Goal: Task Accomplishment & Management: Manage account settings

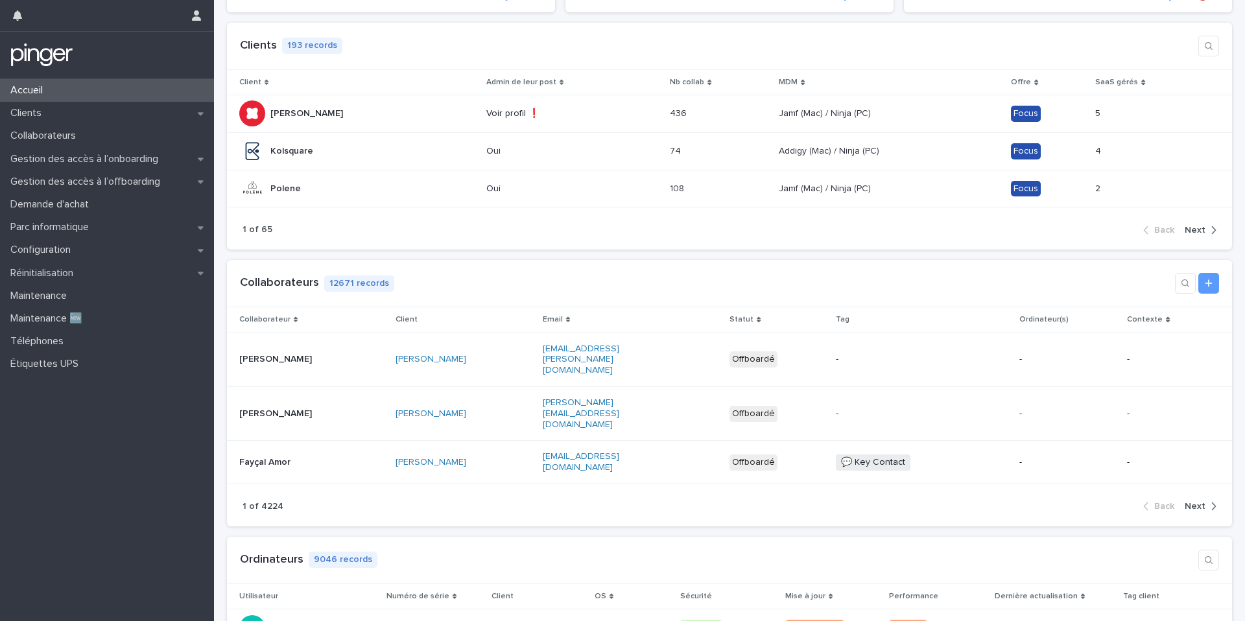
scroll to position [187, 0]
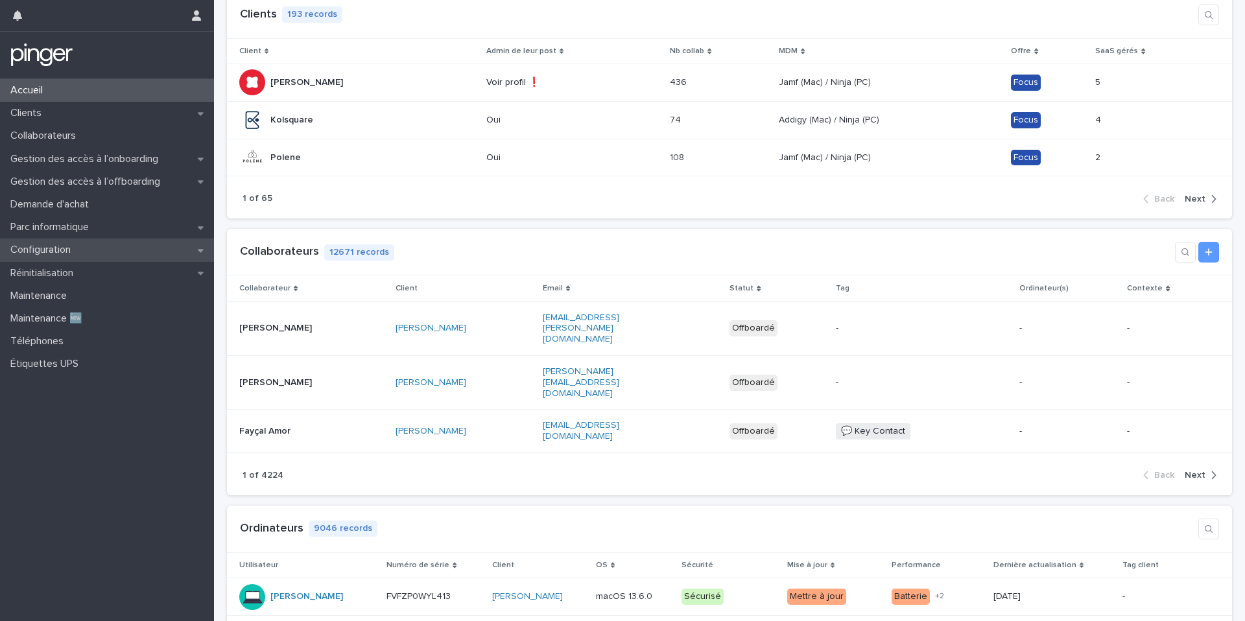
click at [138, 246] on div "Configuration" at bounding box center [107, 250] width 214 height 23
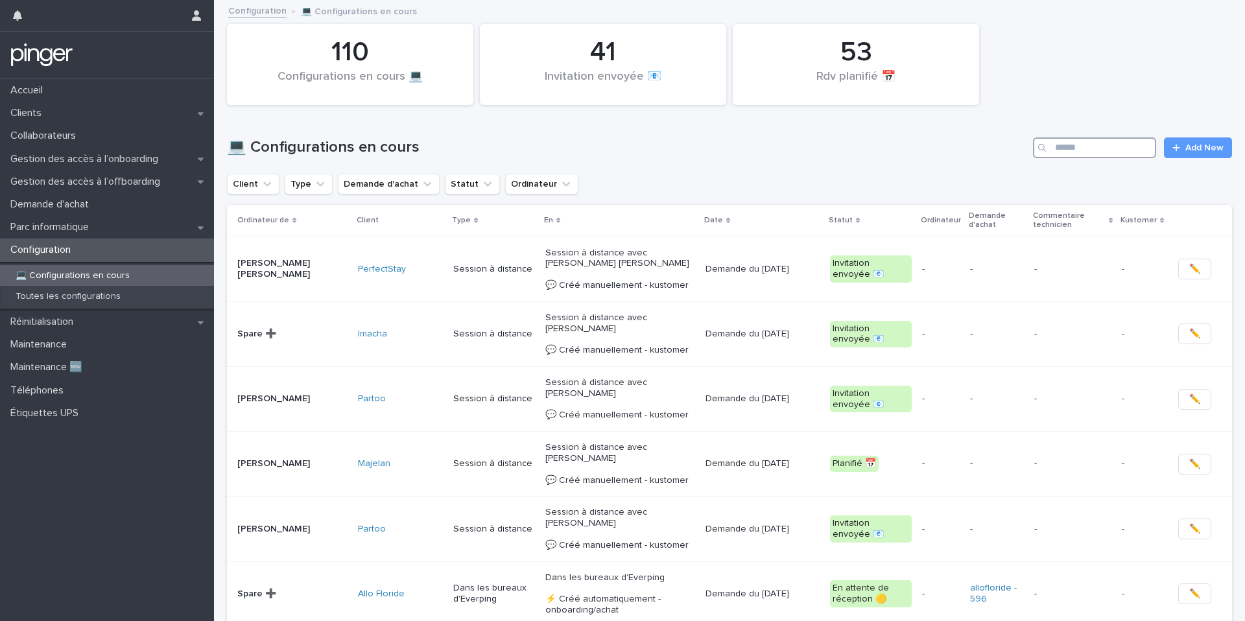
click at [1093, 147] on input "Search" at bounding box center [1094, 147] width 123 height 21
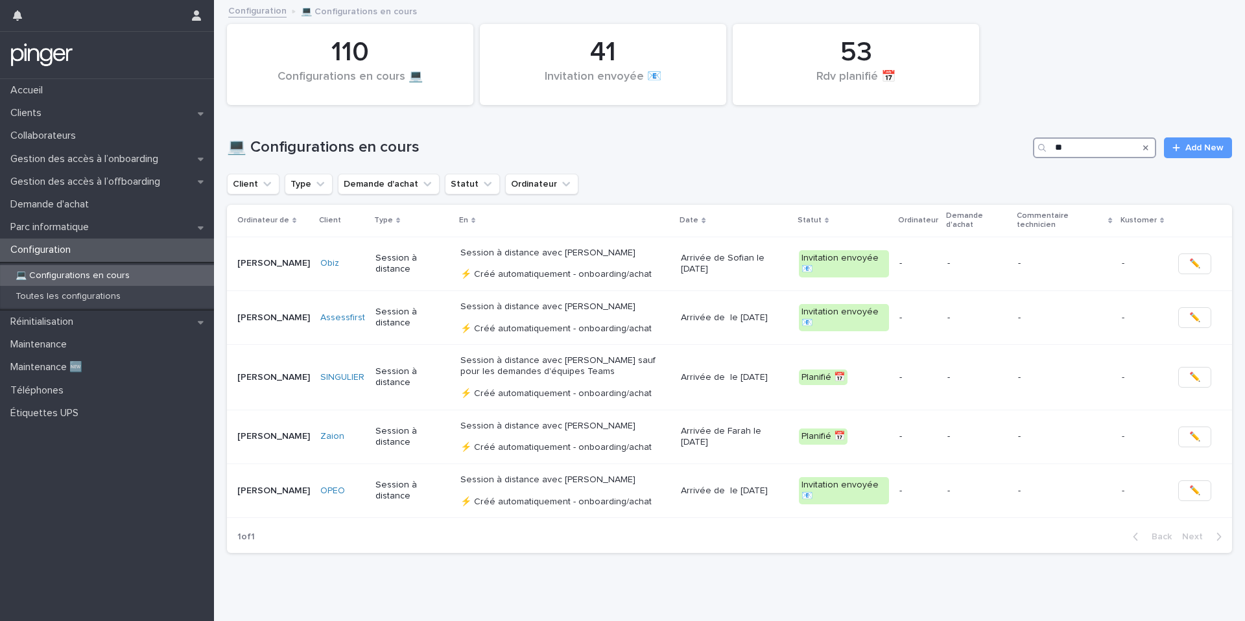
type input "*"
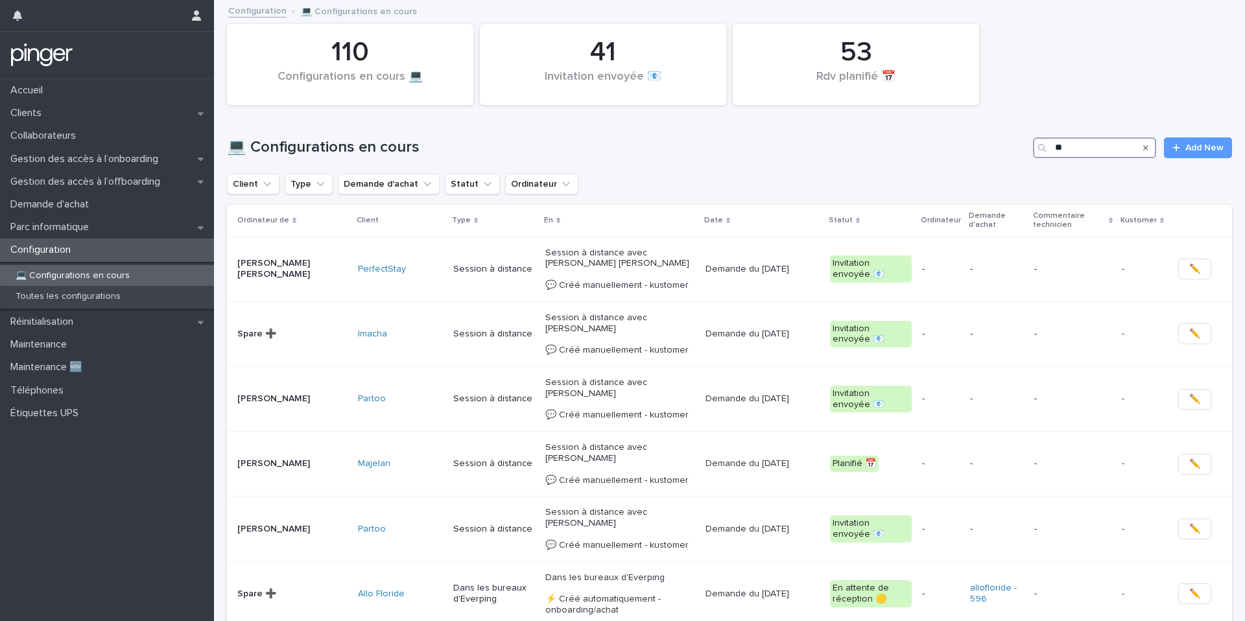
type input "***"
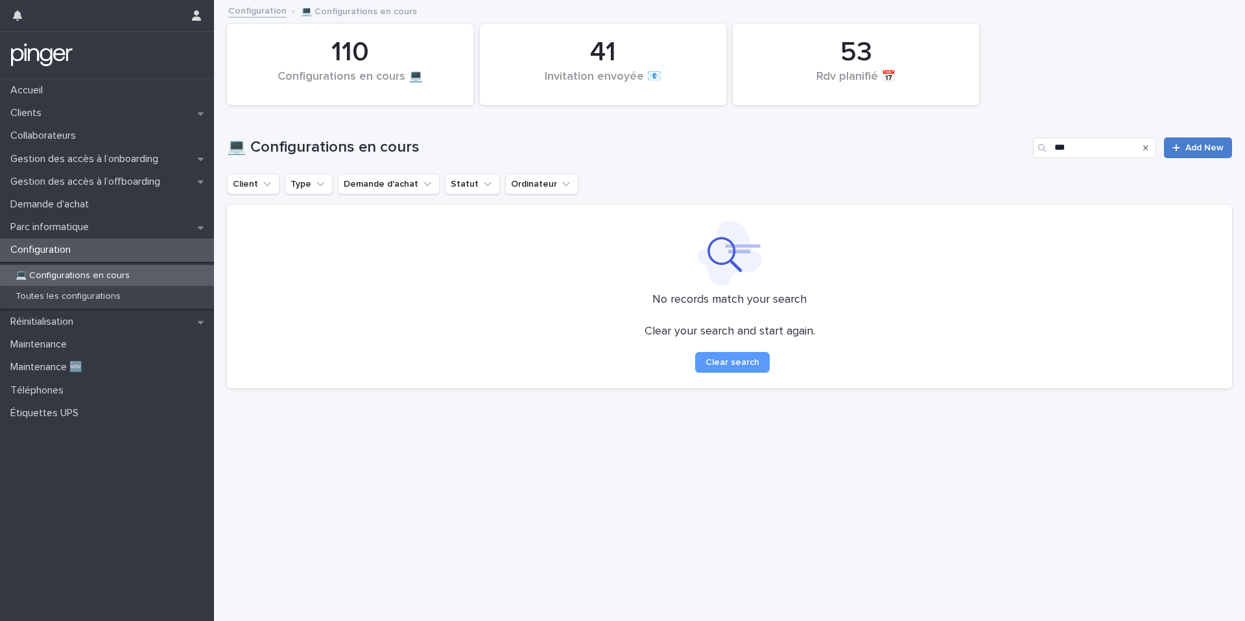
click at [1209, 138] on link "Add New" at bounding box center [1198, 147] width 68 height 21
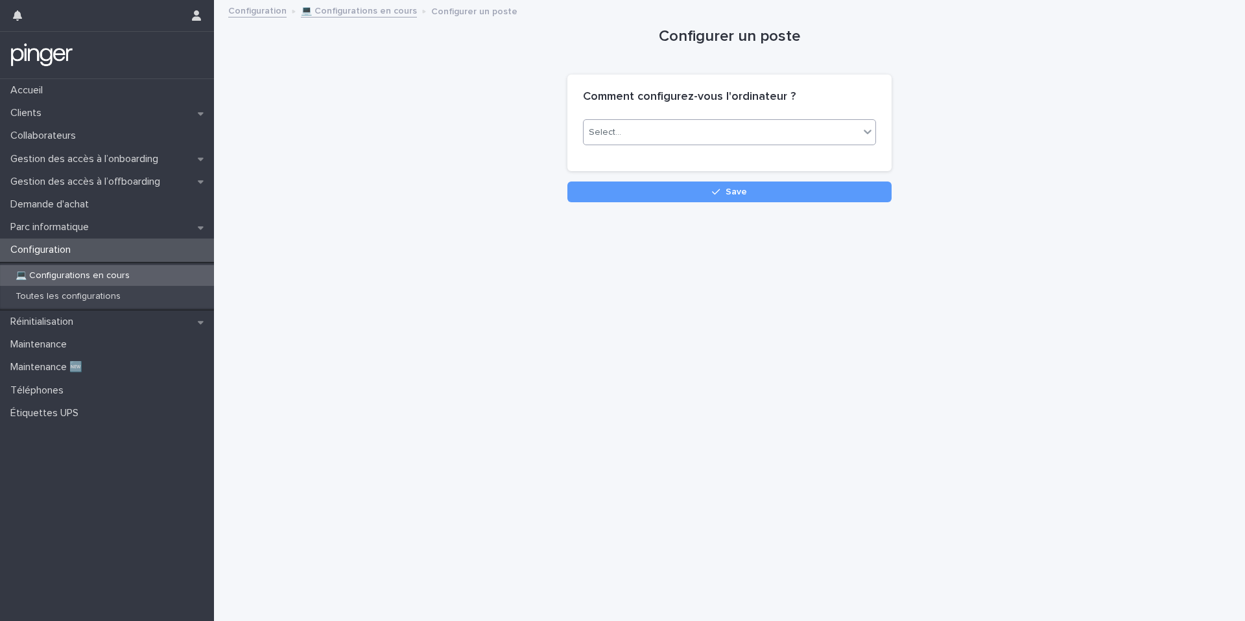
click at [789, 131] on div "Select..." at bounding box center [722, 132] width 276 height 21
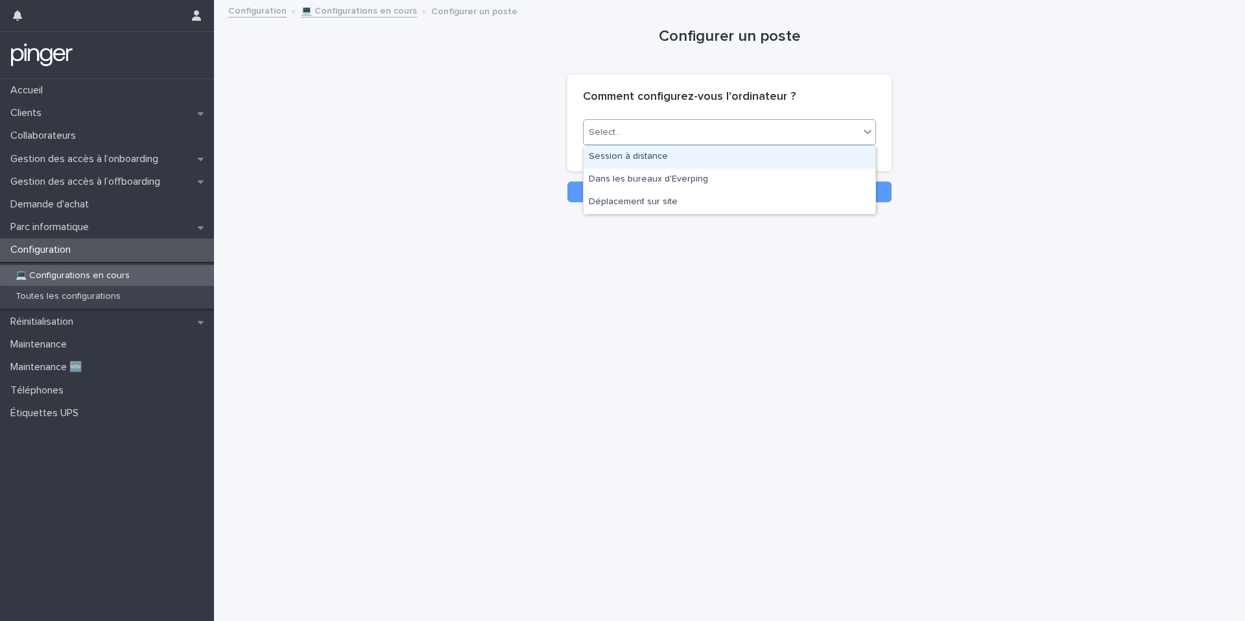
click at [761, 161] on div "Session à distance" at bounding box center [730, 157] width 292 height 23
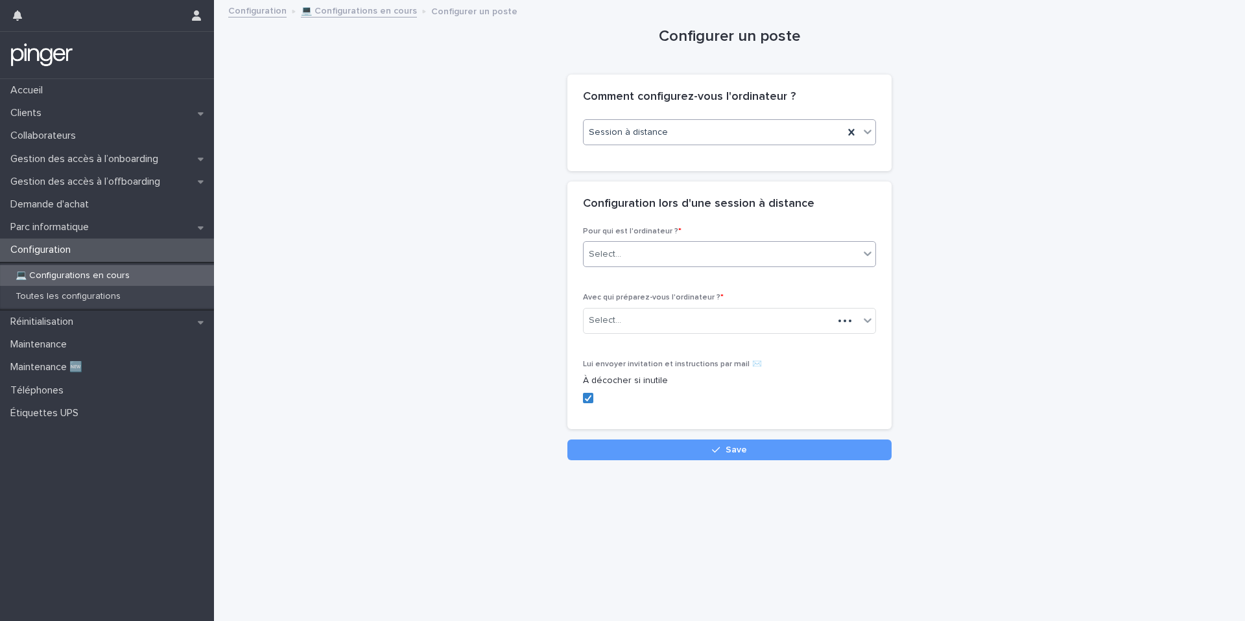
click at [711, 254] on div "Select..." at bounding box center [722, 254] width 276 height 21
click at [703, 278] on div "Collaborateur" at bounding box center [730, 279] width 292 height 23
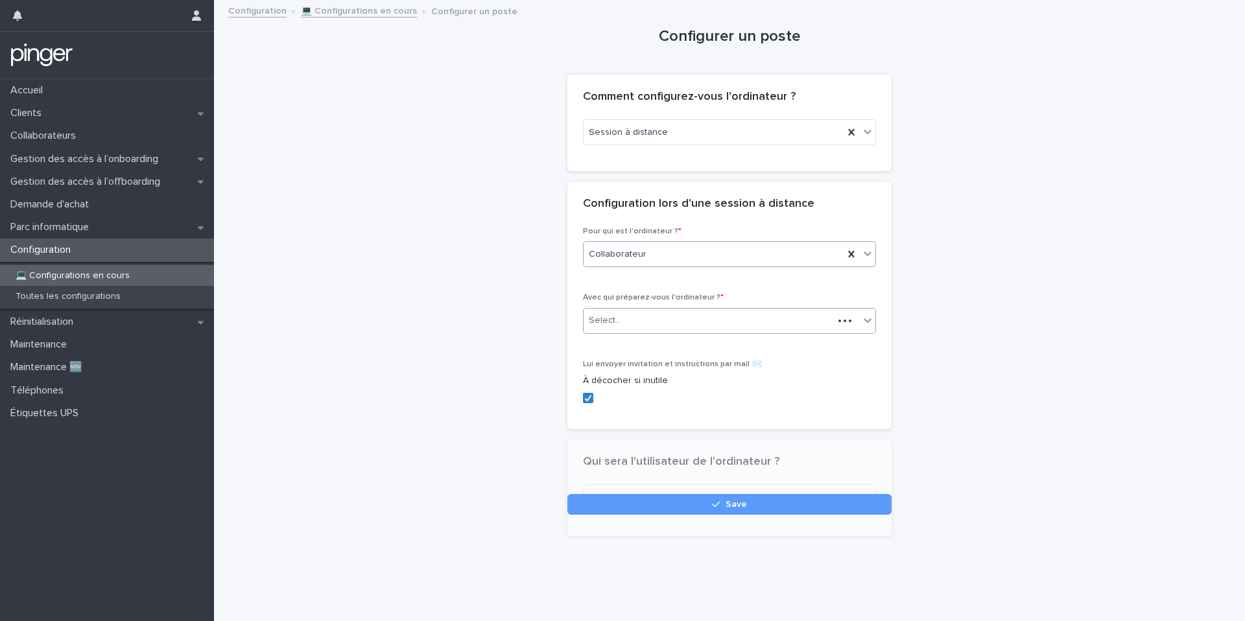
click at [687, 318] on div "Select..." at bounding box center [709, 320] width 250 height 21
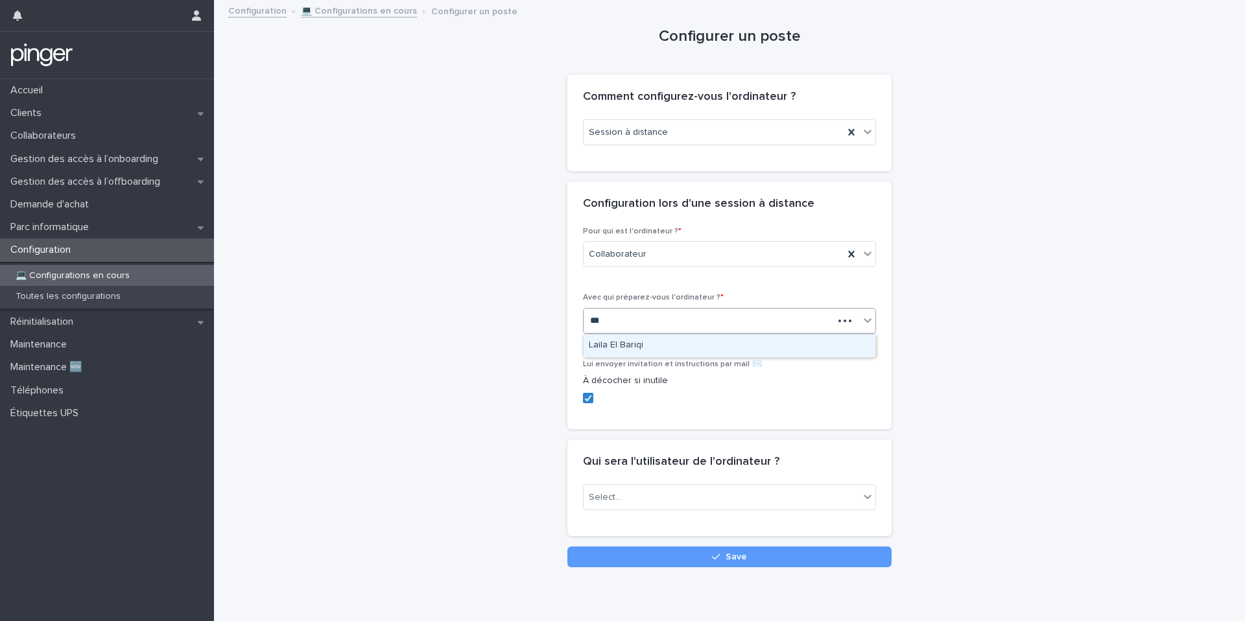
type input "****"
click at [657, 350] on div "Han Qiang" at bounding box center [730, 346] width 292 height 23
click at [634, 499] on div "Select..." at bounding box center [722, 497] width 276 height 21
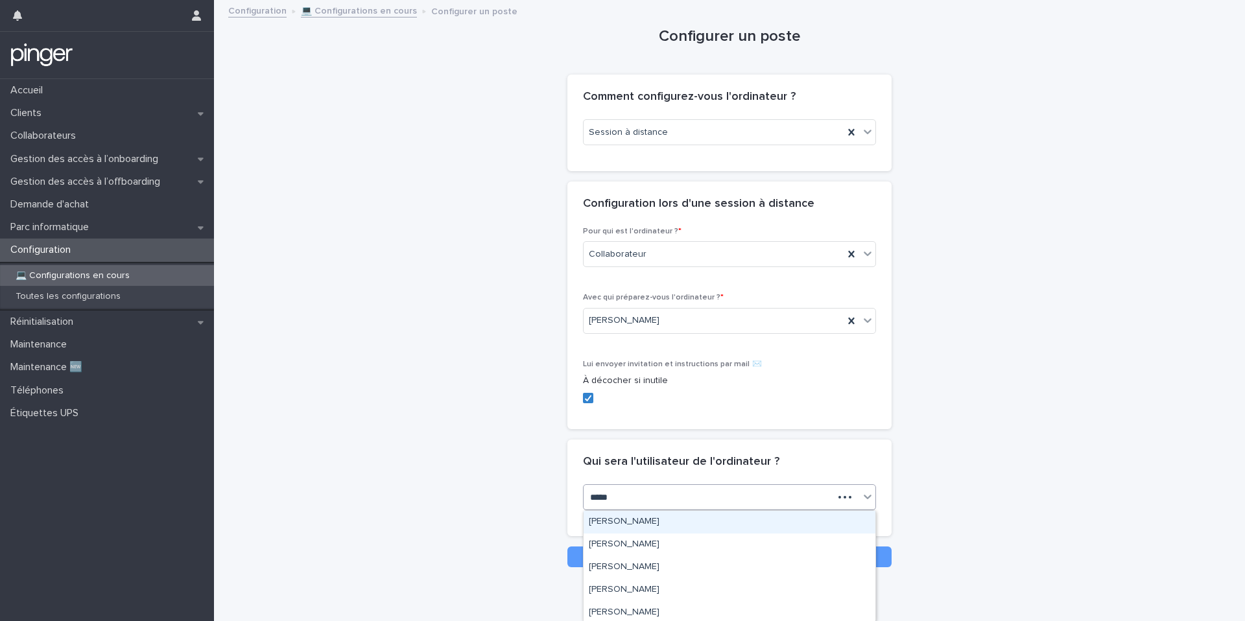
type input "******"
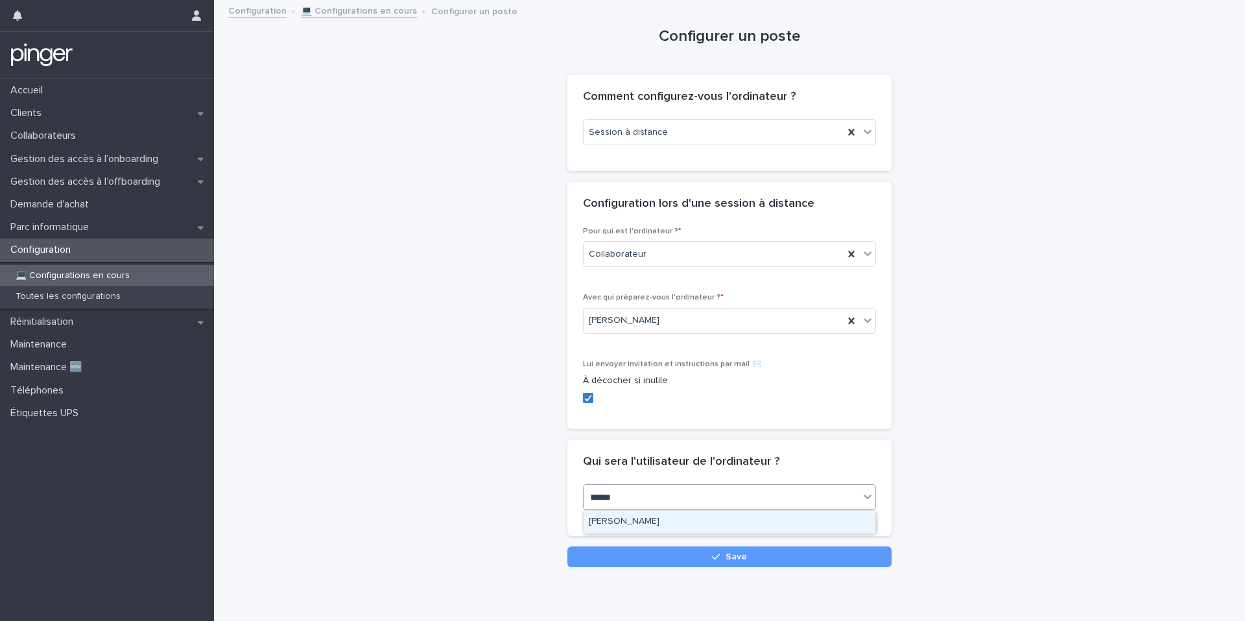
click at [623, 522] on div "Han Qiang" at bounding box center [730, 522] width 292 height 23
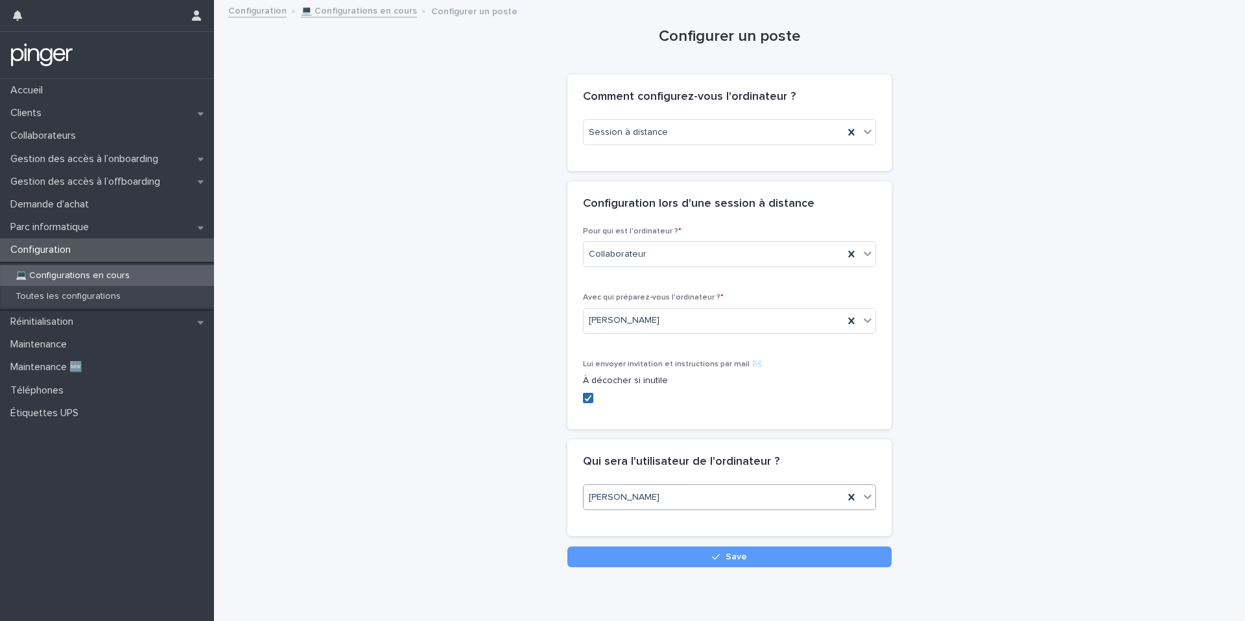
click at [586, 400] on polyline at bounding box center [589, 398] width 6 height 5
click at [616, 550] on button "Save" at bounding box center [729, 557] width 324 height 21
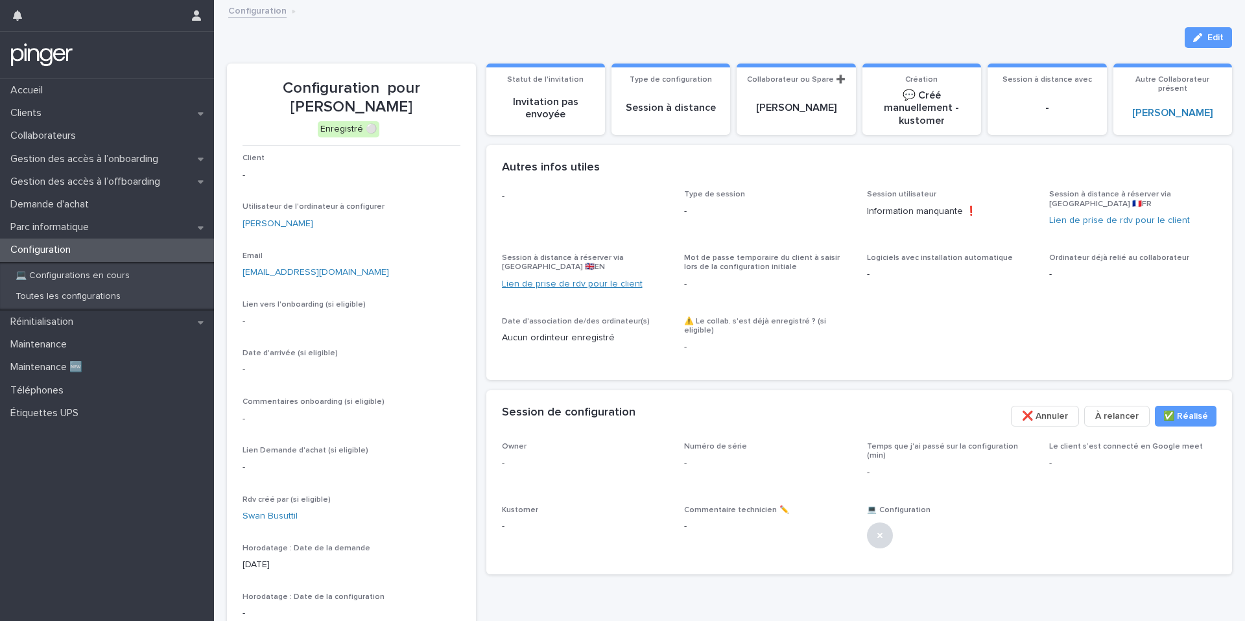
scroll to position [71, 0]
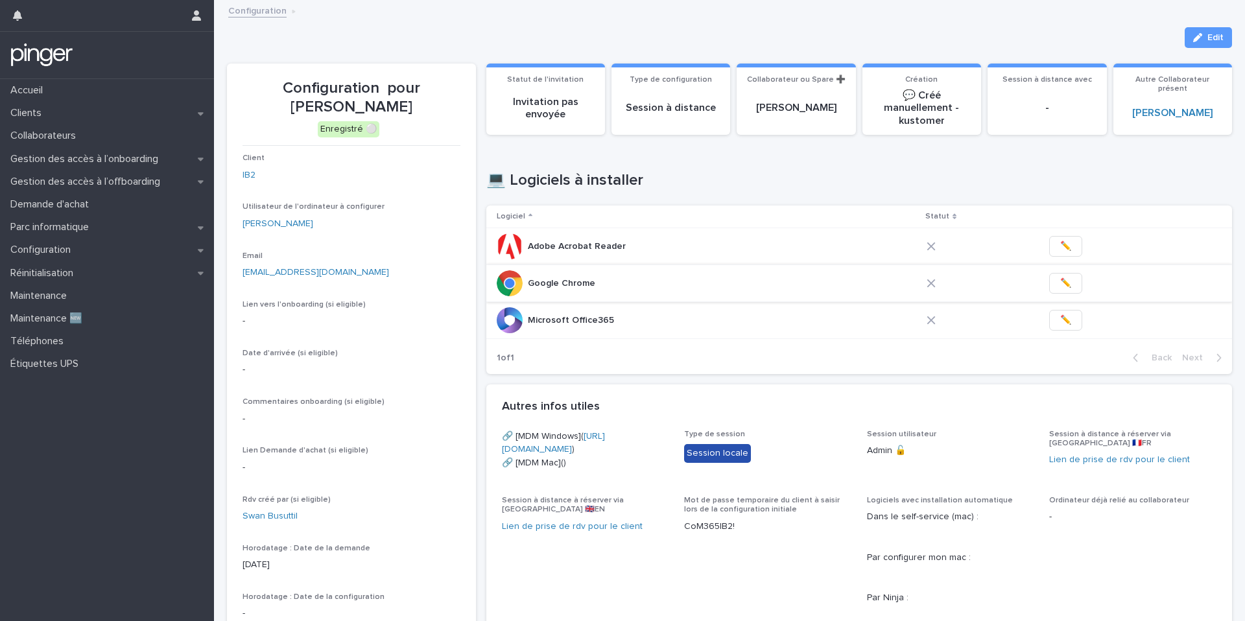
click at [1060, 277] on span "✏️" at bounding box center [1065, 283] width 11 height 13
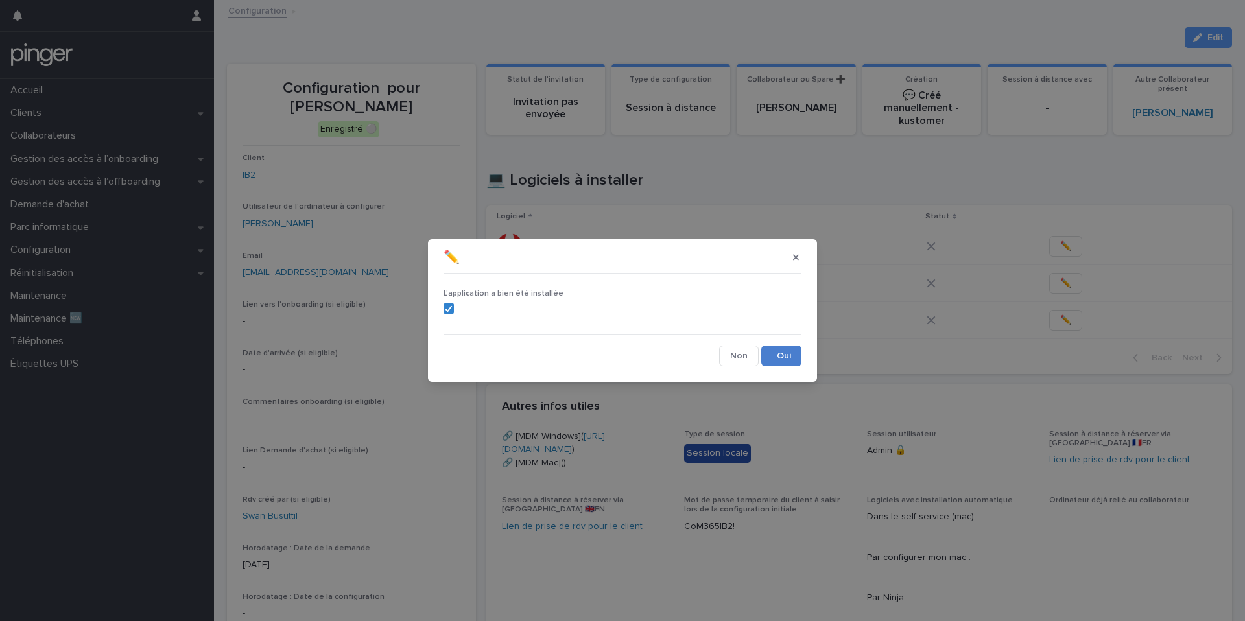
click at [794, 353] on button "Save" at bounding box center [781, 356] width 40 height 21
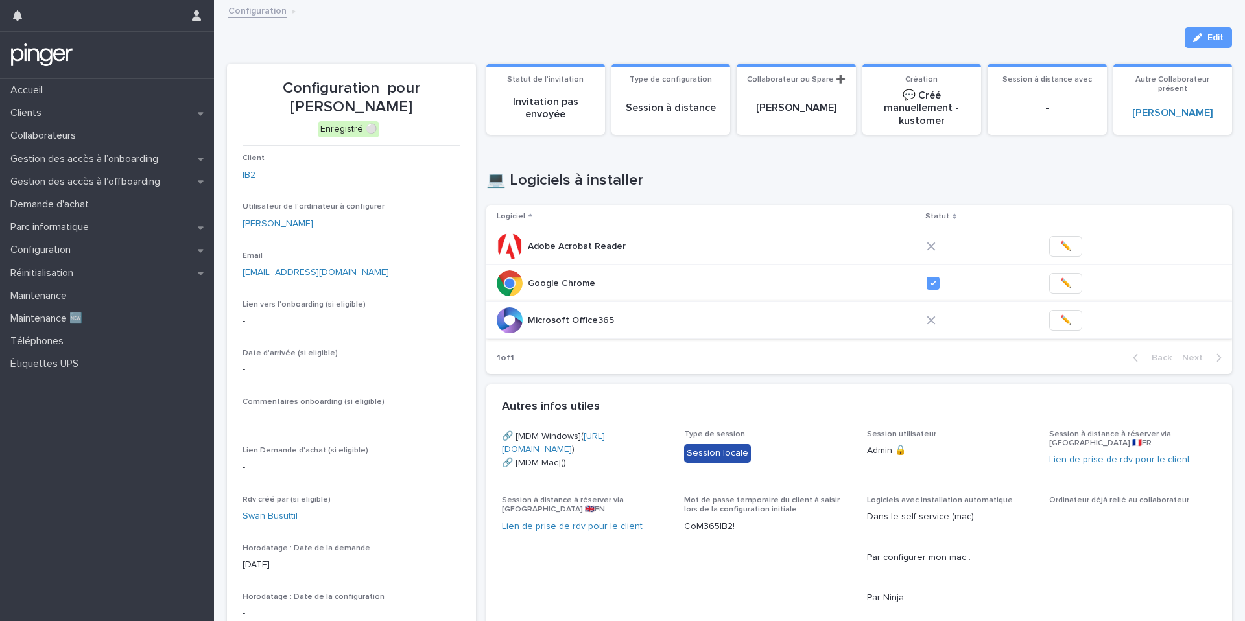
click at [1067, 318] on button "✏️" at bounding box center [1065, 320] width 33 height 21
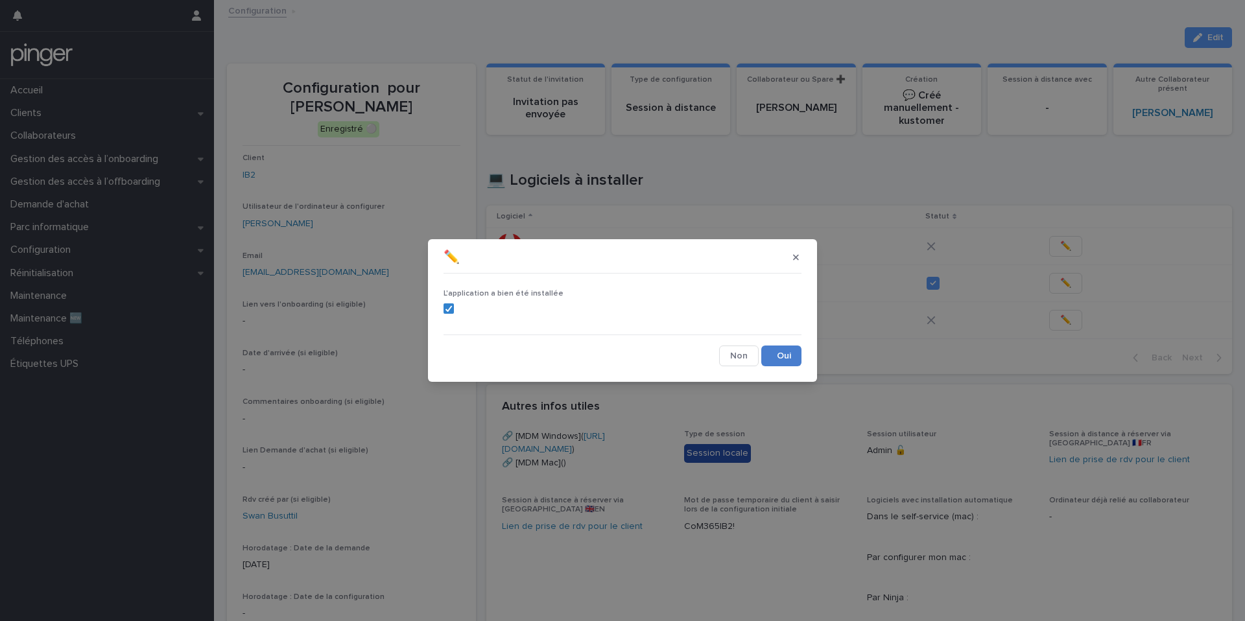
click at [794, 353] on button "Save" at bounding box center [781, 356] width 40 height 21
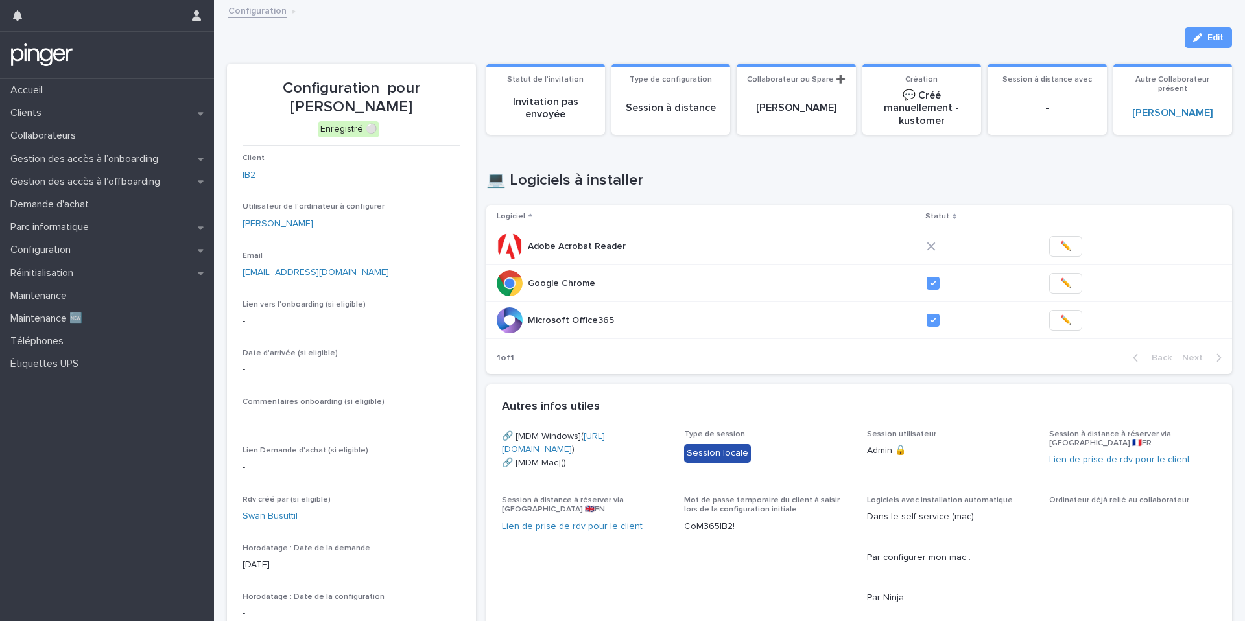
click at [1049, 310] on button "✏️" at bounding box center [1065, 320] width 33 height 21
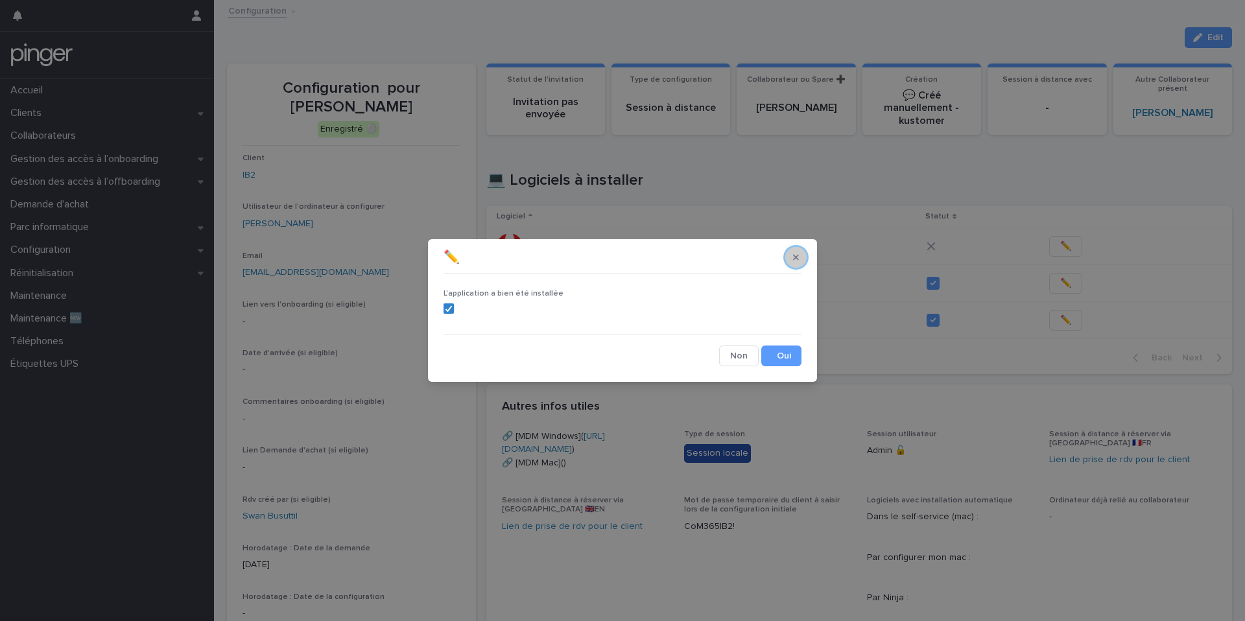
click at [794, 256] on icon "button" at bounding box center [796, 257] width 6 height 6
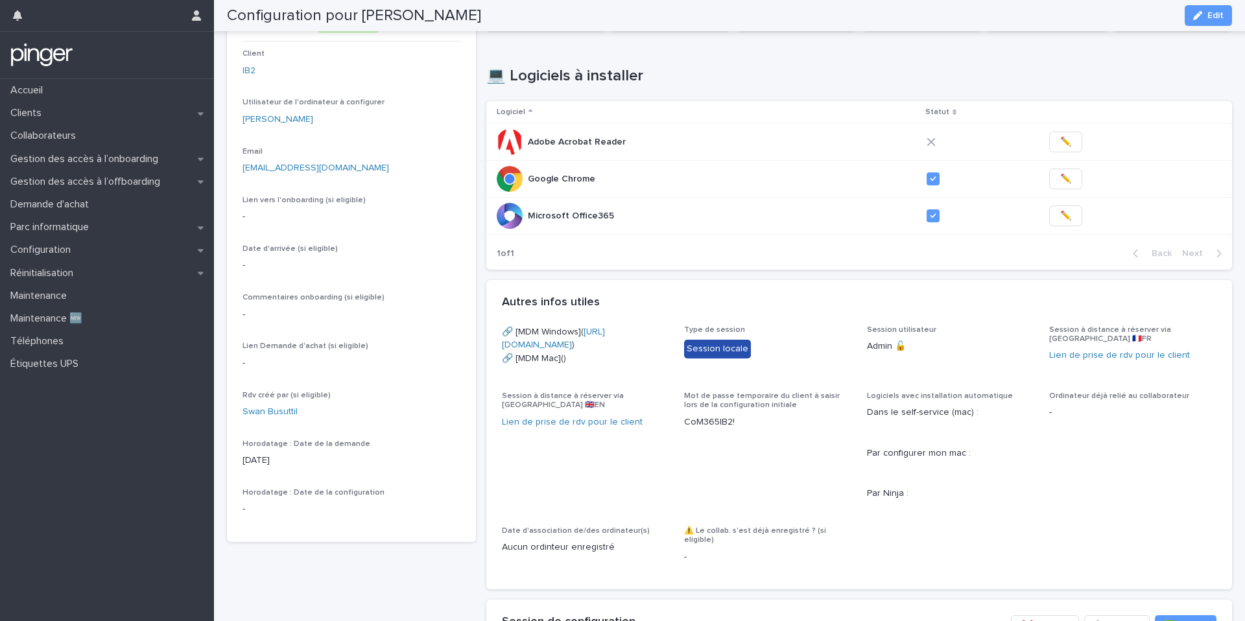
scroll to position [81, 0]
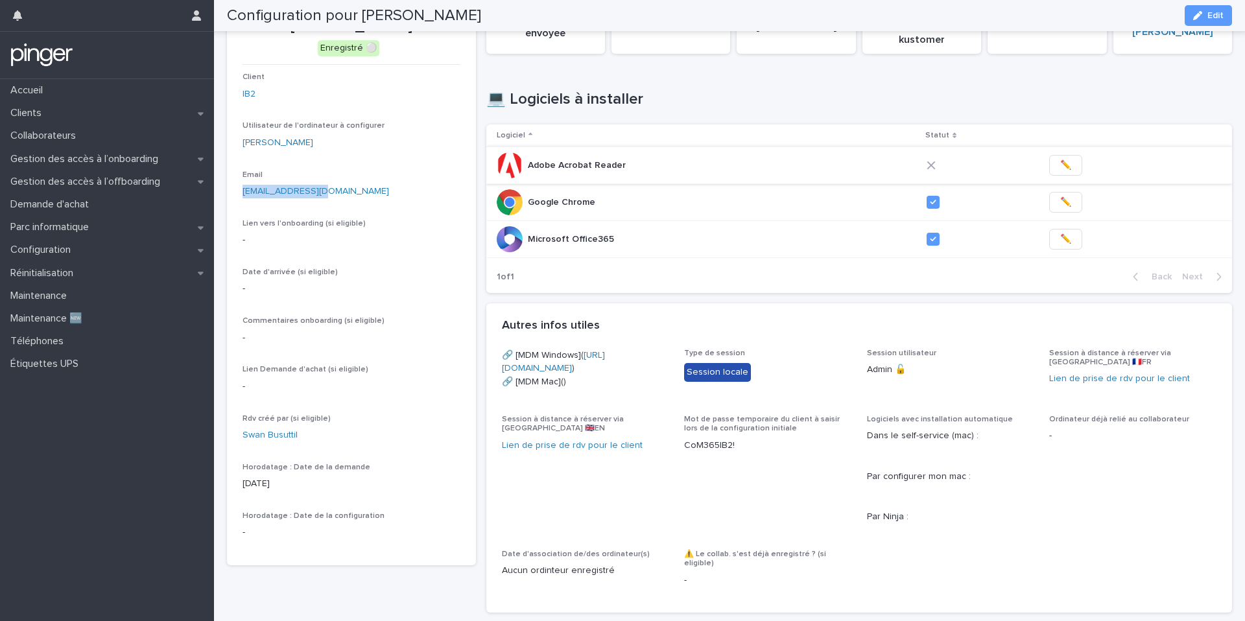
click at [1060, 166] on span "✏️" at bounding box center [1065, 165] width 11 height 13
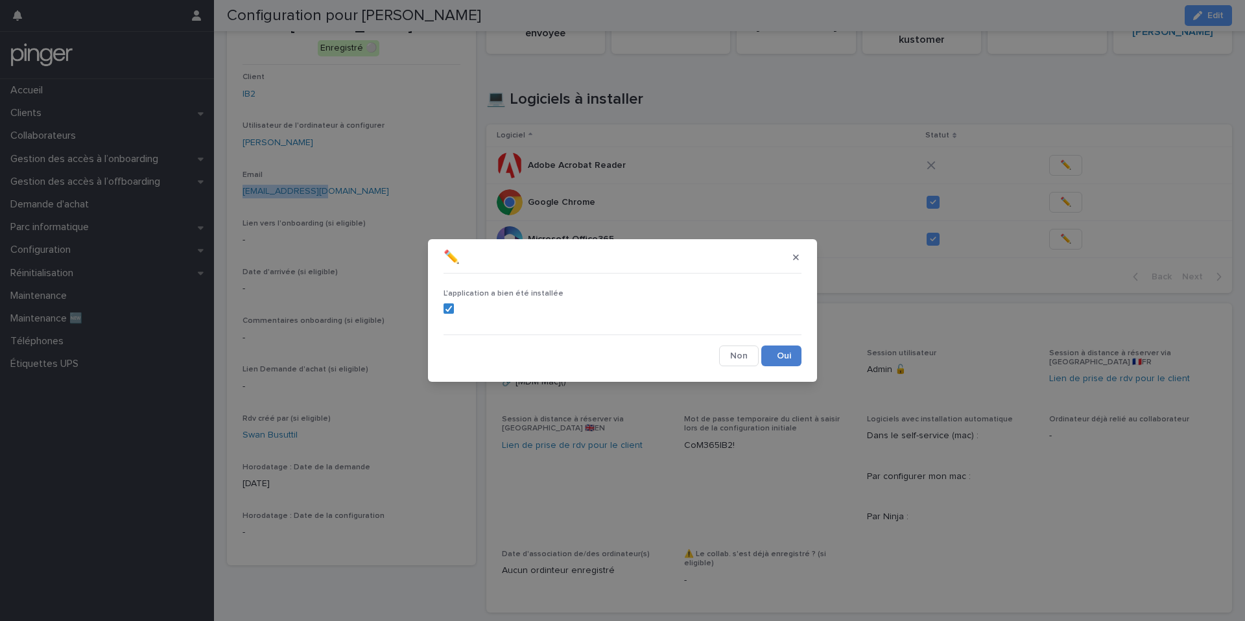
click at [783, 361] on button "Save" at bounding box center [781, 356] width 40 height 21
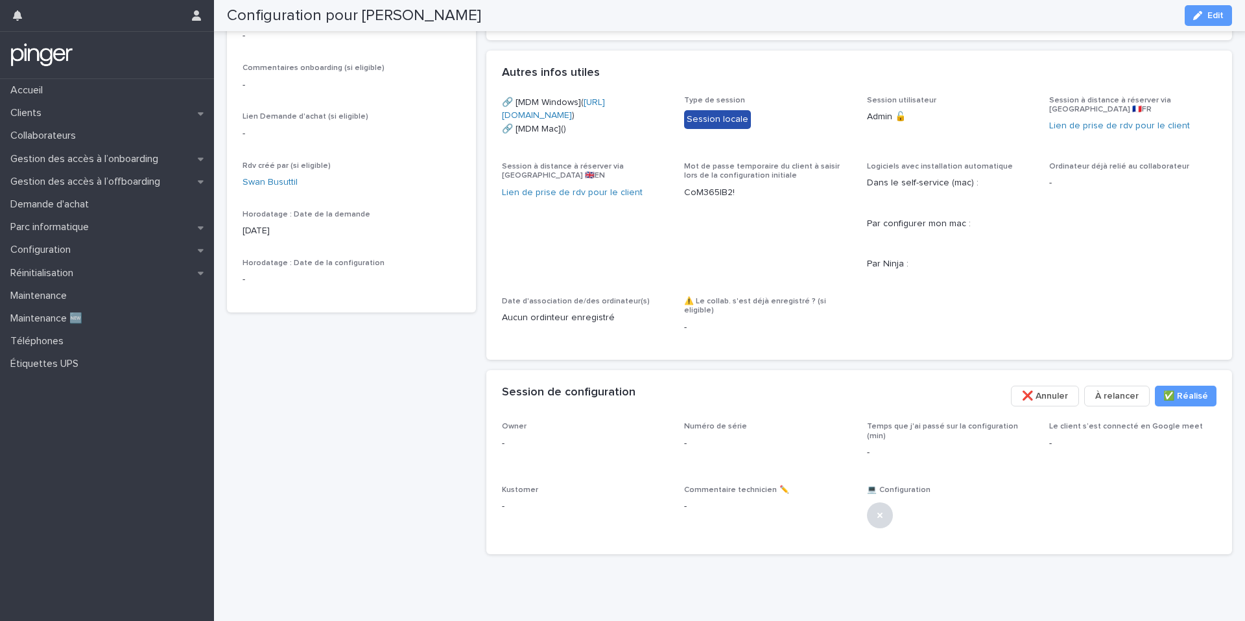
scroll to position [311, 0]
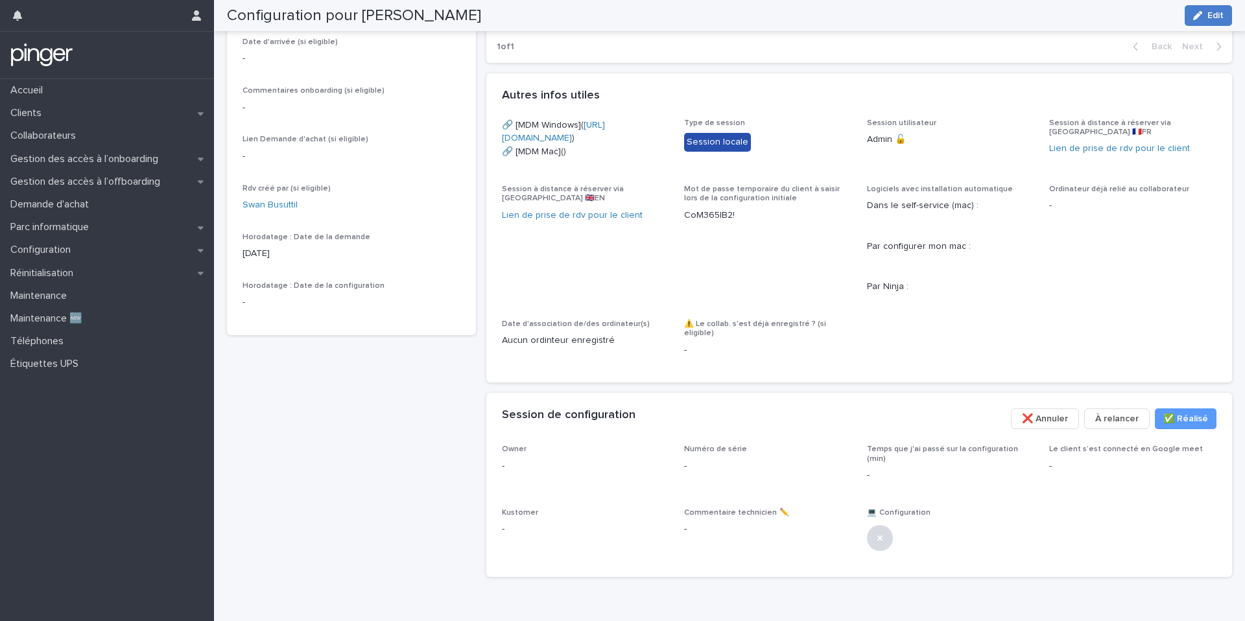
click at [1209, 16] on span "Edit" at bounding box center [1215, 15] width 16 height 9
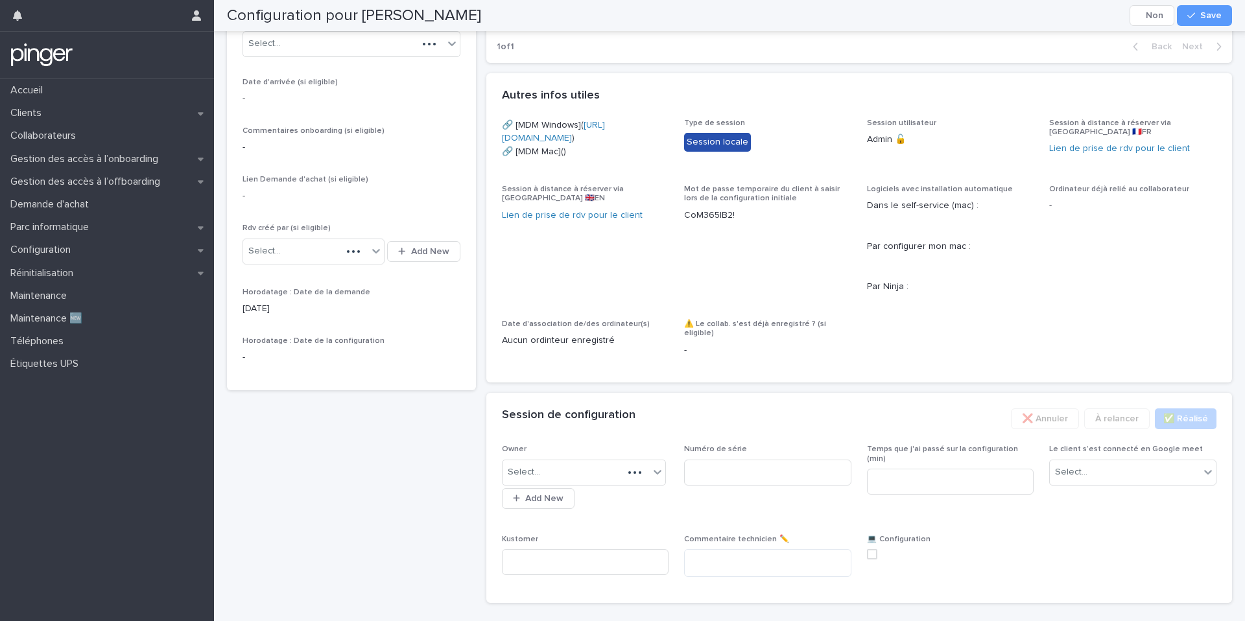
scroll to position [329, 0]
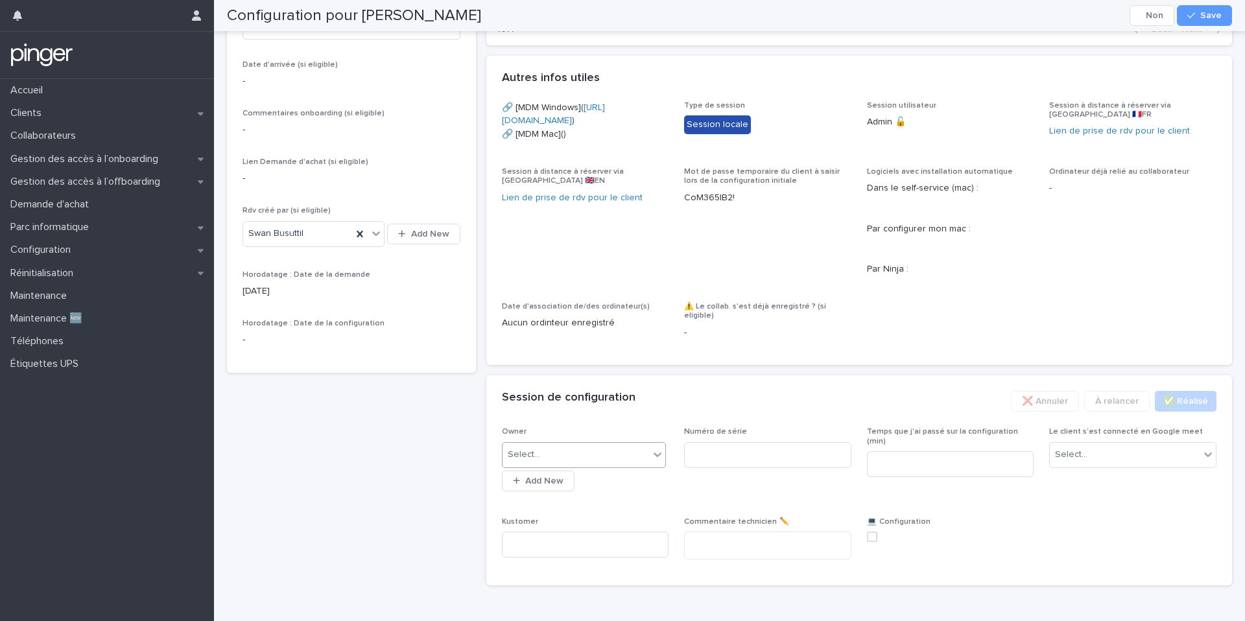
click at [584, 466] on div "Select..." at bounding box center [576, 454] width 147 height 21
drag, startPoint x: 358, startPoint y: 16, endPoint x: 448, endPoint y: 17, distance: 90.1
click at [448, 17] on div "Configuration pour Han Qiang Cancel Save" at bounding box center [729, 15] width 1005 height 31
copy h2 "Han Qiang"
click at [599, 466] on div "Select..." at bounding box center [576, 454] width 147 height 21
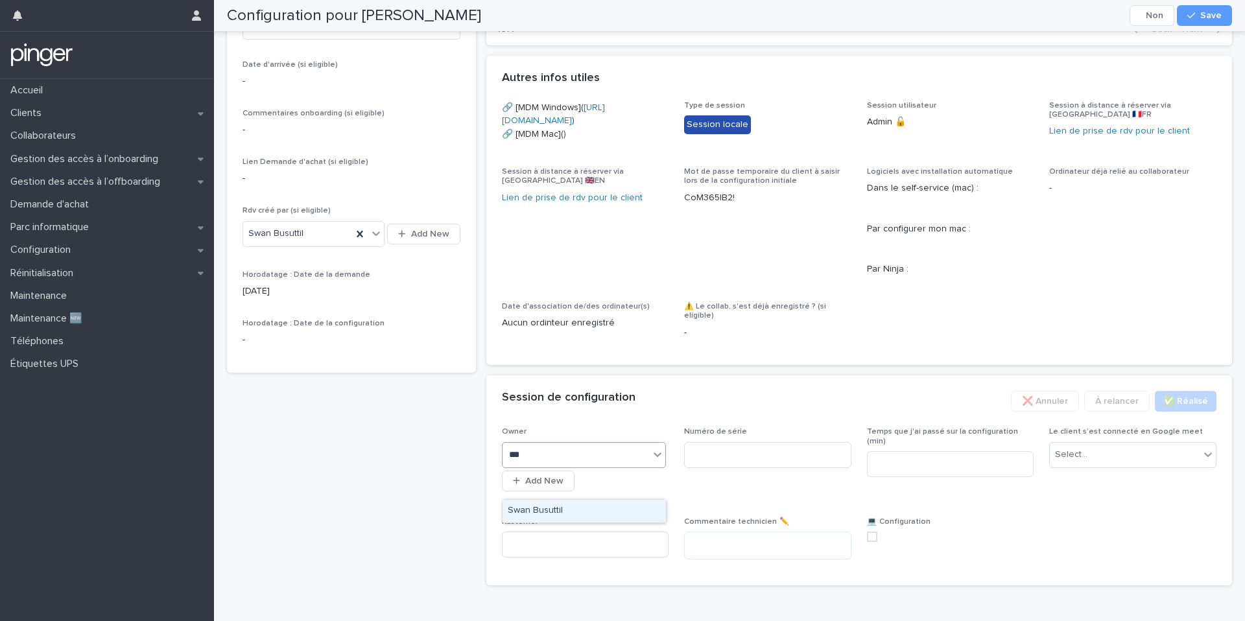
type input "****"
click at [759, 468] on input at bounding box center [767, 455] width 167 height 26
paste input "*******"
type input "*******"
click at [967, 477] on input at bounding box center [950, 464] width 167 height 26
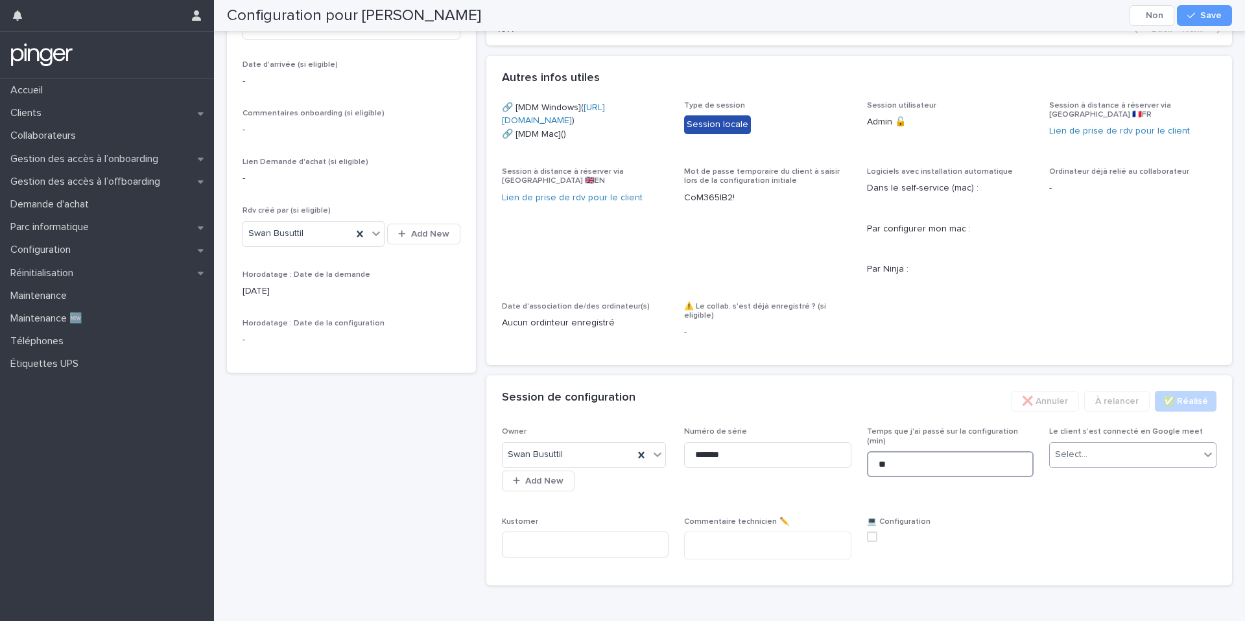
type input "**"
click at [1116, 466] on div "Select..." at bounding box center [1125, 454] width 150 height 21
click at [1078, 527] on div "Non" at bounding box center [1133, 534] width 166 height 23
click at [867, 542] on span at bounding box center [872, 537] width 10 height 10
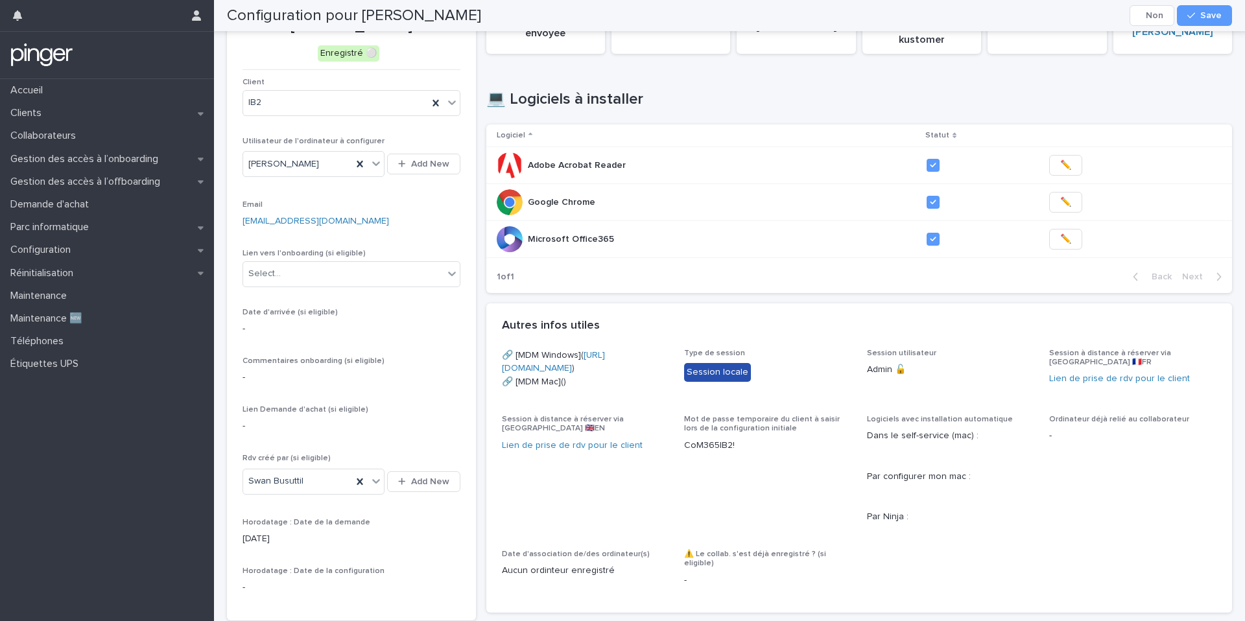
scroll to position [76, 0]
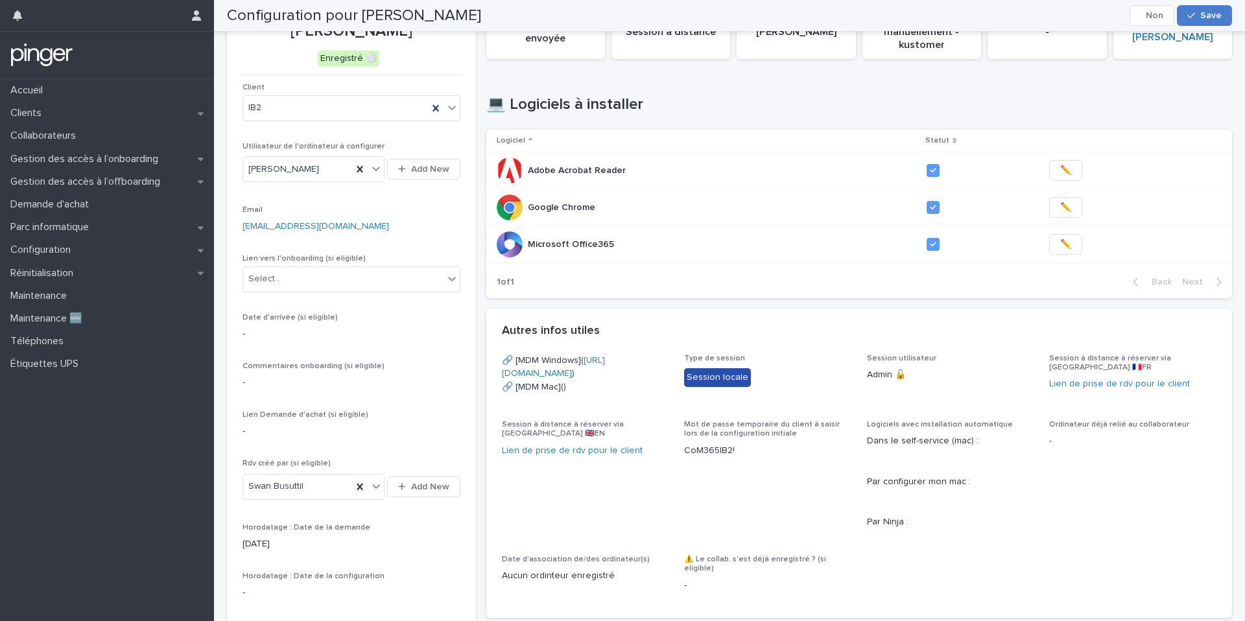
click at [1218, 15] on span "Save" at bounding box center [1210, 15] width 21 height 9
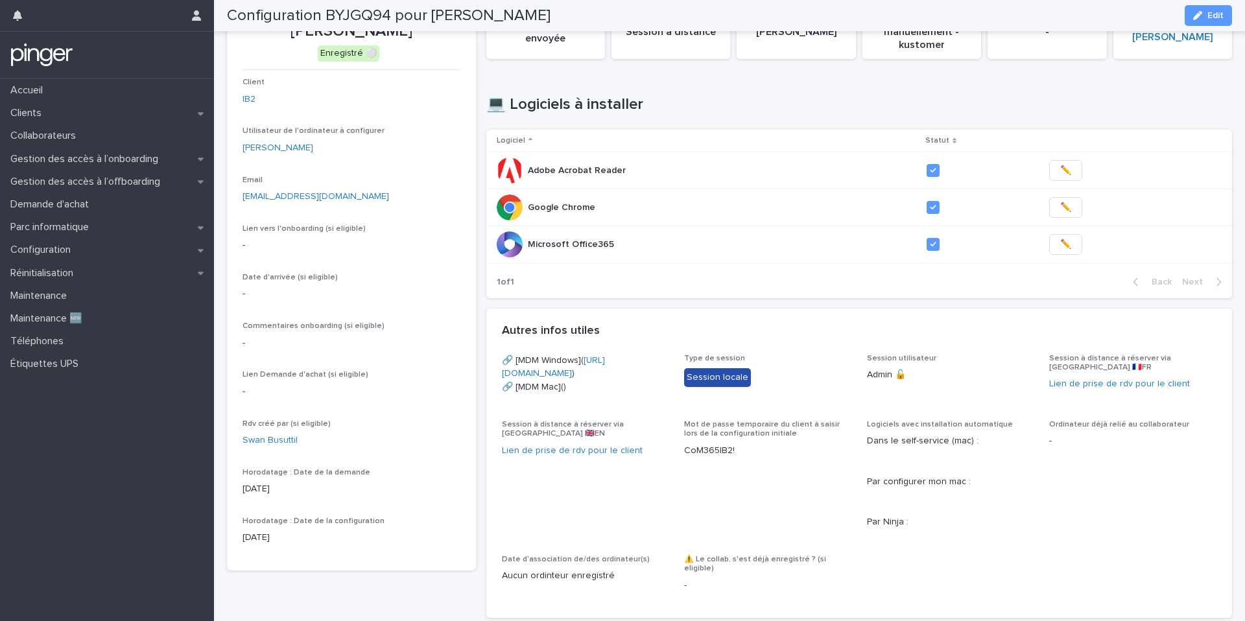
scroll to position [61, 0]
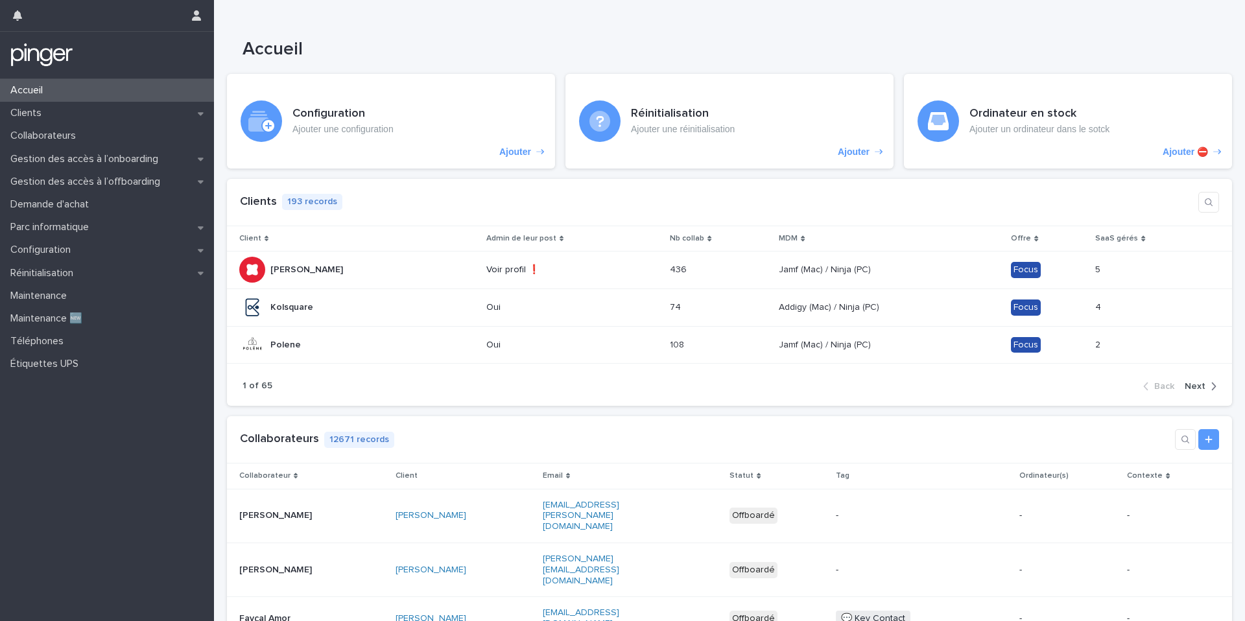
scroll to position [359, 0]
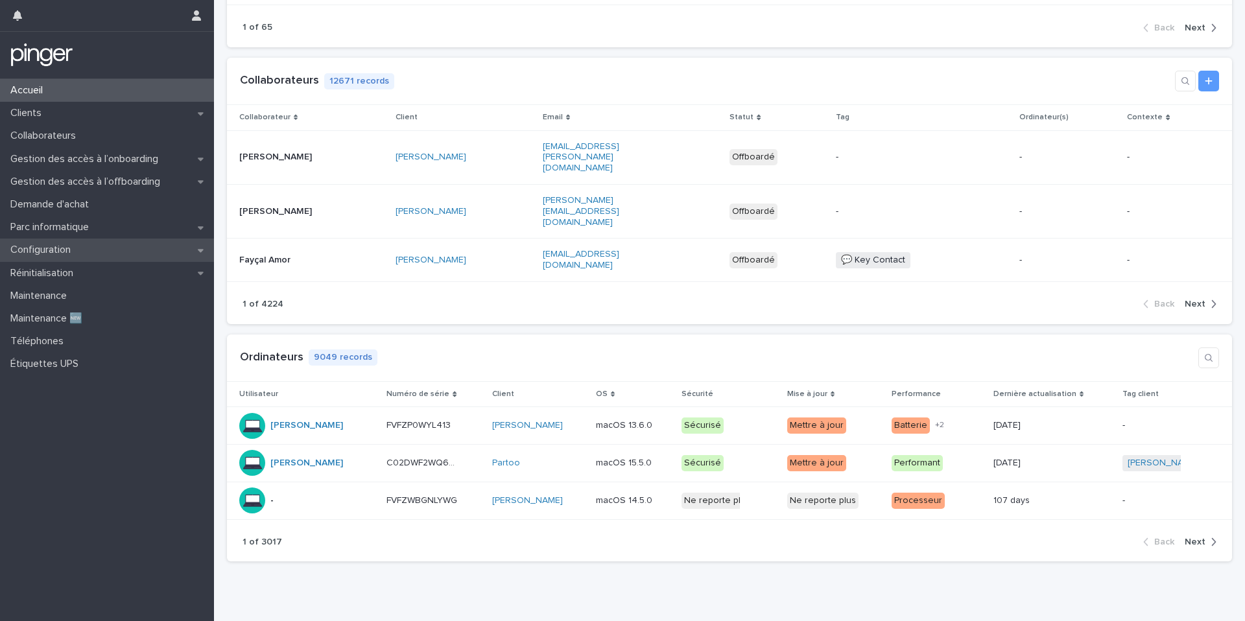
click at [125, 256] on div "Configuration" at bounding box center [107, 250] width 214 height 23
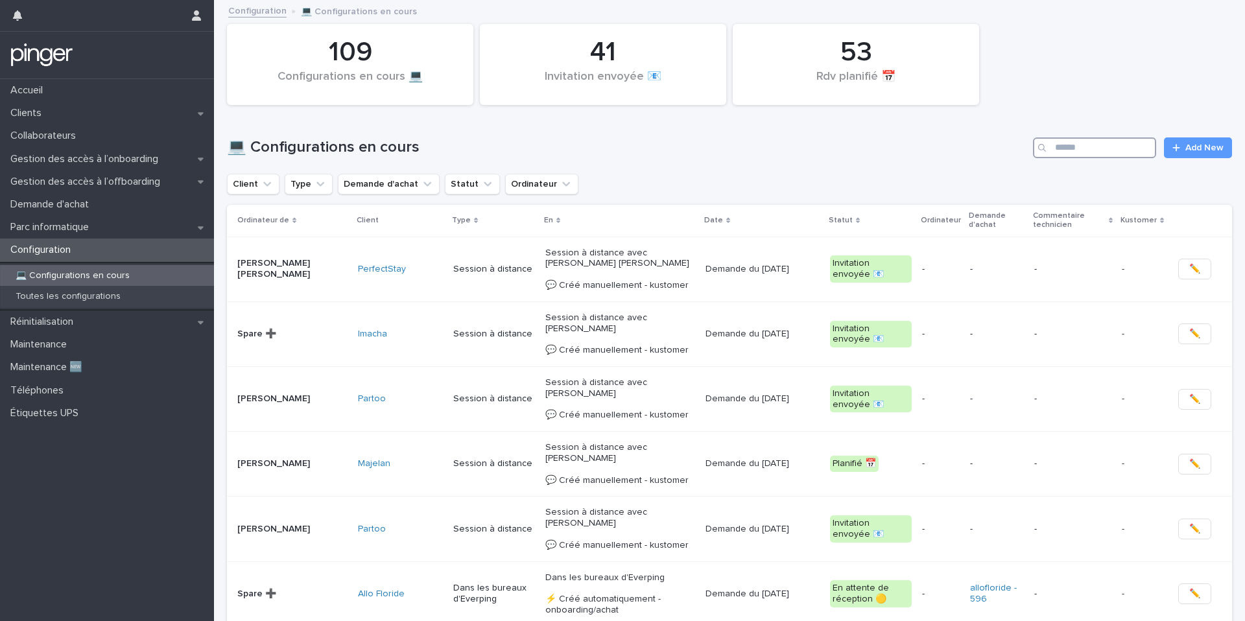
click at [1113, 147] on input "Search" at bounding box center [1094, 147] width 123 height 21
paste input "**********"
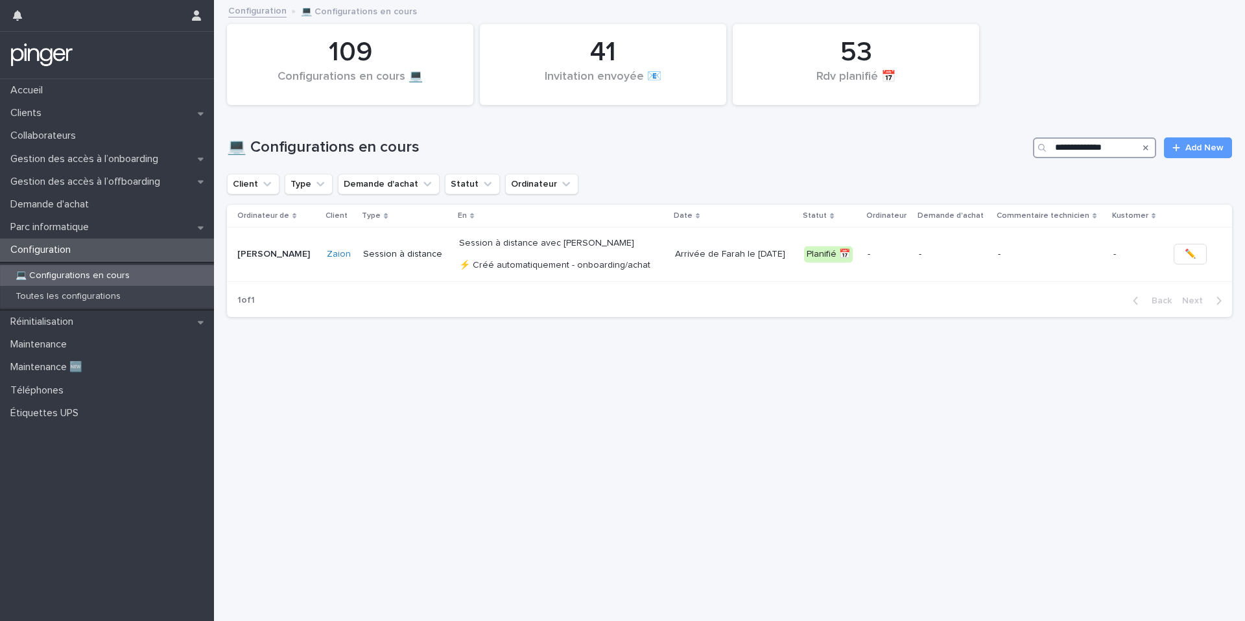
type input "**********"
click at [401, 244] on div "Session à distance" at bounding box center [406, 254] width 86 height 21
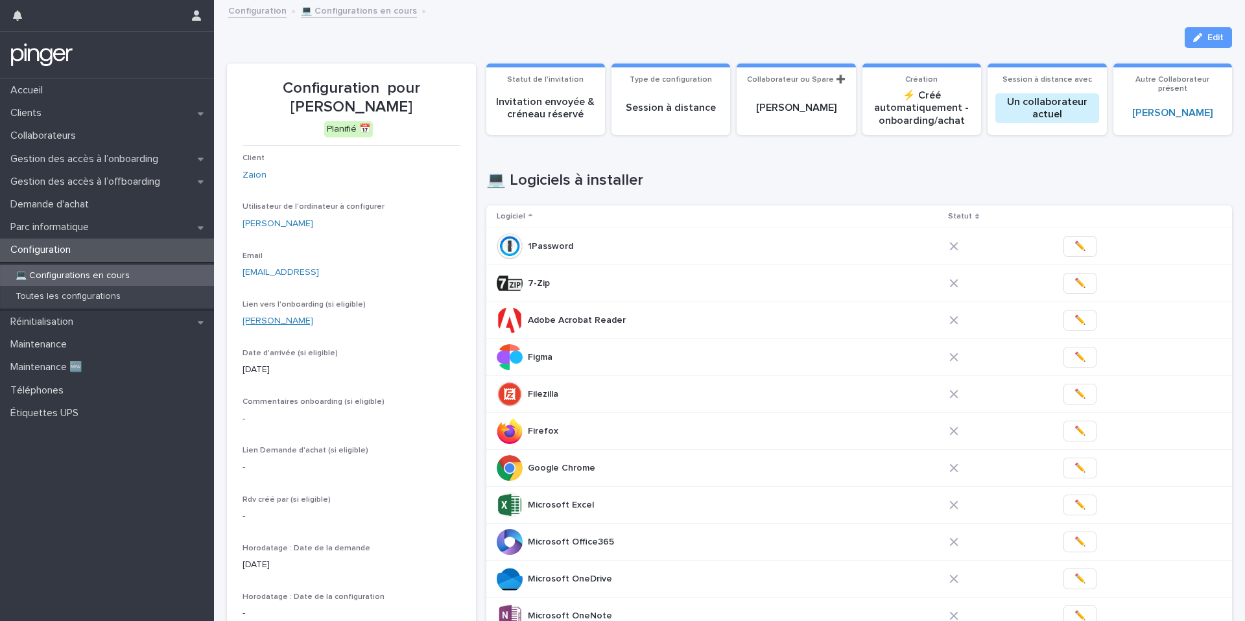
click at [305, 324] on link "Farah TARKHANI" at bounding box center [278, 321] width 71 height 14
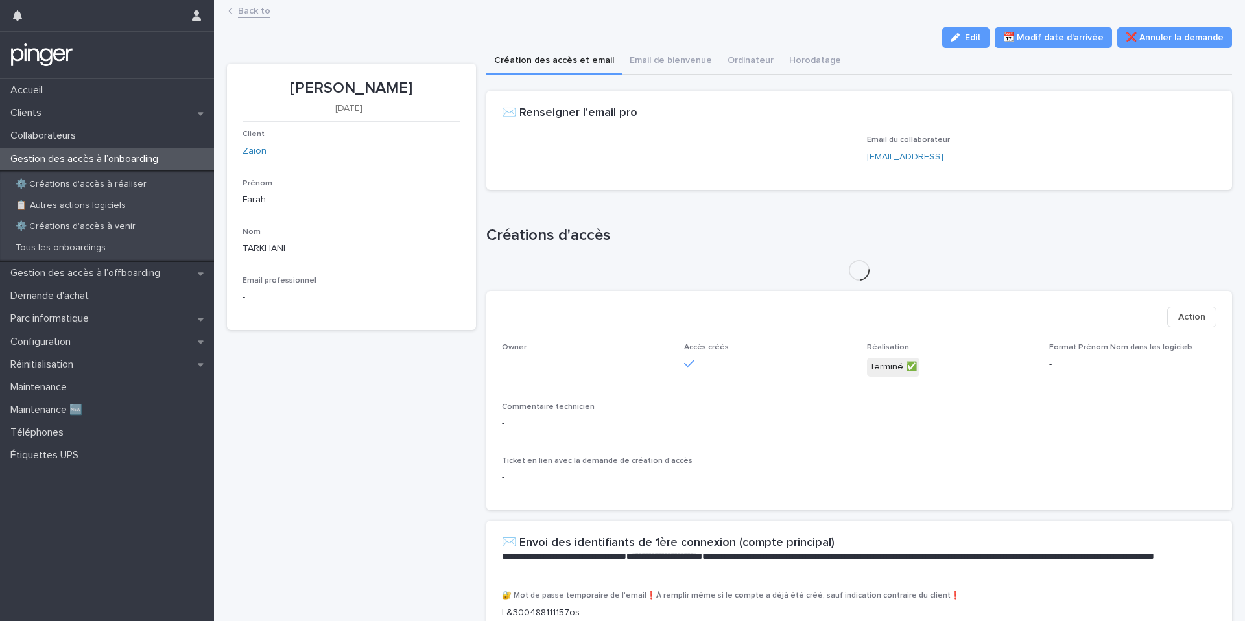
scroll to position [154, 0]
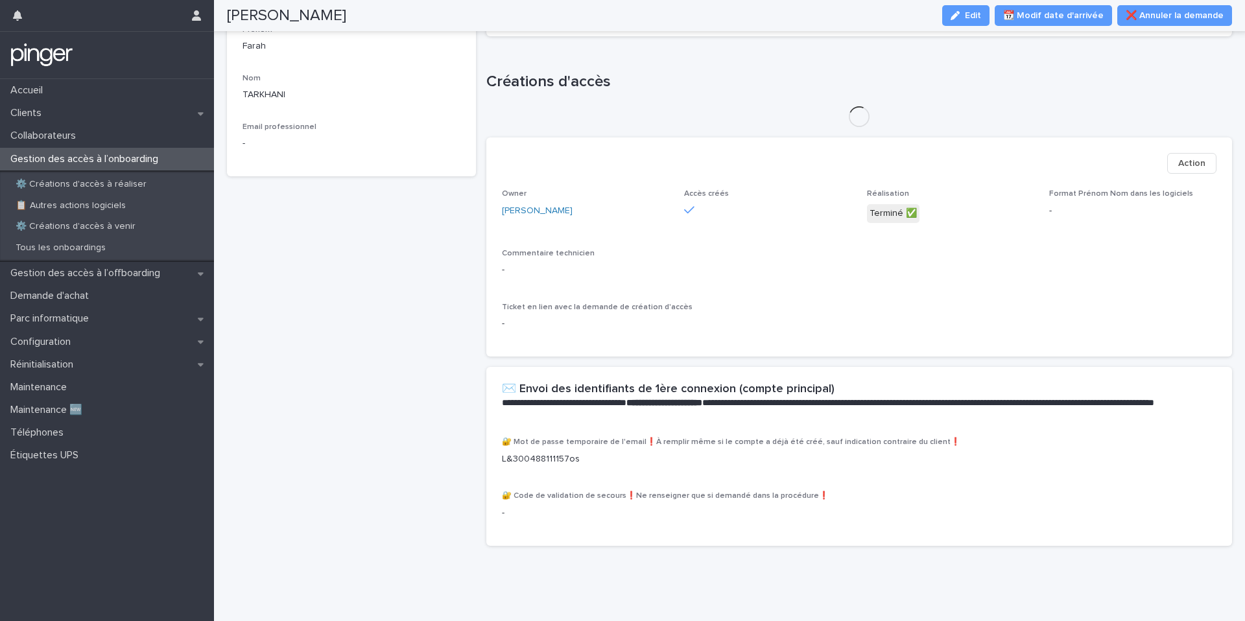
click at [539, 466] on div "🔐 Mot de passe temporaire de l'email❗À remplir même si le compte a déjà été cré…" at bounding box center [859, 457] width 715 height 38
click at [545, 454] on p "L&300488111157os" at bounding box center [859, 460] width 715 height 14
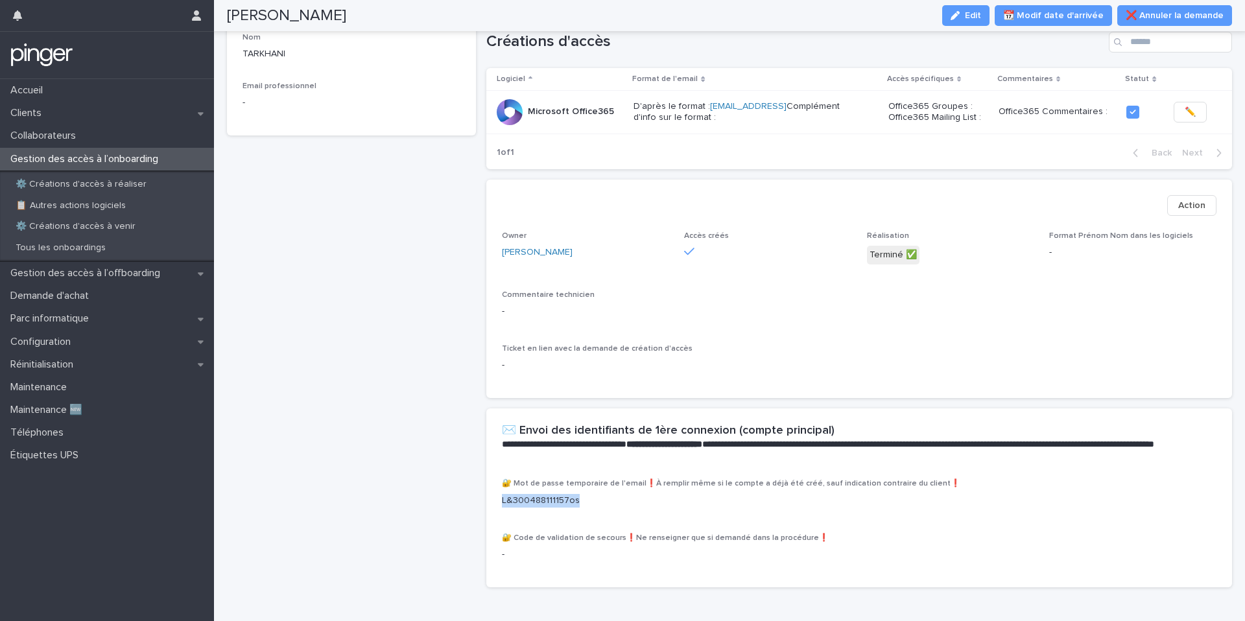
copy p "L&300488111157os"
click at [981, 11] on span "Edit" at bounding box center [973, 15] width 16 height 9
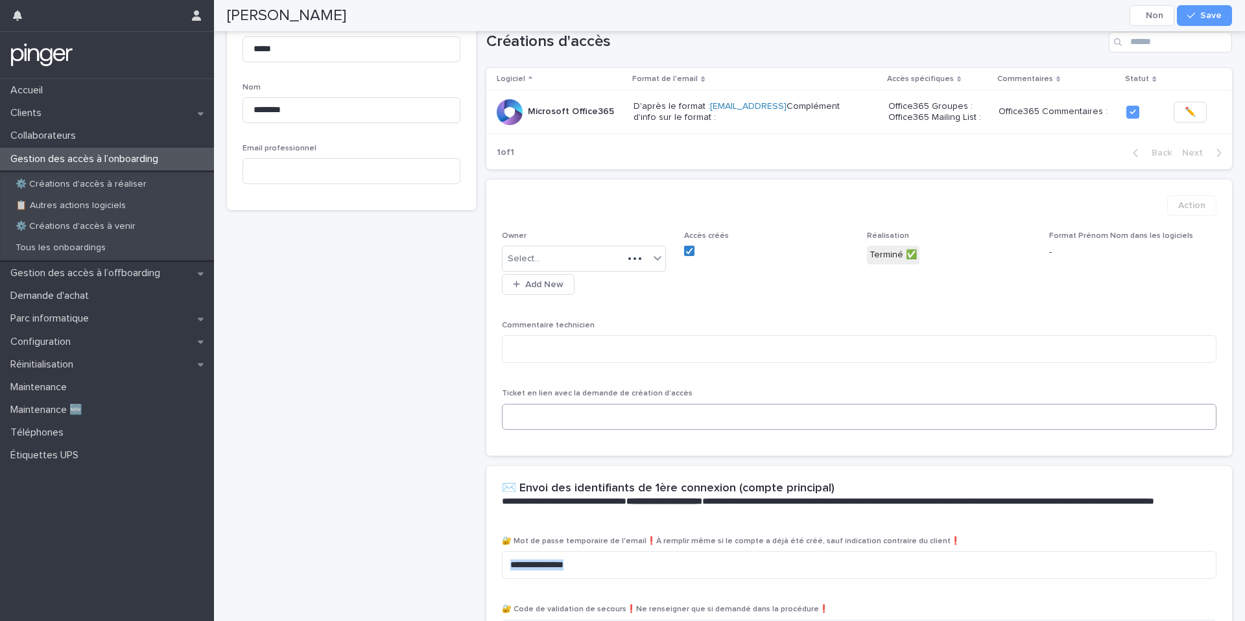
scroll to position [238, 0]
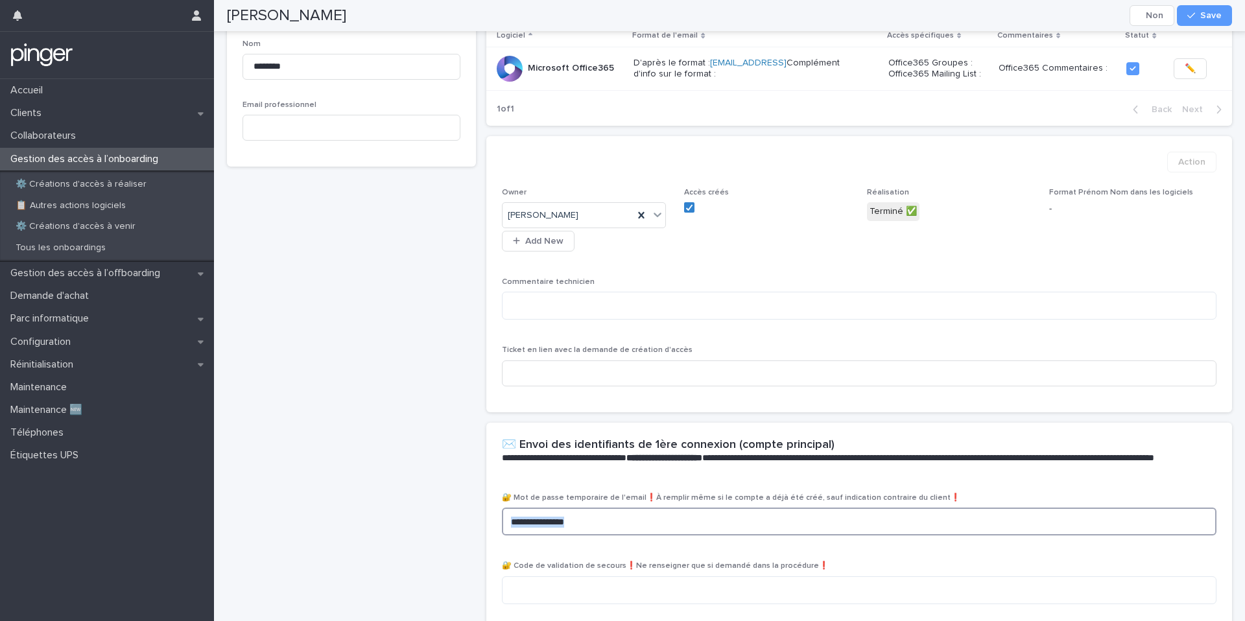
click at [607, 528] on textarea "**********" at bounding box center [859, 522] width 715 height 28
paste textarea
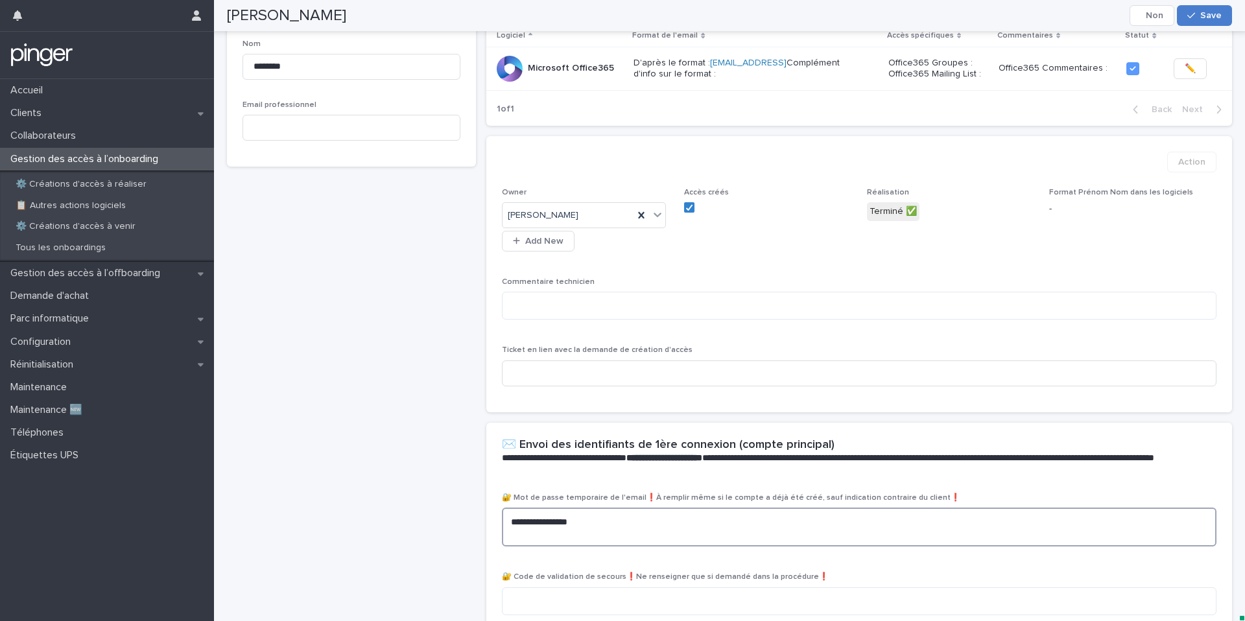
type textarea "**********"
click at [1217, 22] on button "Save" at bounding box center [1204, 15] width 55 height 21
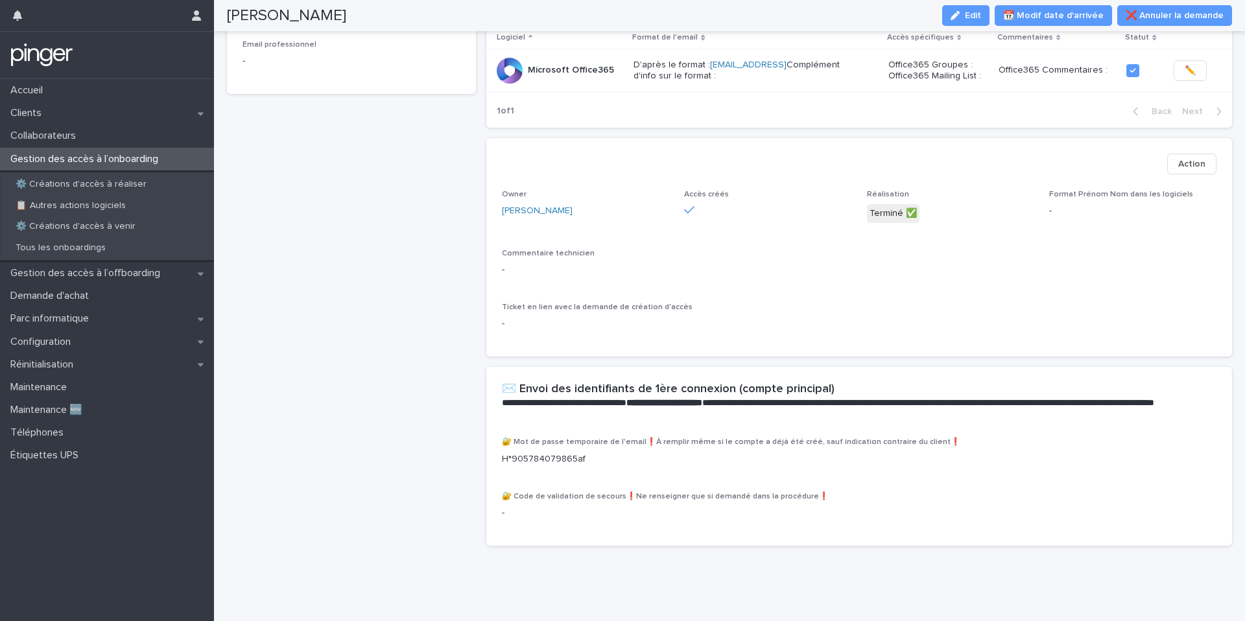
scroll to position [0, 0]
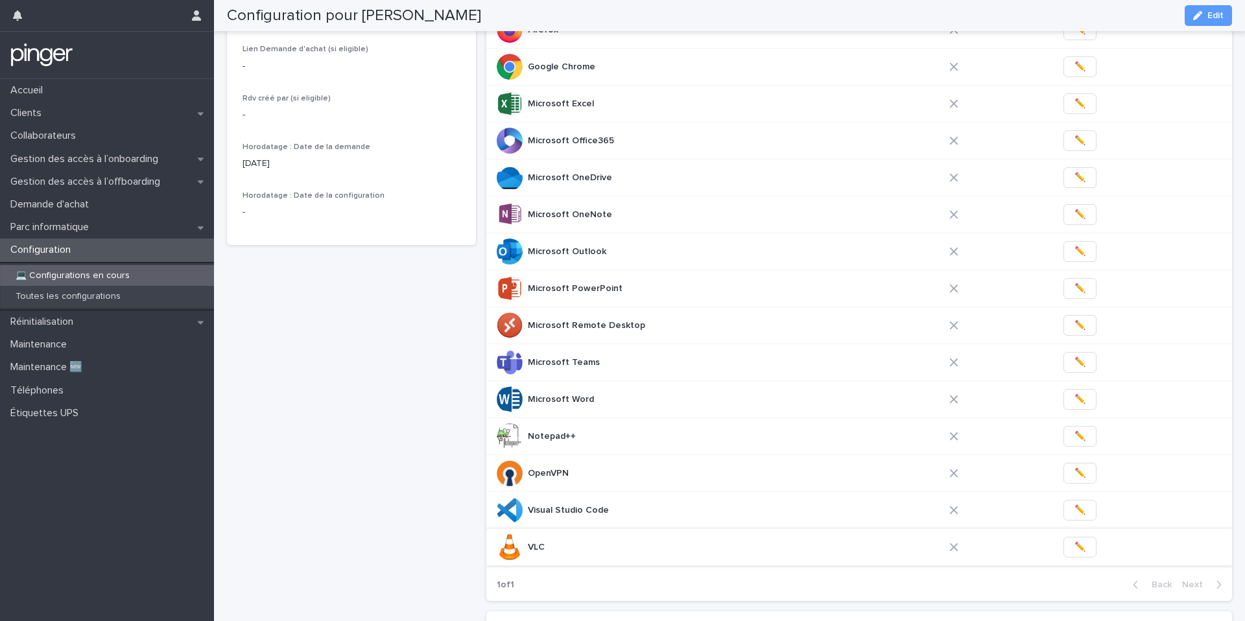
scroll to position [404, 0]
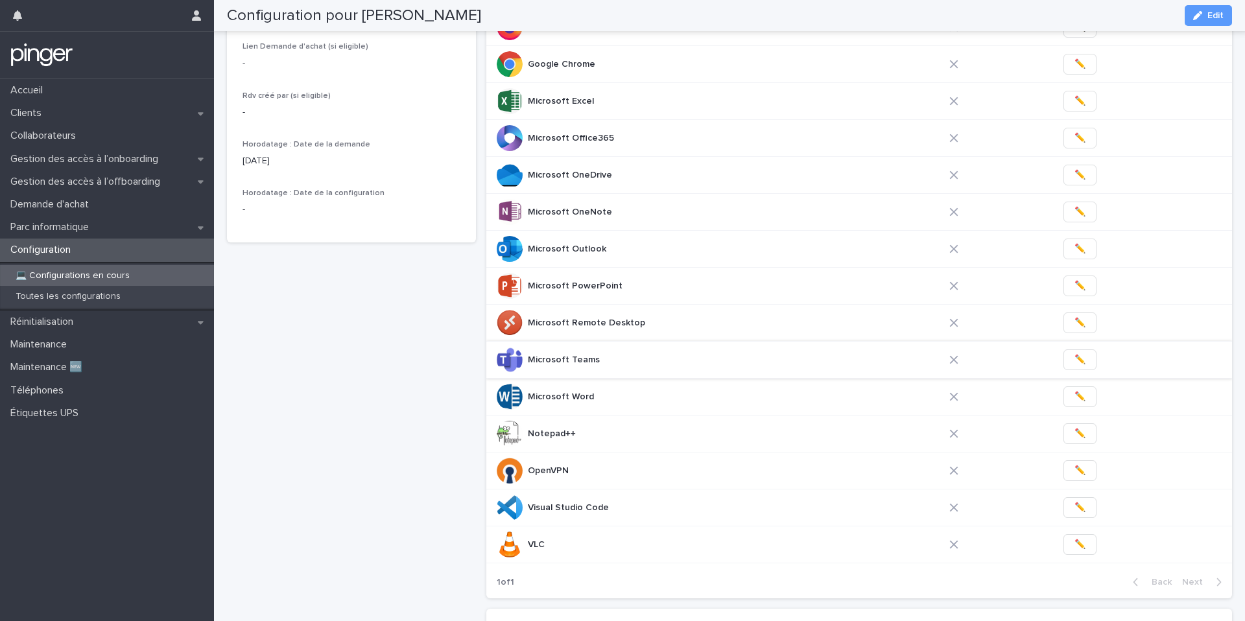
click at [1074, 362] on span "✏️" at bounding box center [1079, 359] width 11 height 13
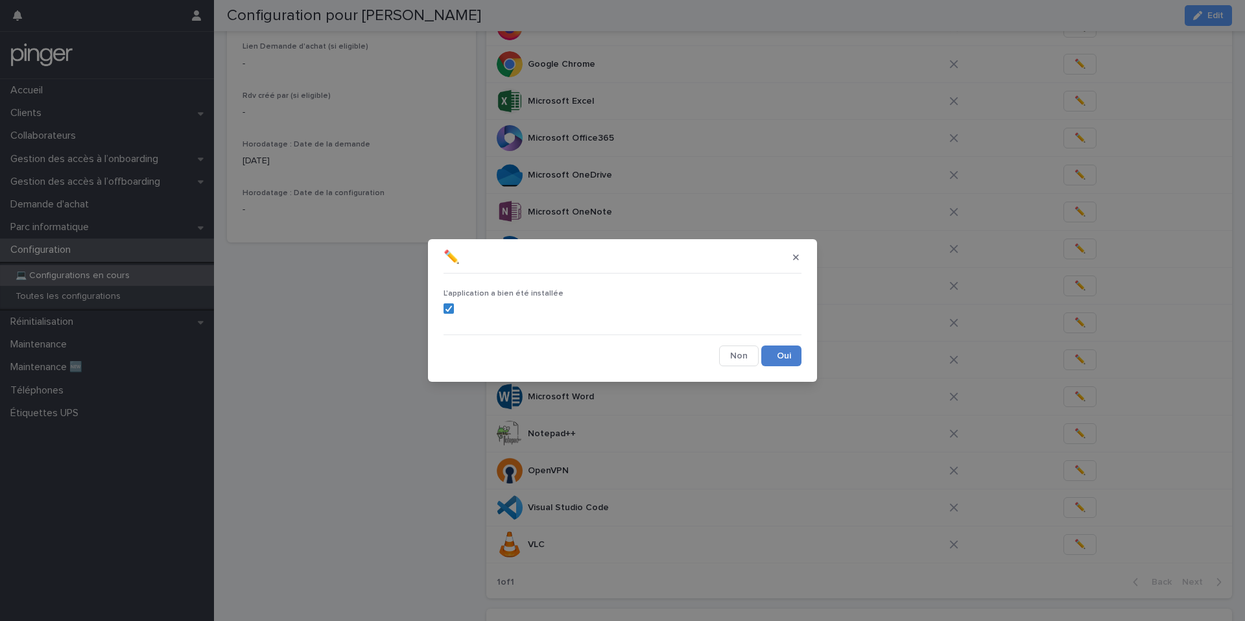
click at [787, 350] on button "Save" at bounding box center [781, 356] width 40 height 21
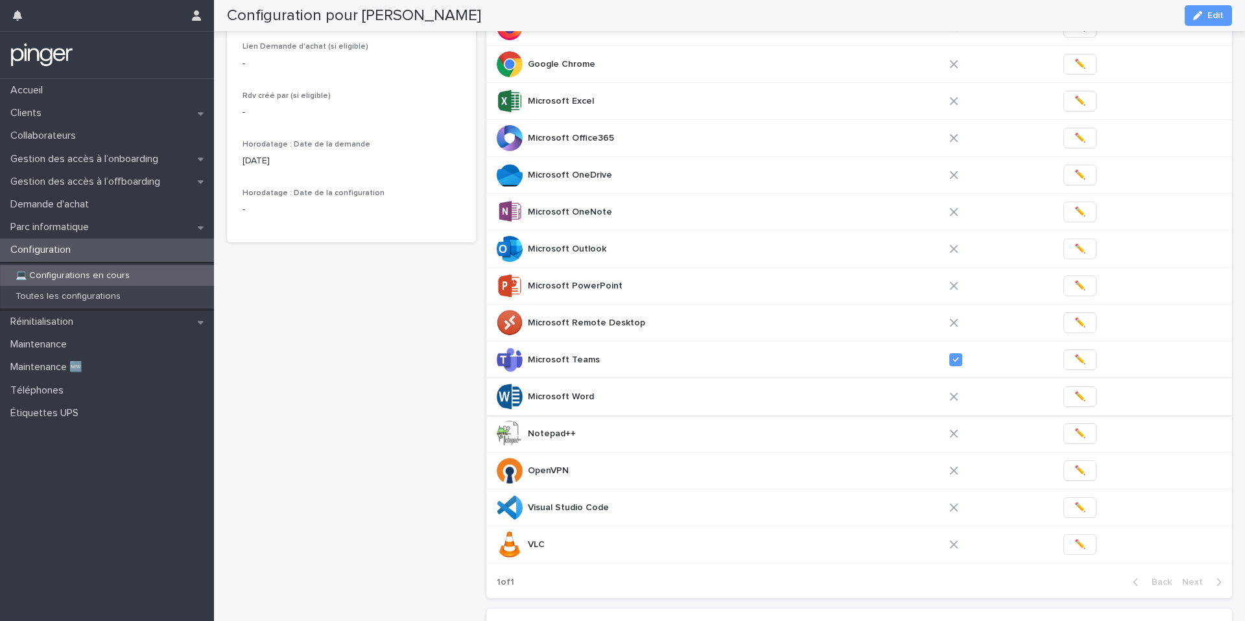
click at [1076, 401] on button "✏️" at bounding box center [1079, 396] width 33 height 21
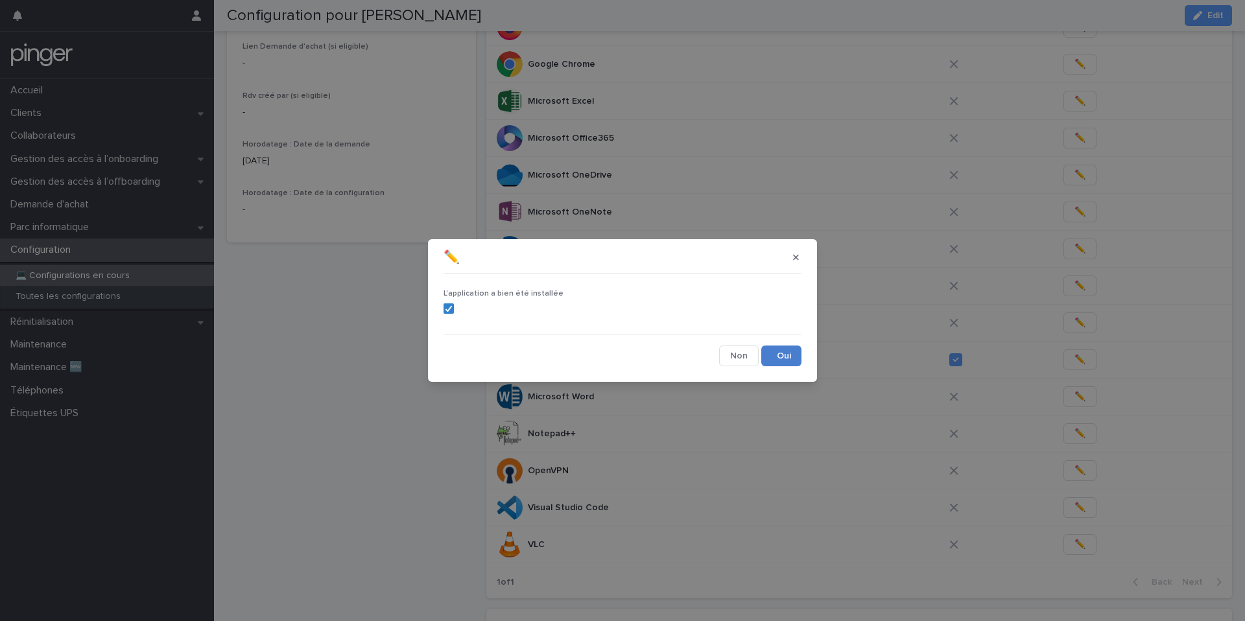
click at [780, 362] on button "Save" at bounding box center [781, 356] width 40 height 21
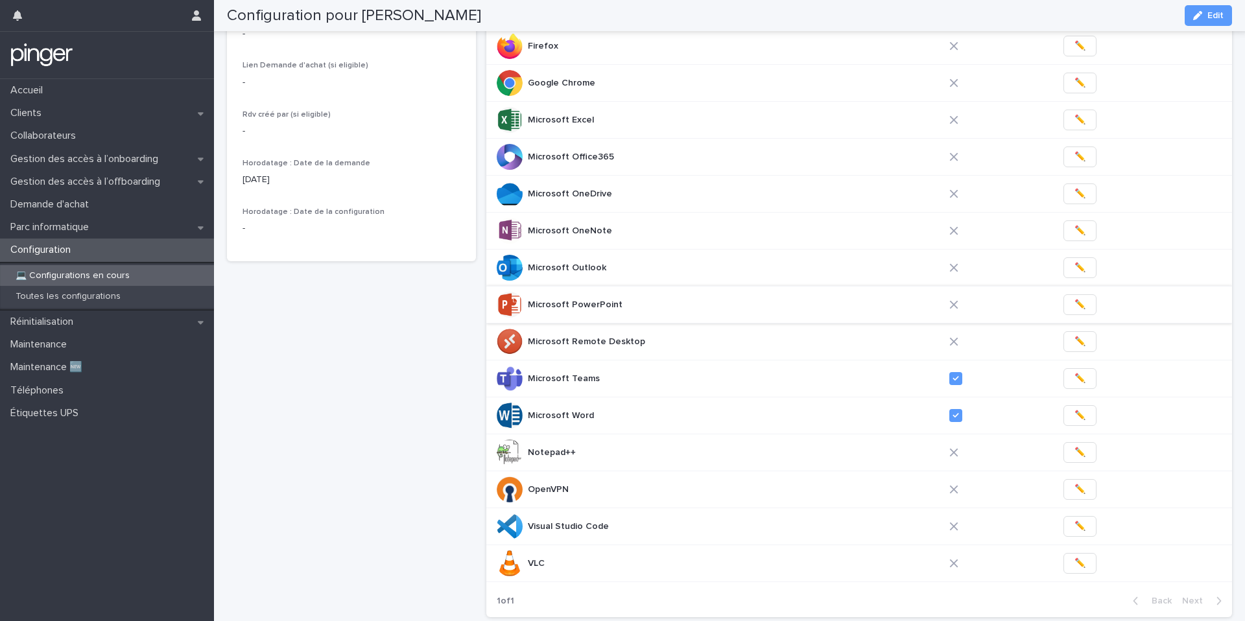
scroll to position [364, 0]
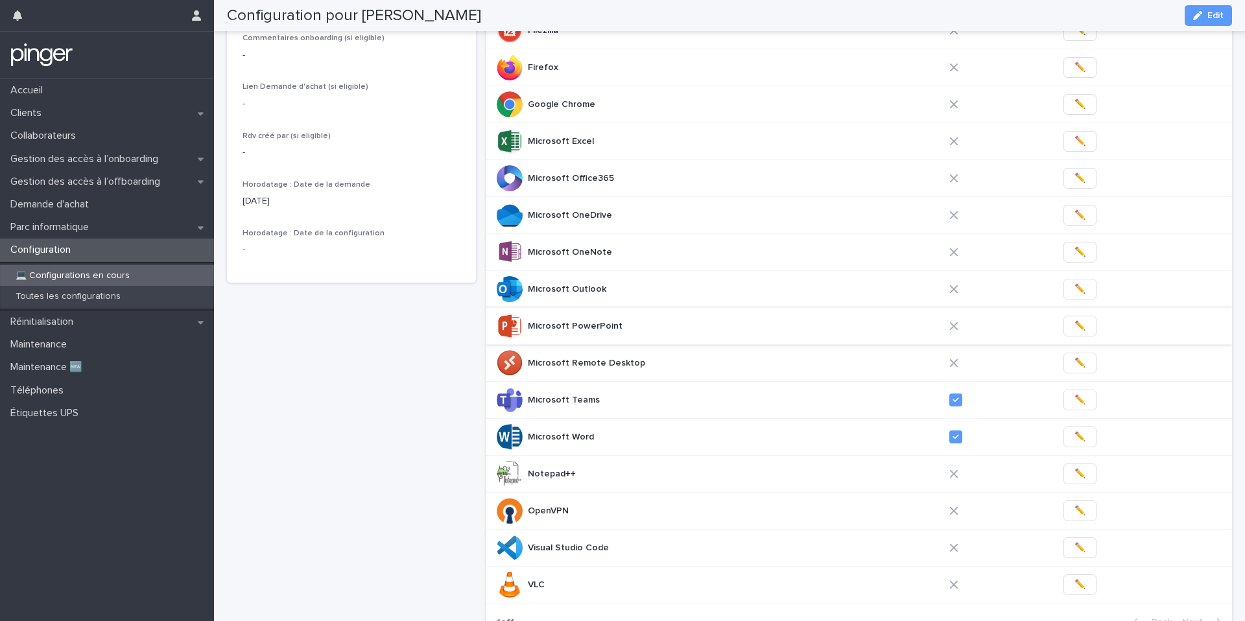
click at [1074, 327] on span "✏️" at bounding box center [1079, 326] width 11 height 13
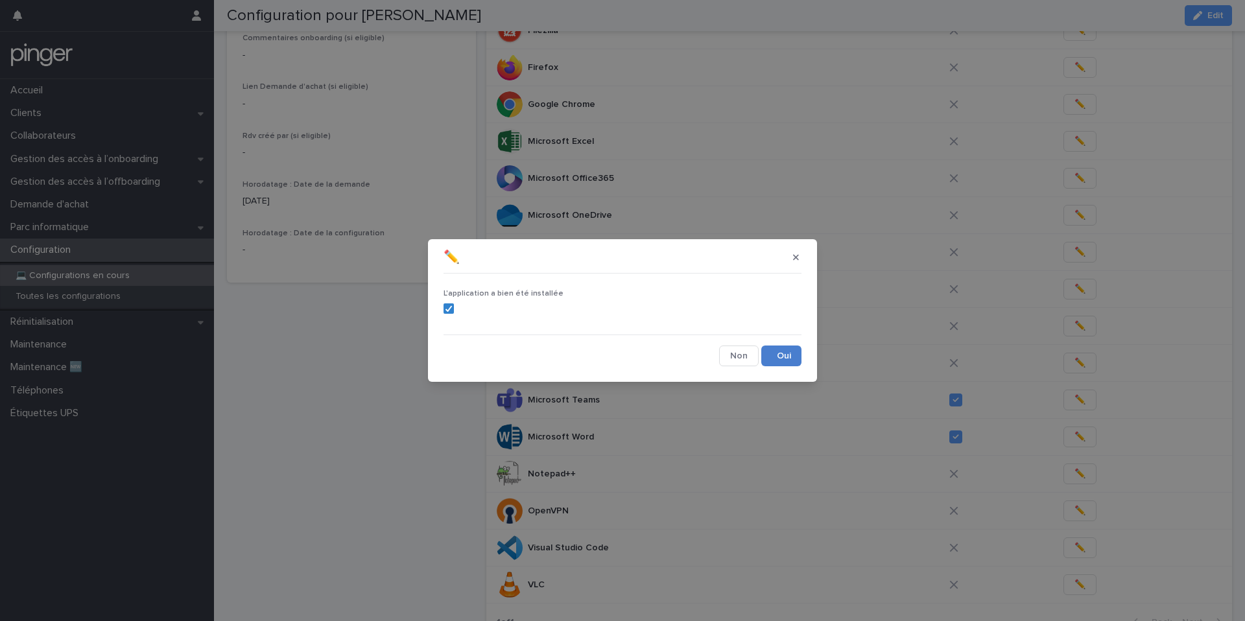
click at [798, 346] on button "Save" at bounding box center [781, 356] width 40 height 21
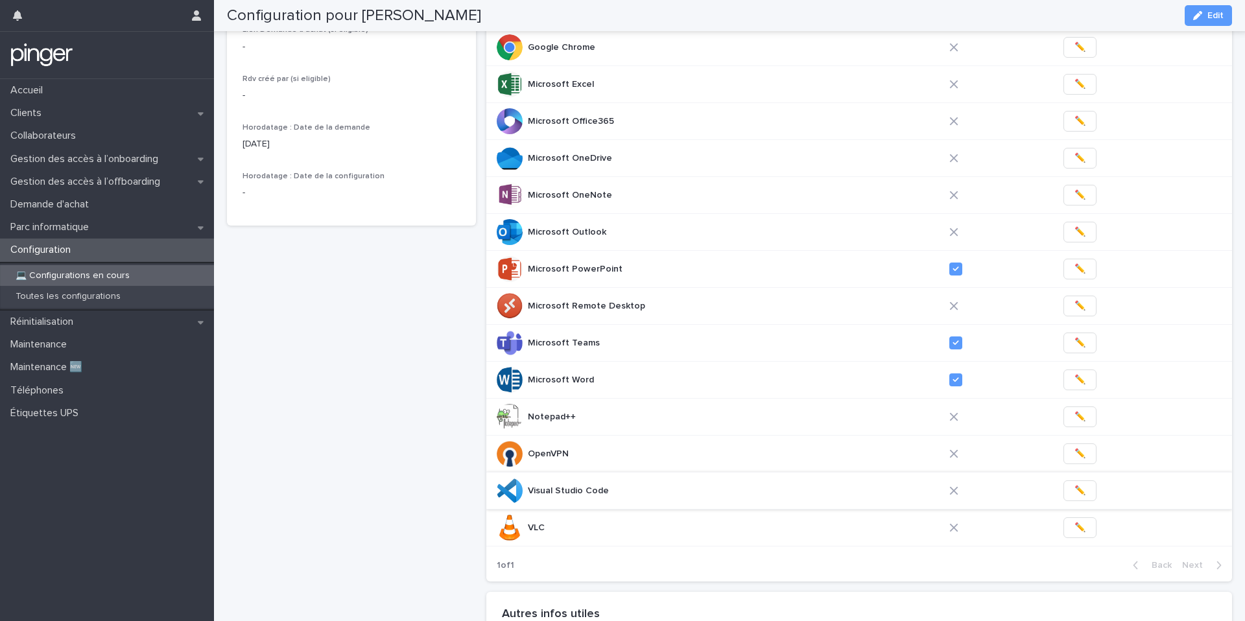
scroll to position [434, 0]
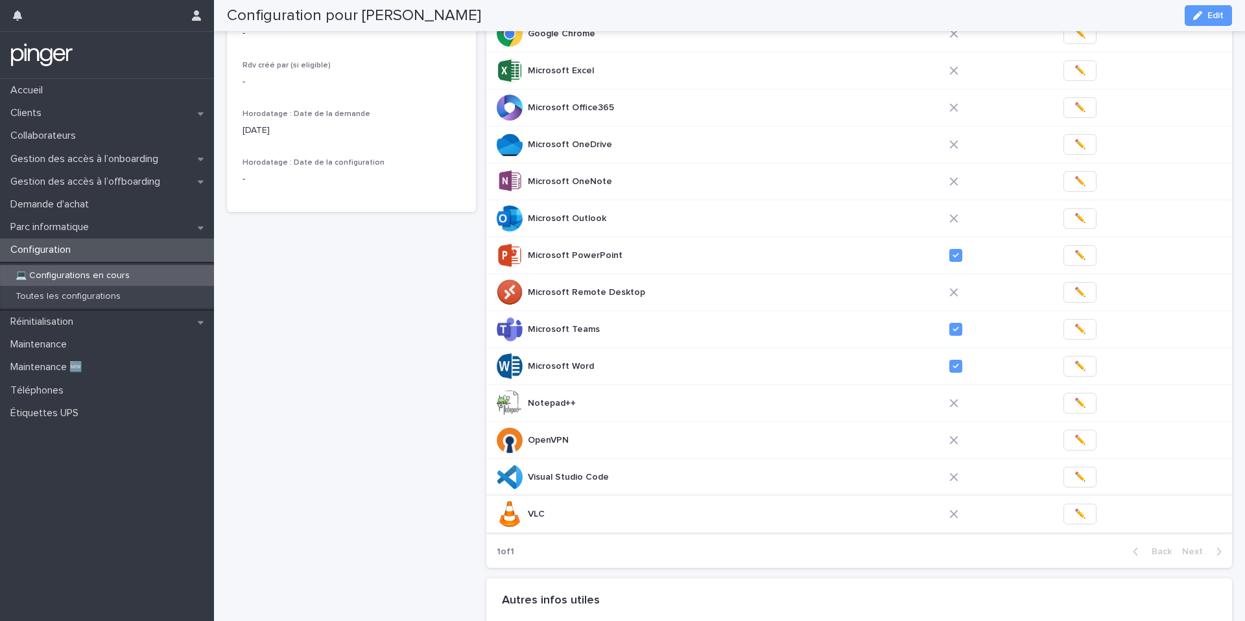
click at [1077, 508] on button "✏️" at bounding box center [1079, 514] width 33 height 21
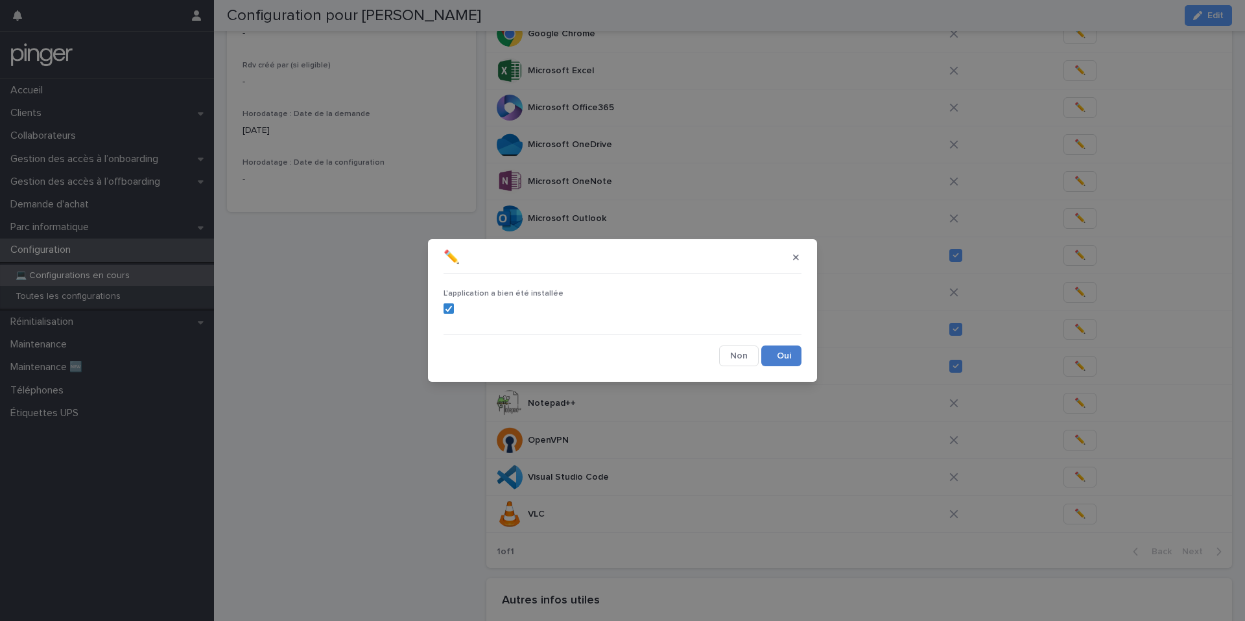
click at [796, 351] on button "Save" at bounding box center [781, 356] width 40 height 21
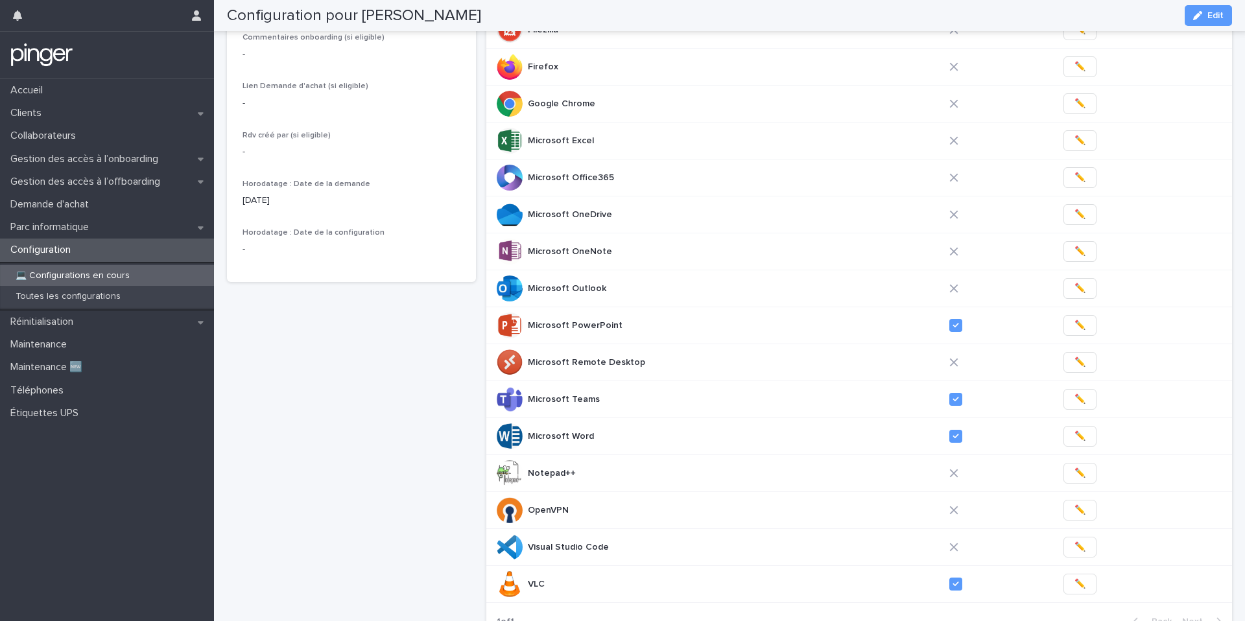
scroll to position [340, 0]
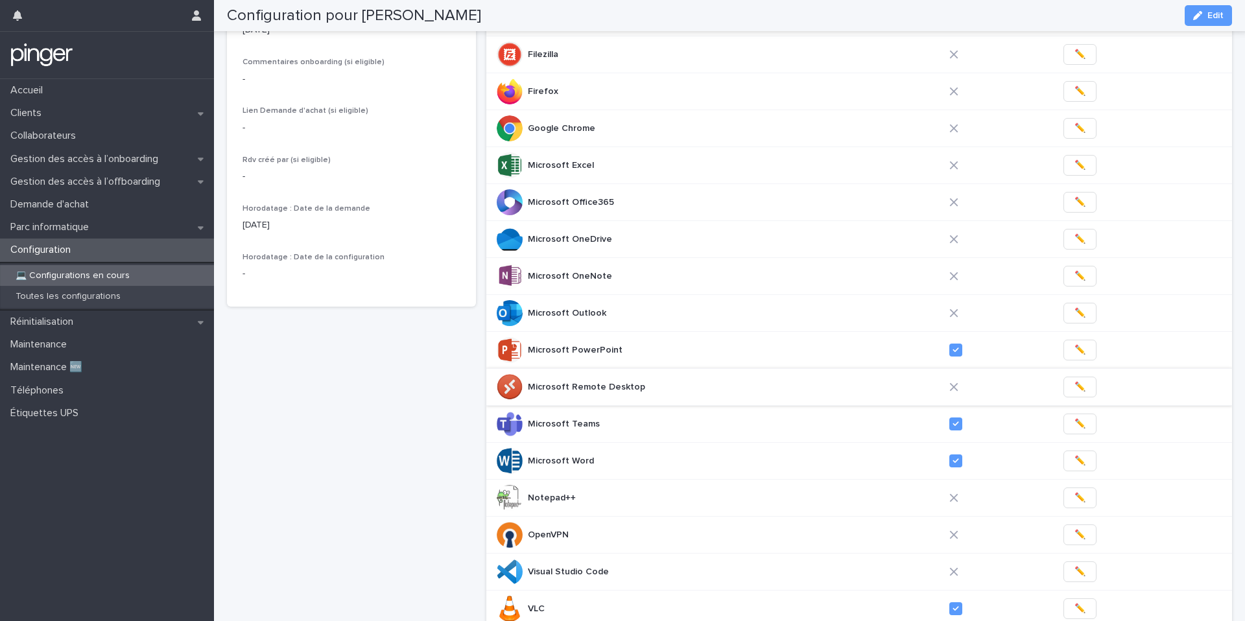
click at [1076, 386] on button "✏️" at bounding box center [1079, 387] width 33 height 21
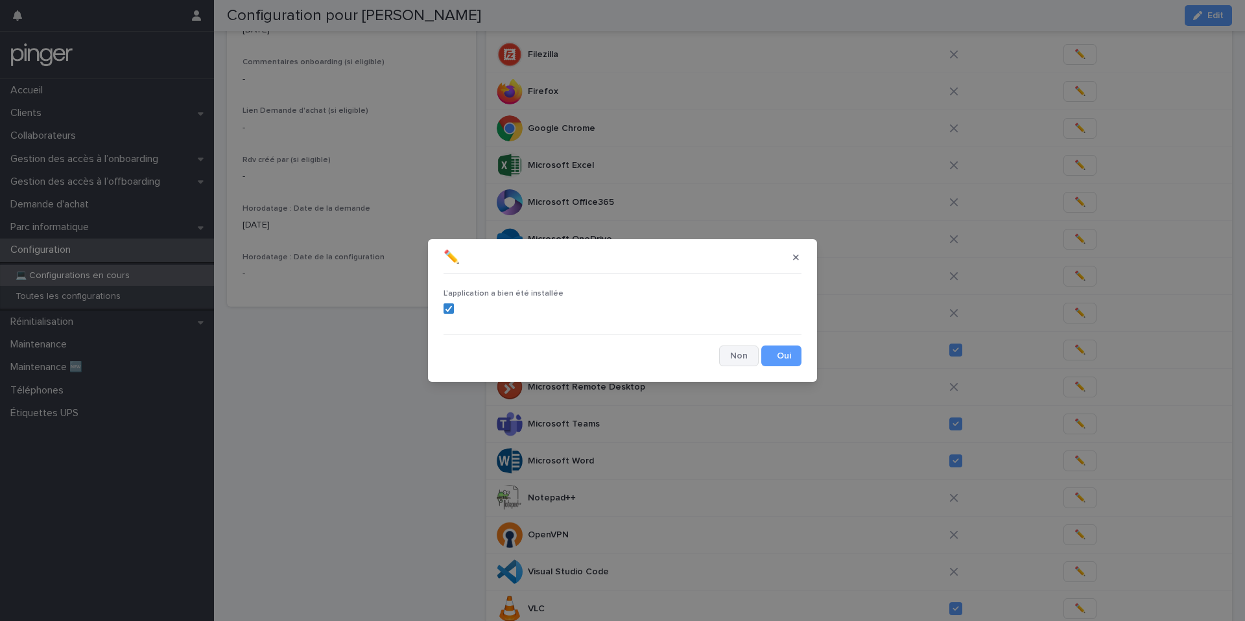
click at [756, 359] on button "Cancel" at bounding box center [739, 356] width 40 height 21
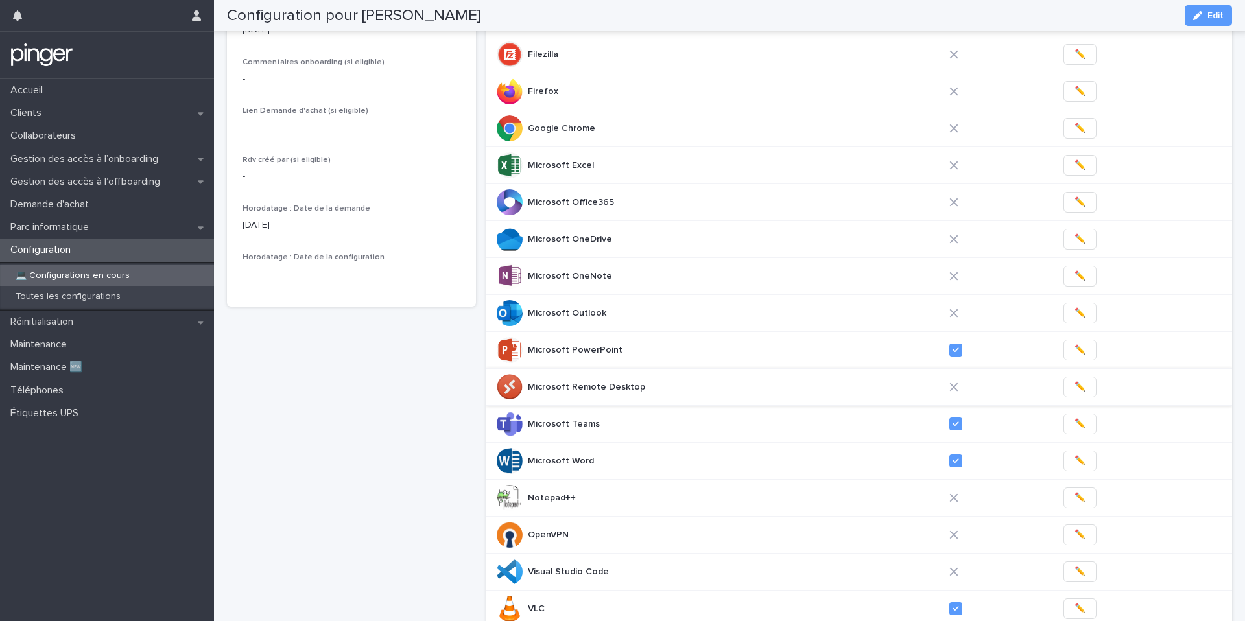
click at [1063, 388] on button "✏️" at bounding box center [1079, 387] width 33 height 21
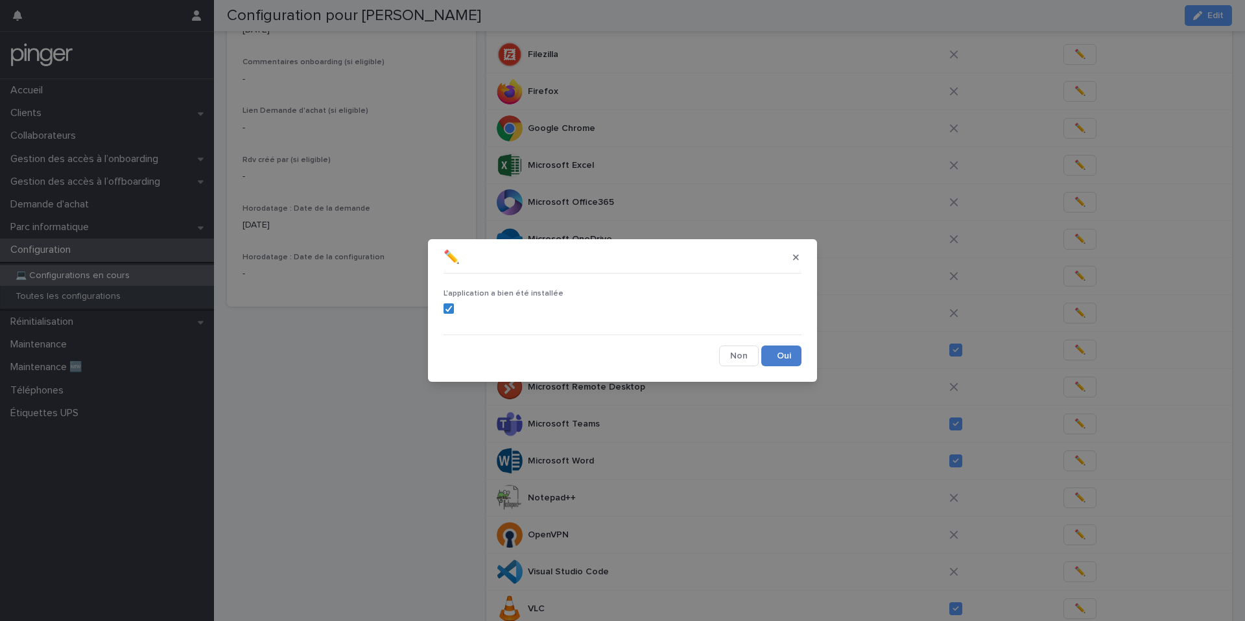
click at [797, 356] on button "Save" at bounding box center [781, 356] width 40 height 21
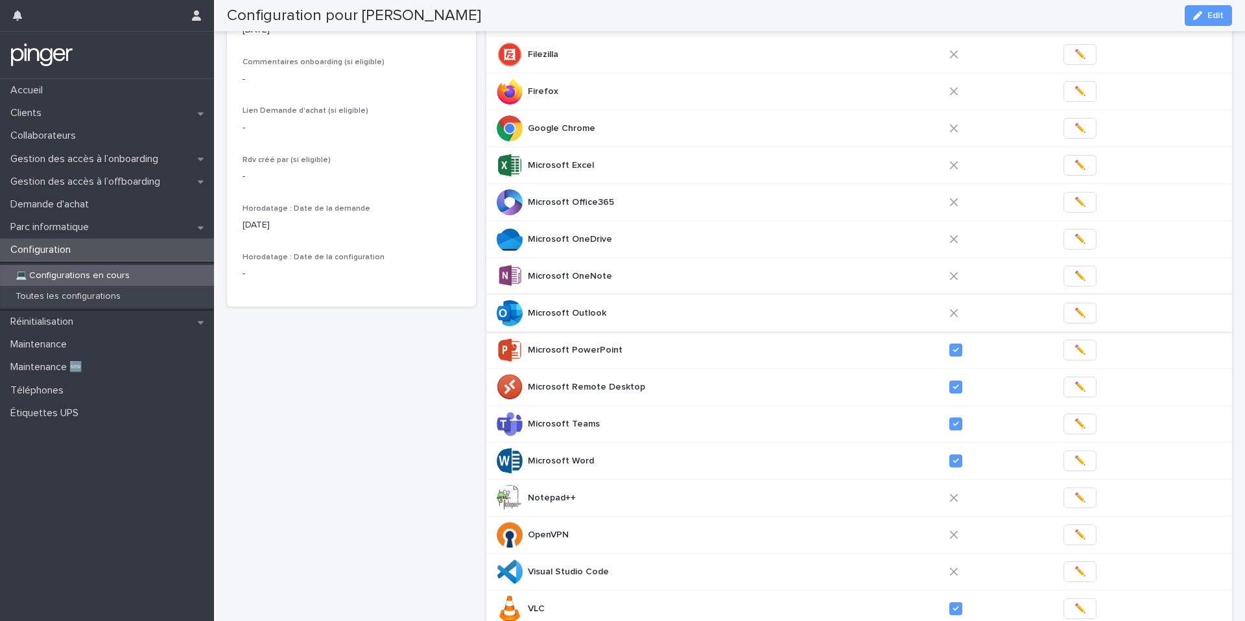
click at [1074, 317] on span "✏️" at bounding box center [1079, 313] width 11 height 13
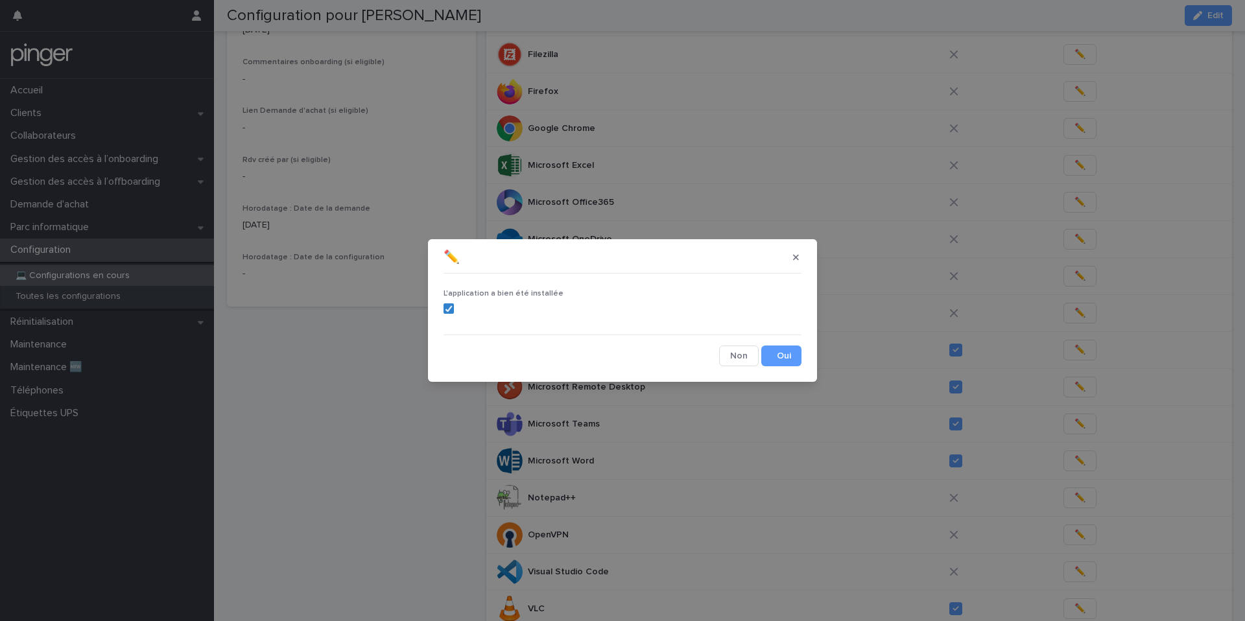
click at [783, 348] on button "Save" at bounding box center [781, 356] width 40 height 21
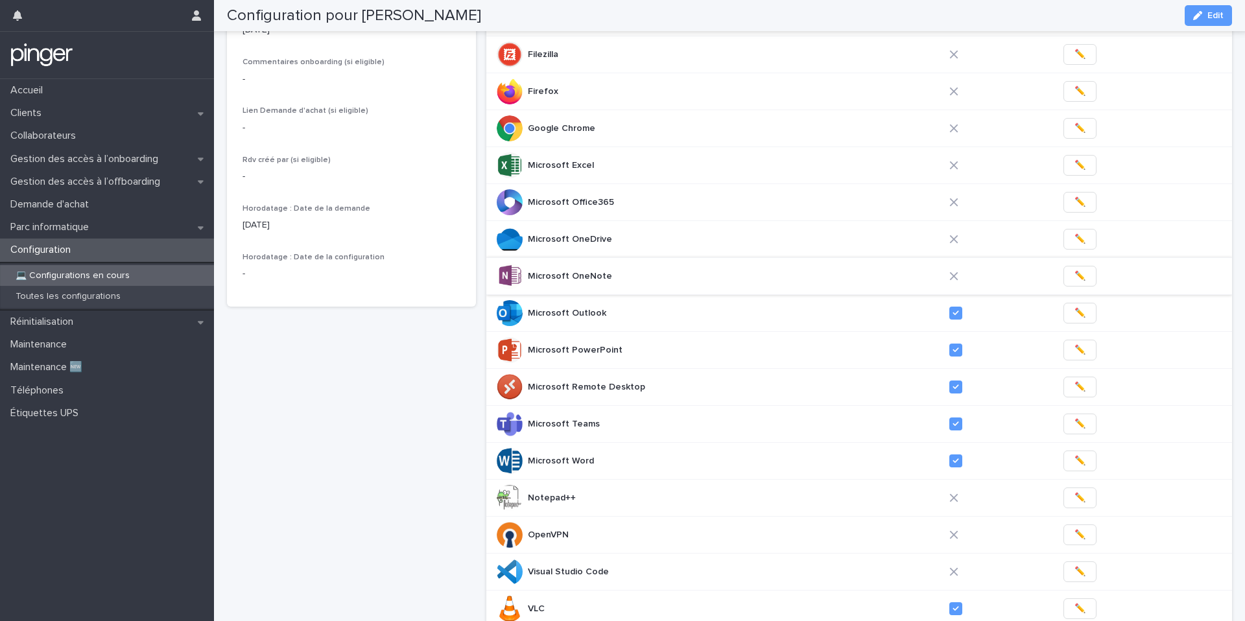
click at [1074, 276] on span "✏️" at bounding box center [1079, 276] width 11 height 13
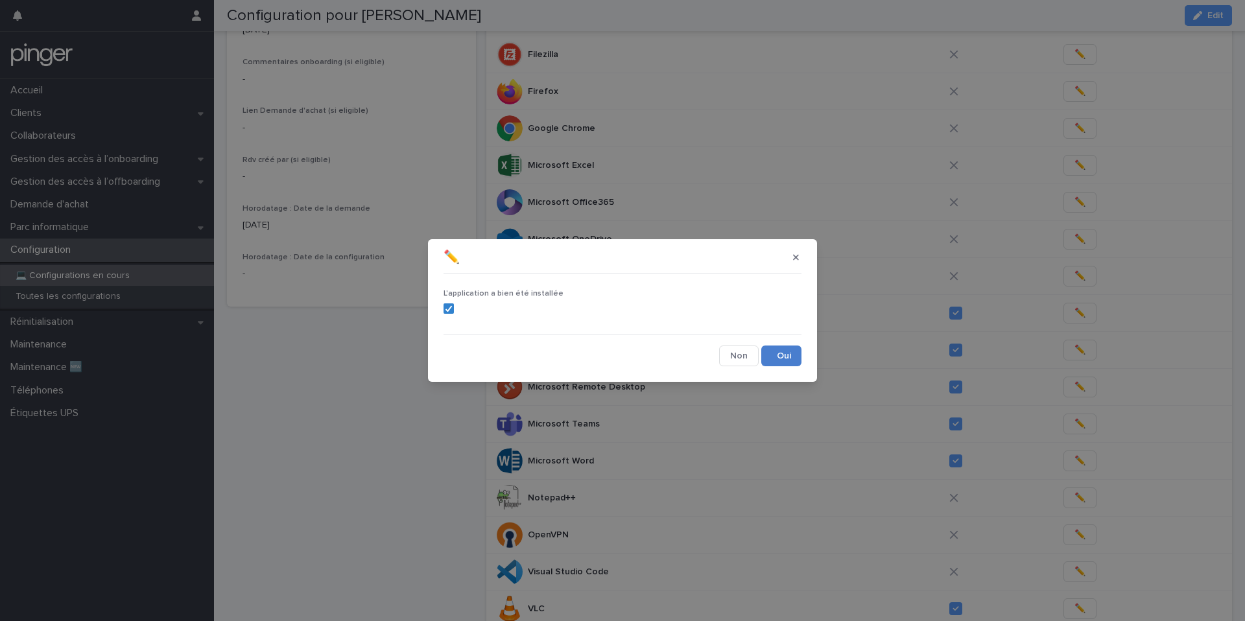
click at [781, 355] on button "Save" at bounding box center [781, 356] width 40 height 21
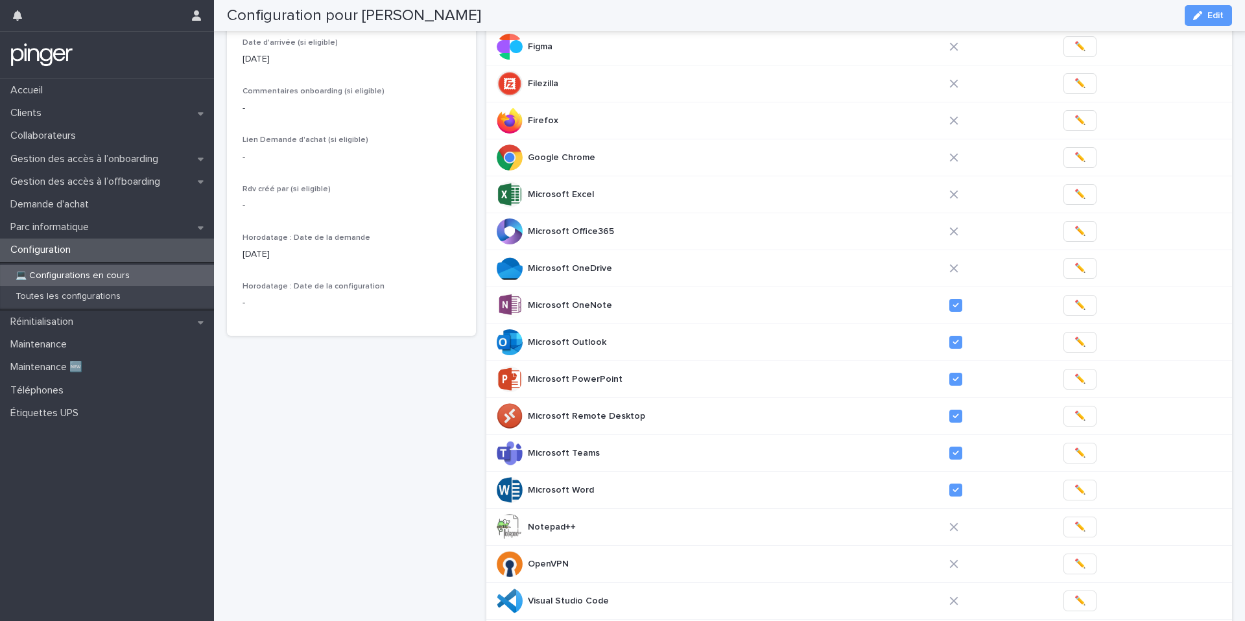
scroll to position [273, 0]
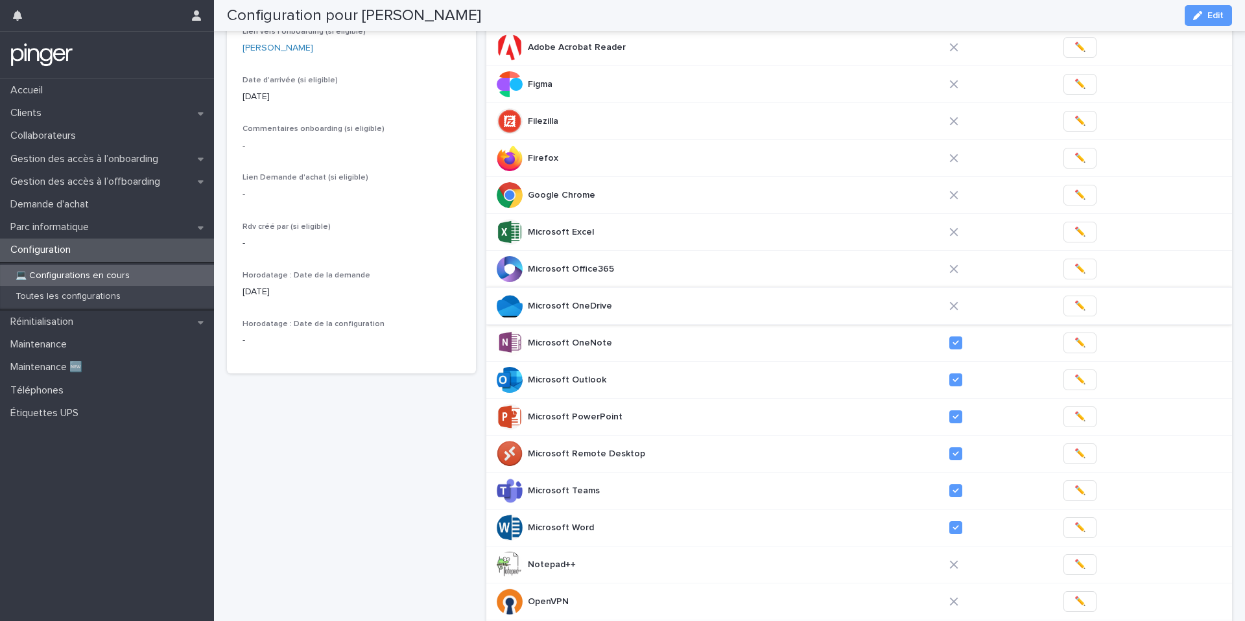
click at [1082, 309] on button "✏️" at bounding box center [1079, 306] width 33 height 21
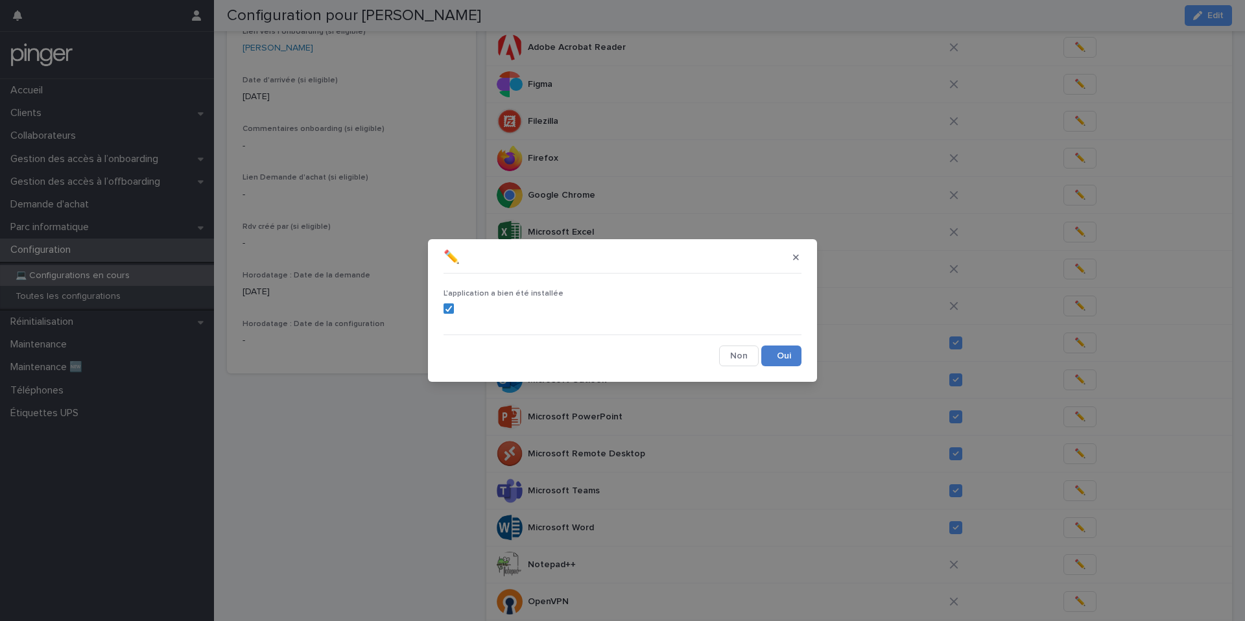
click at [786, 349] on button "Save" at bounding box center [781, 356] width 40 height 21
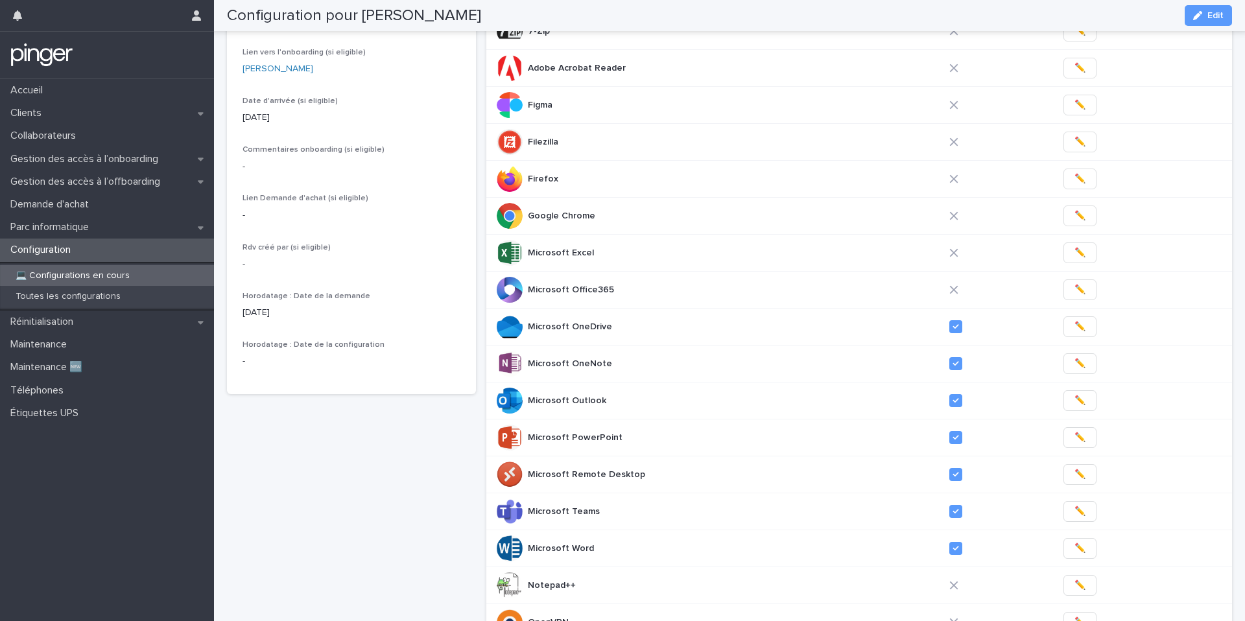
scroll to position [244, 0]
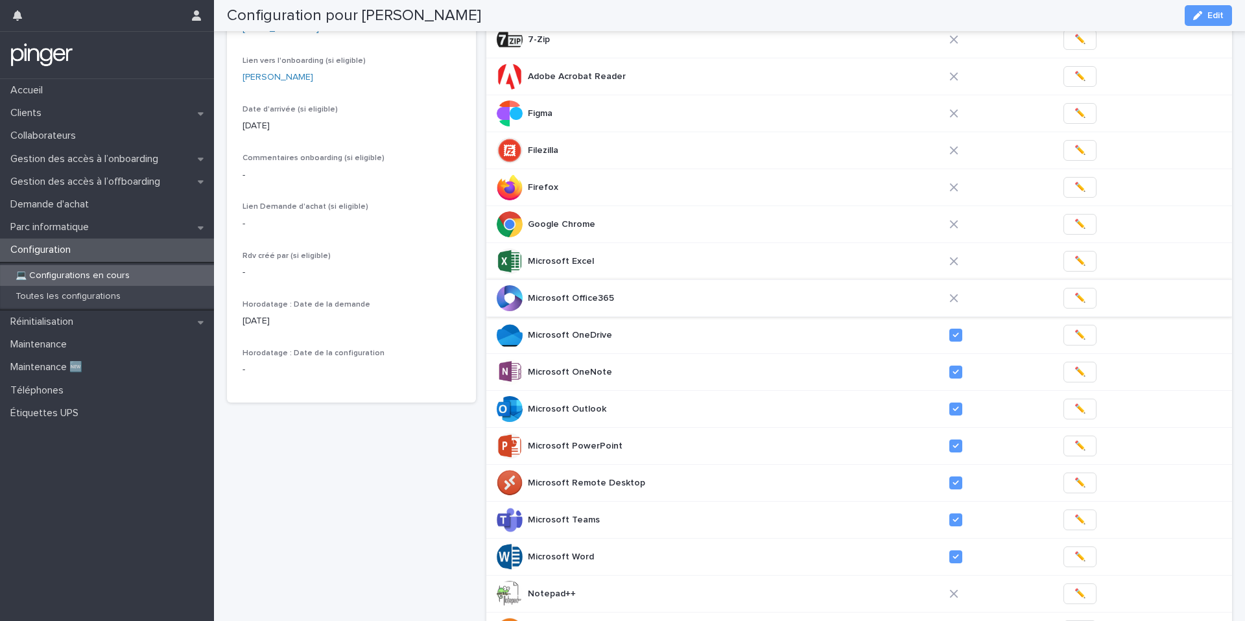
click at [1076, 292] on button "✏️" at bounding box center [1079, 298] width 33 height 21
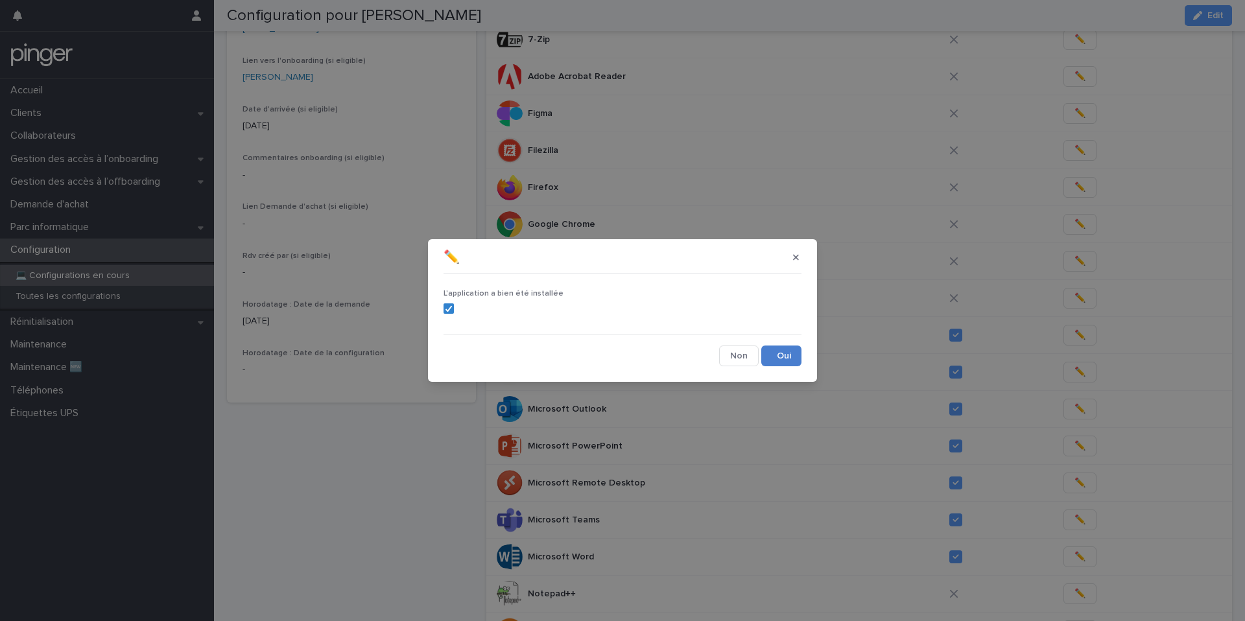
click at [782, 362] on button "Save" at bounding box center [781, 356] width 40 height 21
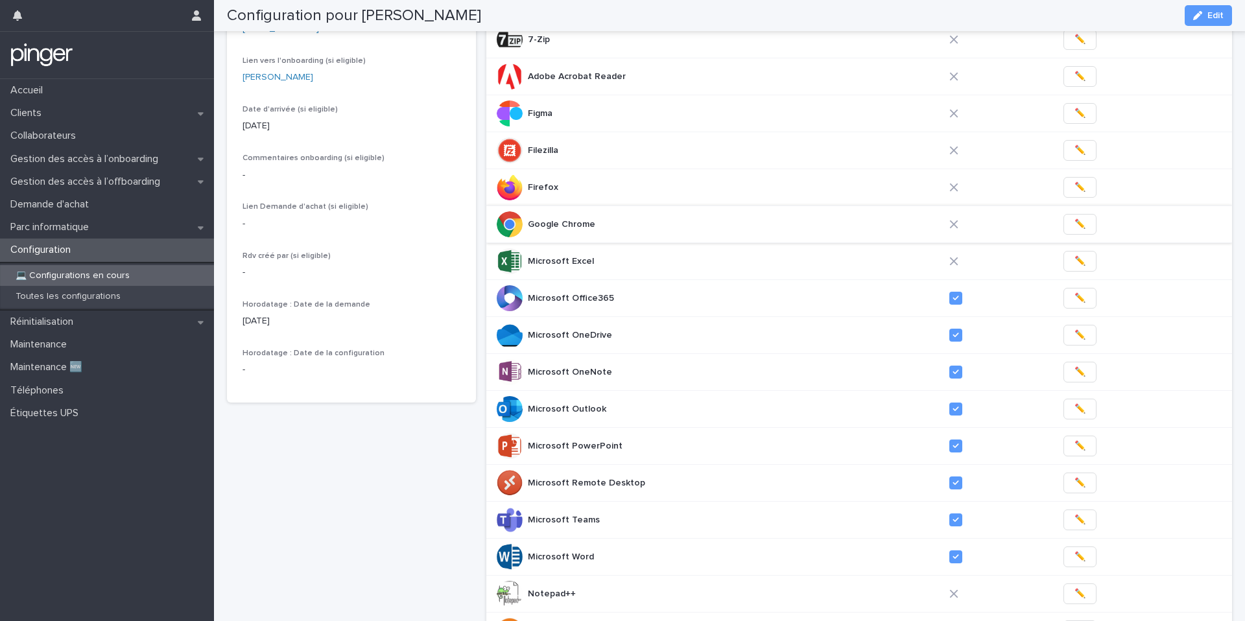
click at [1076, 224] on button "✏️" at bounding box center [1079, 224] width 33 height 21
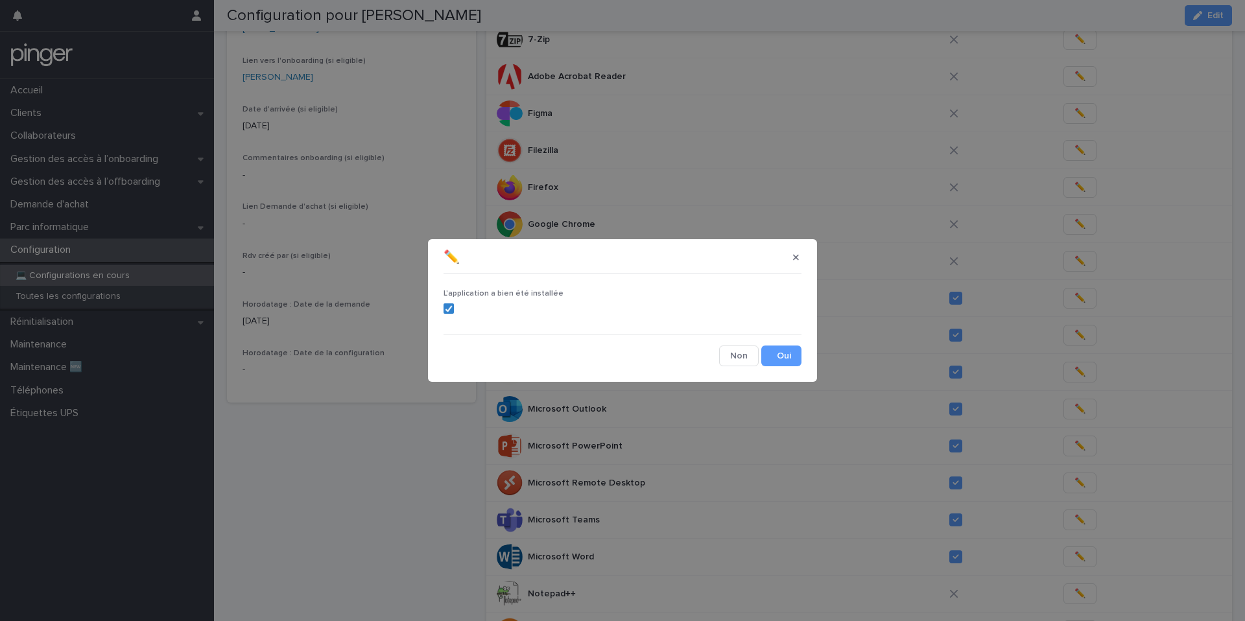
click at [779, 343] on div "L'application a bien été installée Cancel Save" at bounding box center [623, 323] width 358 height 88
click at [780, 353] on button "Save" at bounding box center [781, 356] width 40 height 21
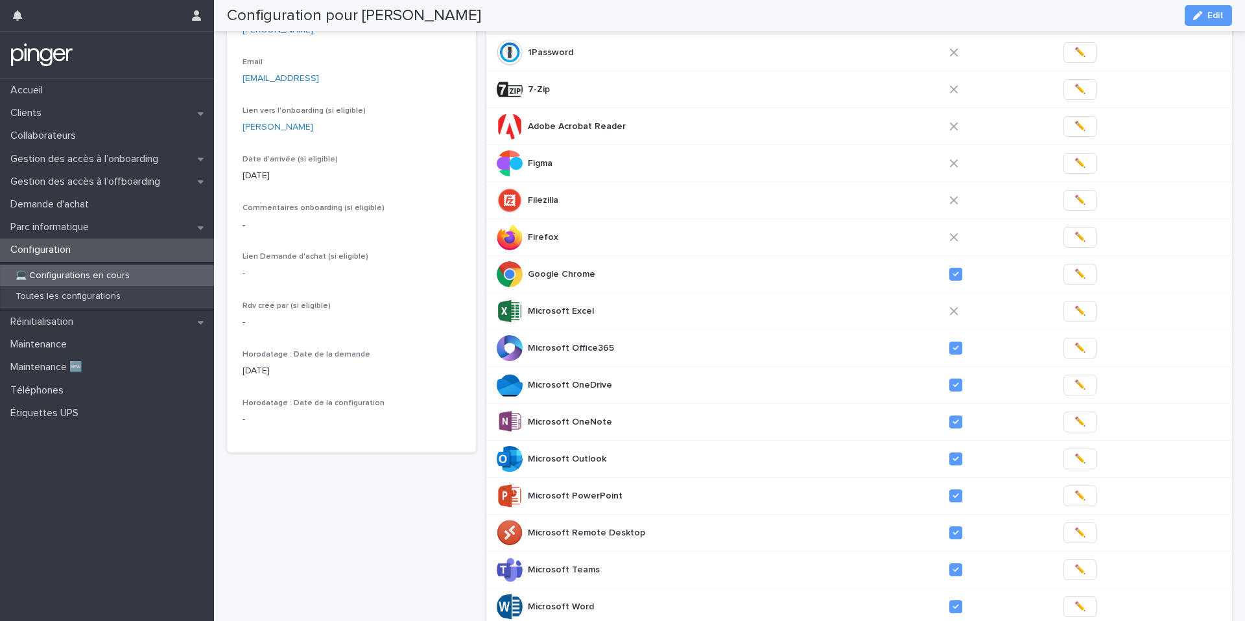
scroll to position [185, 0]
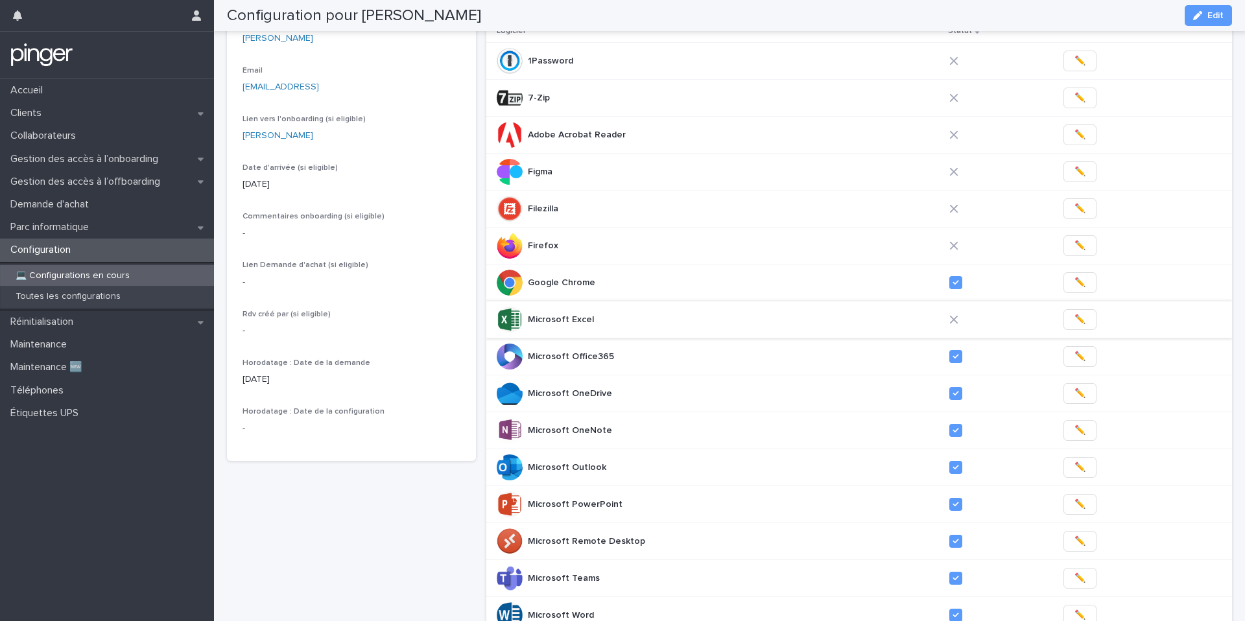
click at [1074, 316] on span "✏️" at bounding box center [1079, 319] width 11 height 13
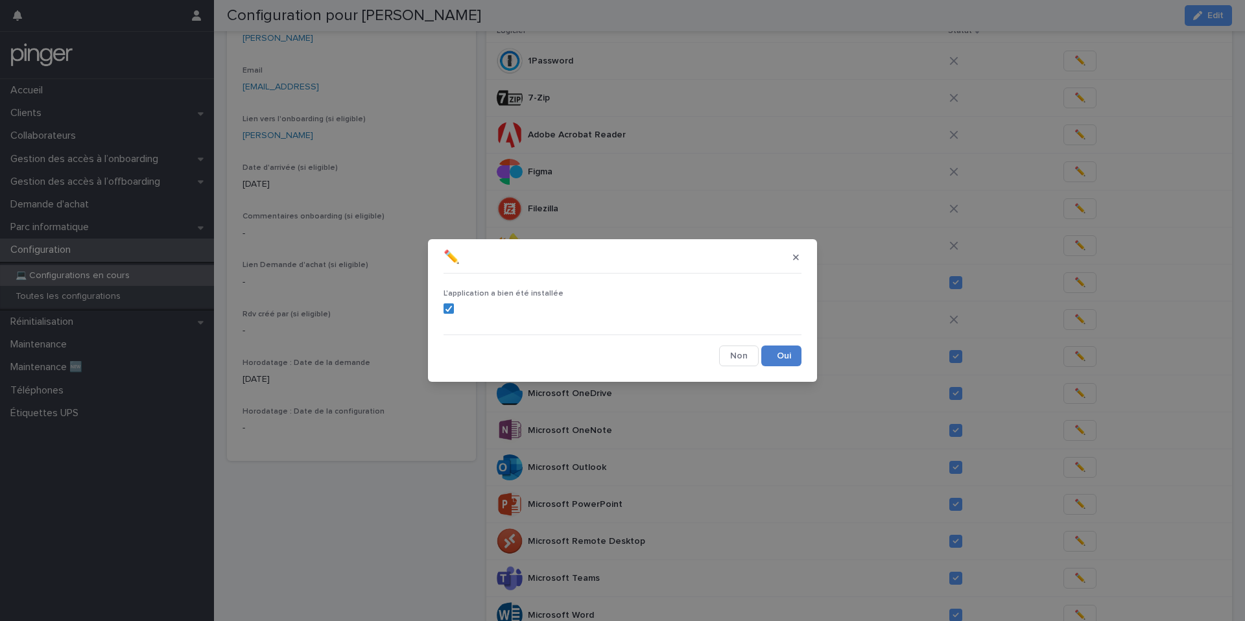
click at [789, 352] on button "Save" at bounding box center [781, 356] width 40 height 21
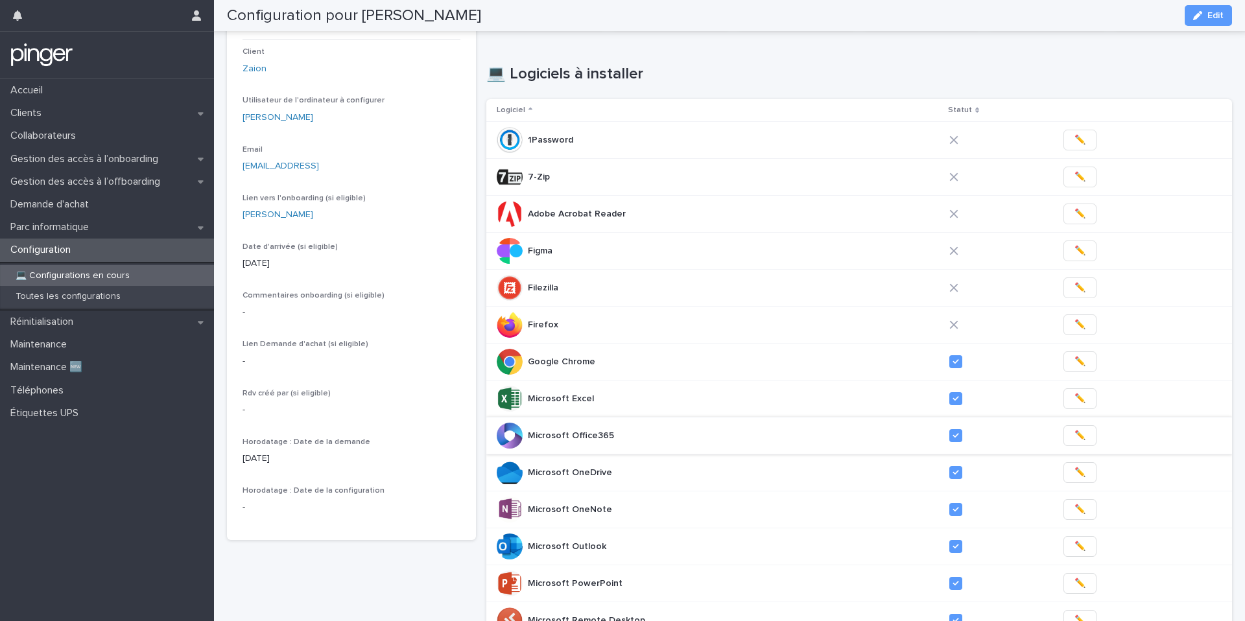
scroll to position [102, 0]
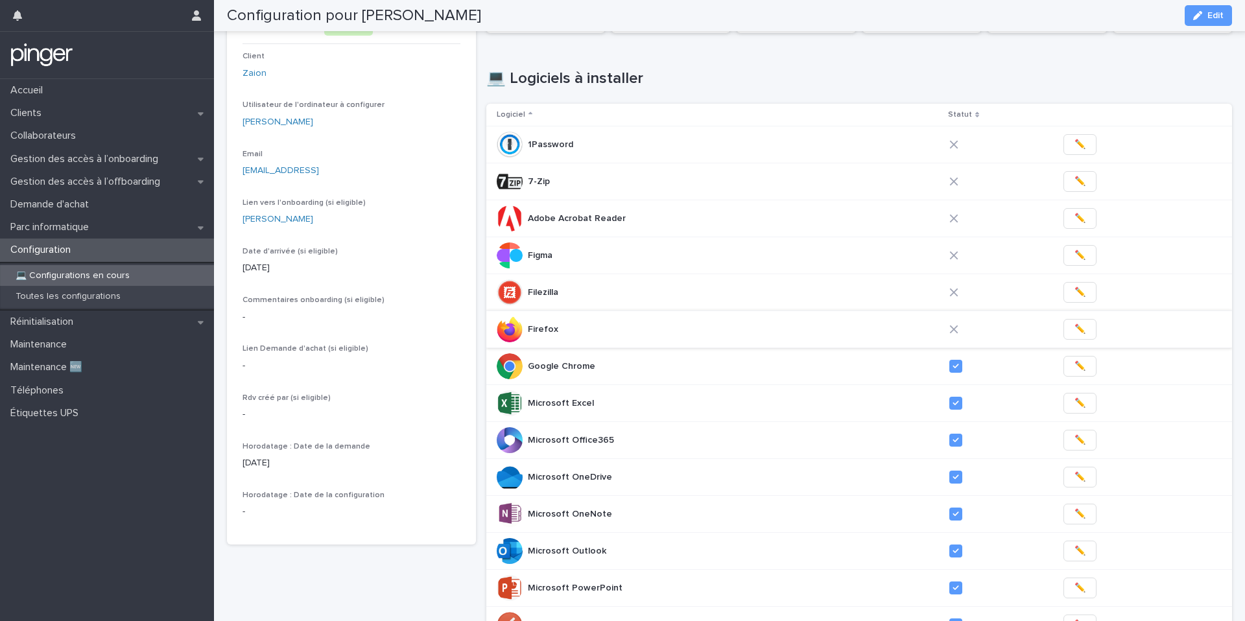
click at [1074, 326] on span "✏️" at bounding box center [1079, 329] width 11 height 13
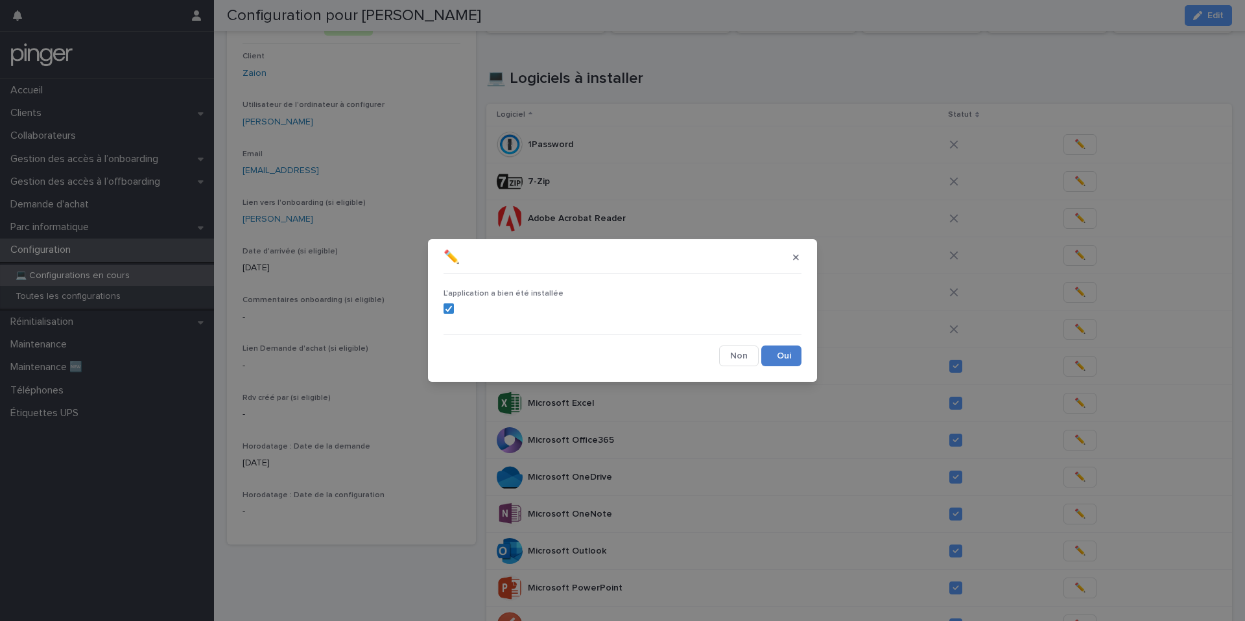
click at [788, 353] on button "Save" at bounding box center [781, 356] width 40 height 21
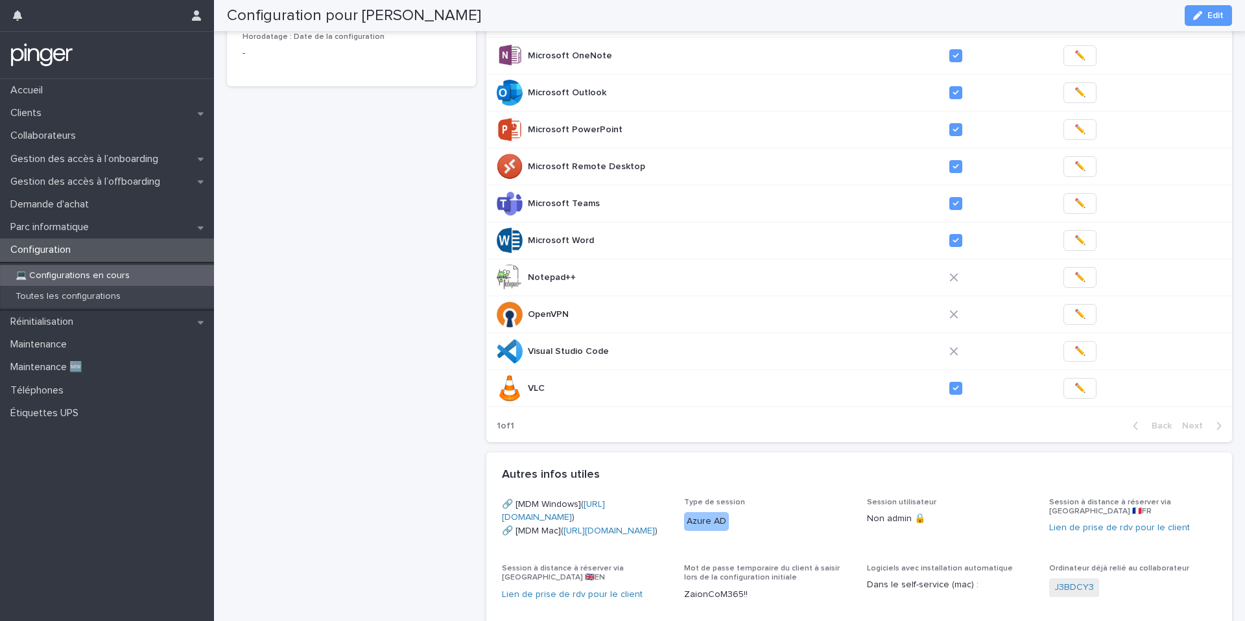
scroll to position [567, 0]
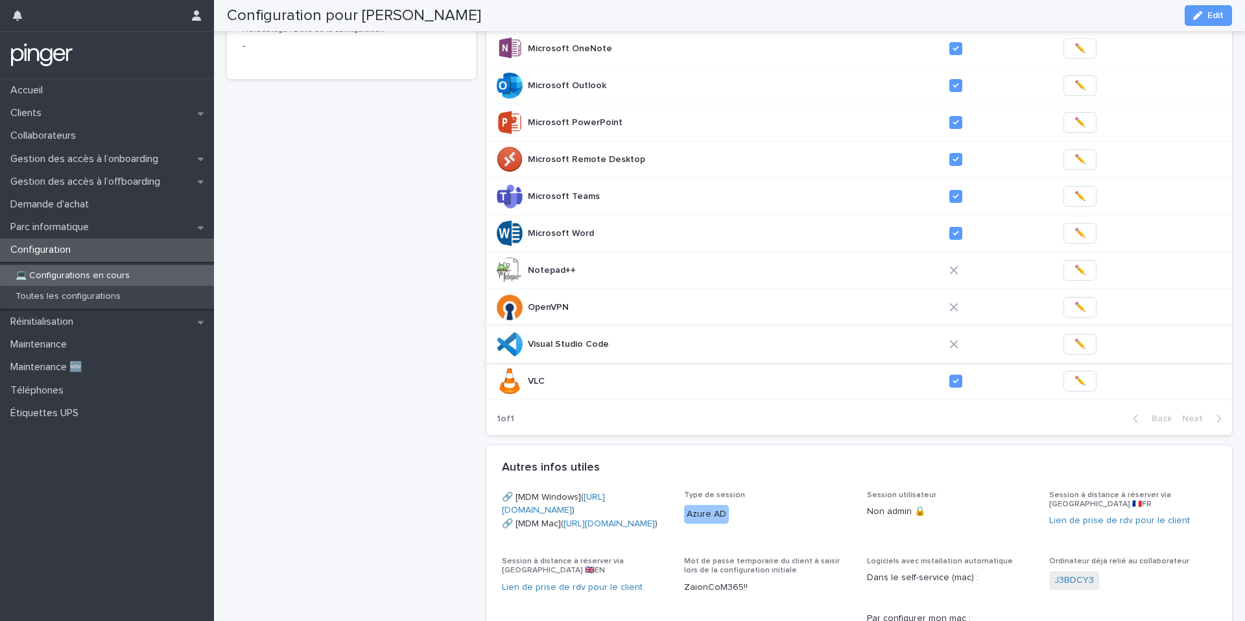
click at [1074, 346] on span "✏️" at bounding box center [1079, 344] width 11 height 13
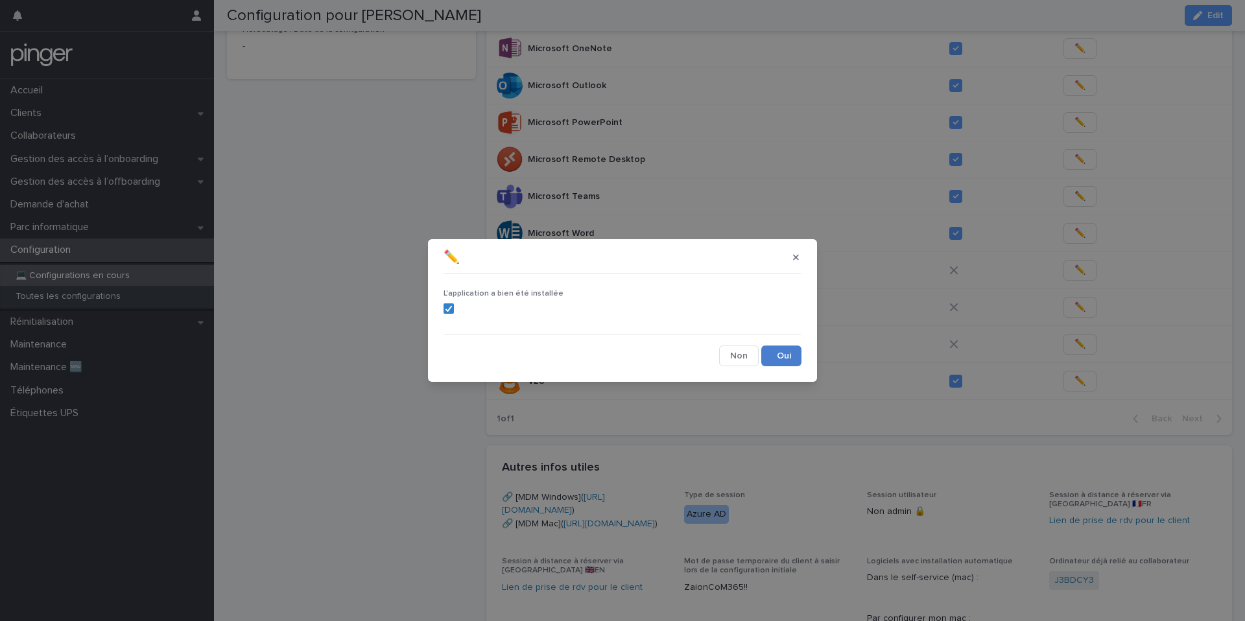
click at [782, 359] on button "Save" at bounding box center [781, 356] width 40 height 21
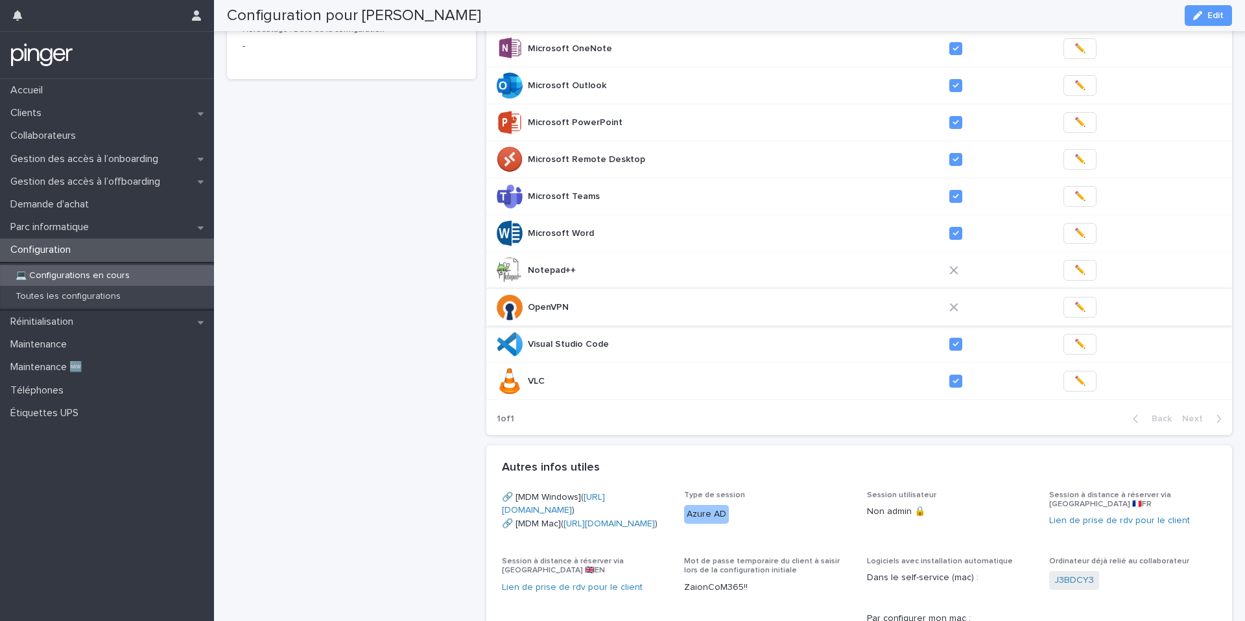
click at [1075, 307] on button "✏️" at bounding box center [1079, 307] width 33 height 21
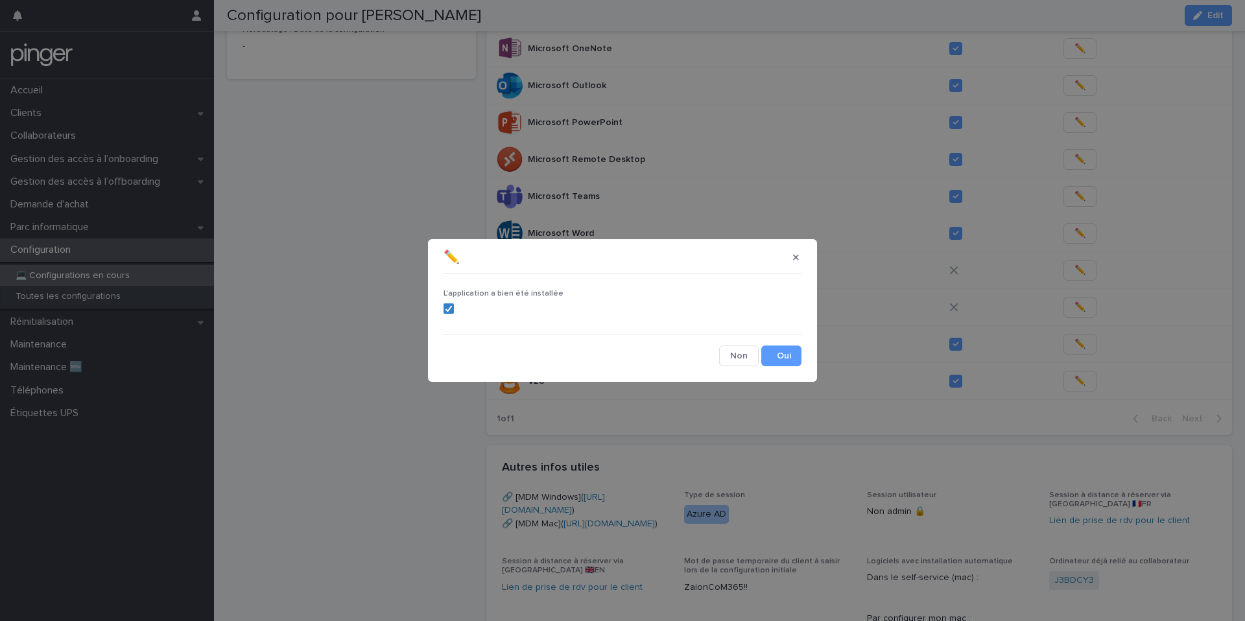
click at [801, 362] on div "L'application a bien été installée Cancel Save" at bounding box center [622, 323] width 364 height 94
click at [793, 359] on button "Save" at bounding box center [781, 356] width 40 height 21
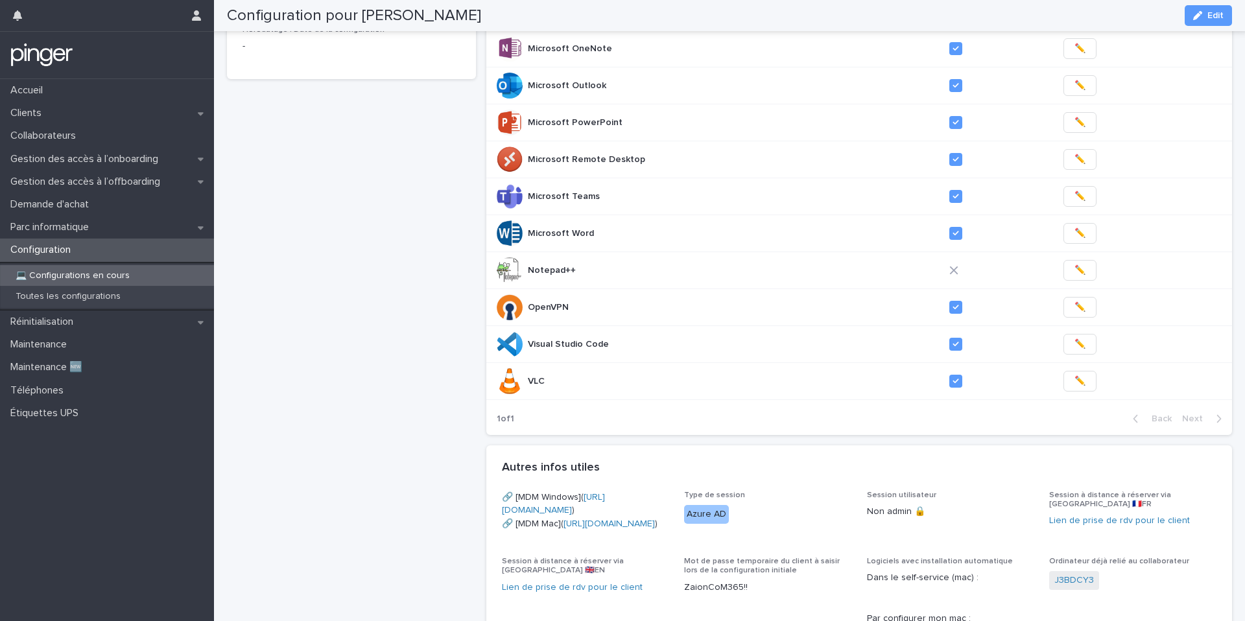
click at [1074, 268] on span "✏️" at bounding box center [1079, 270] width 11 height 13
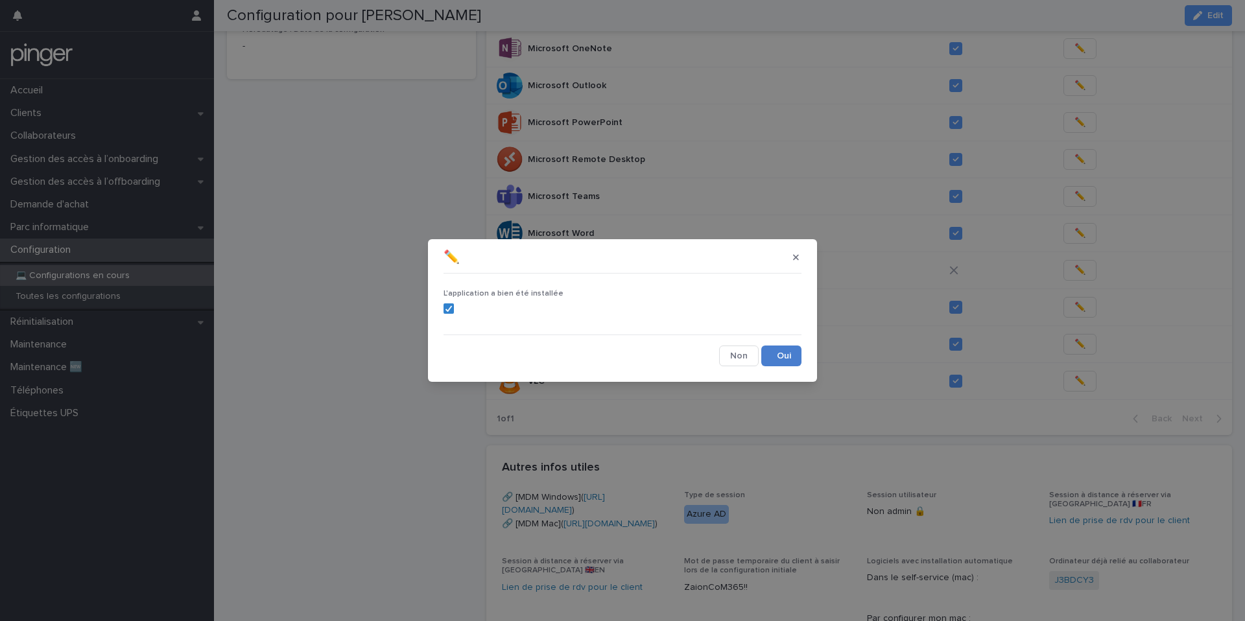
click at [783, 348] on button "Save" at bounding box center [781, 356] width 40 height 21
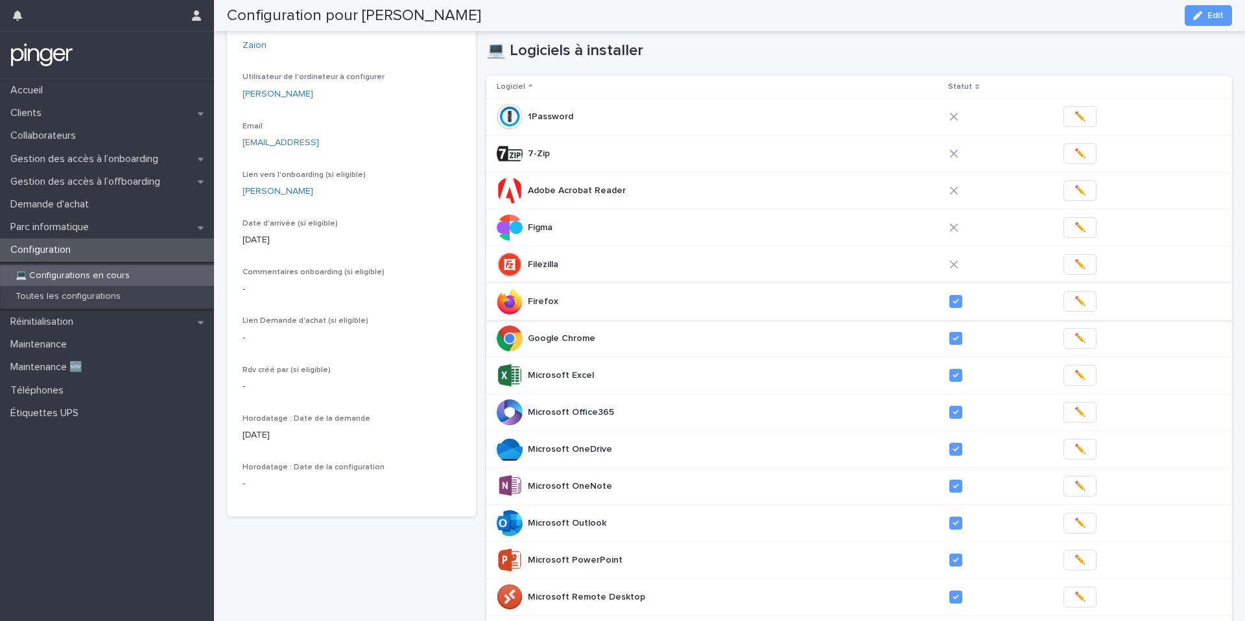
scroll to position [91, 0]
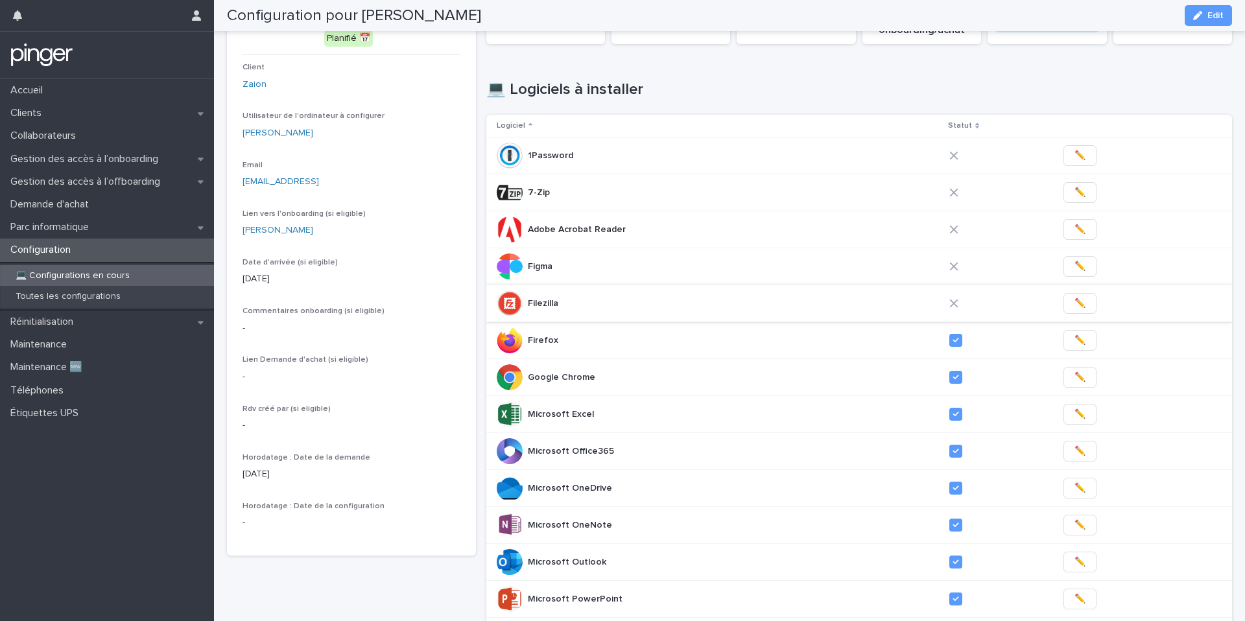
click at [1074, 302] on span "✏️" at bounding box center [1079, 303] width 11 height 13
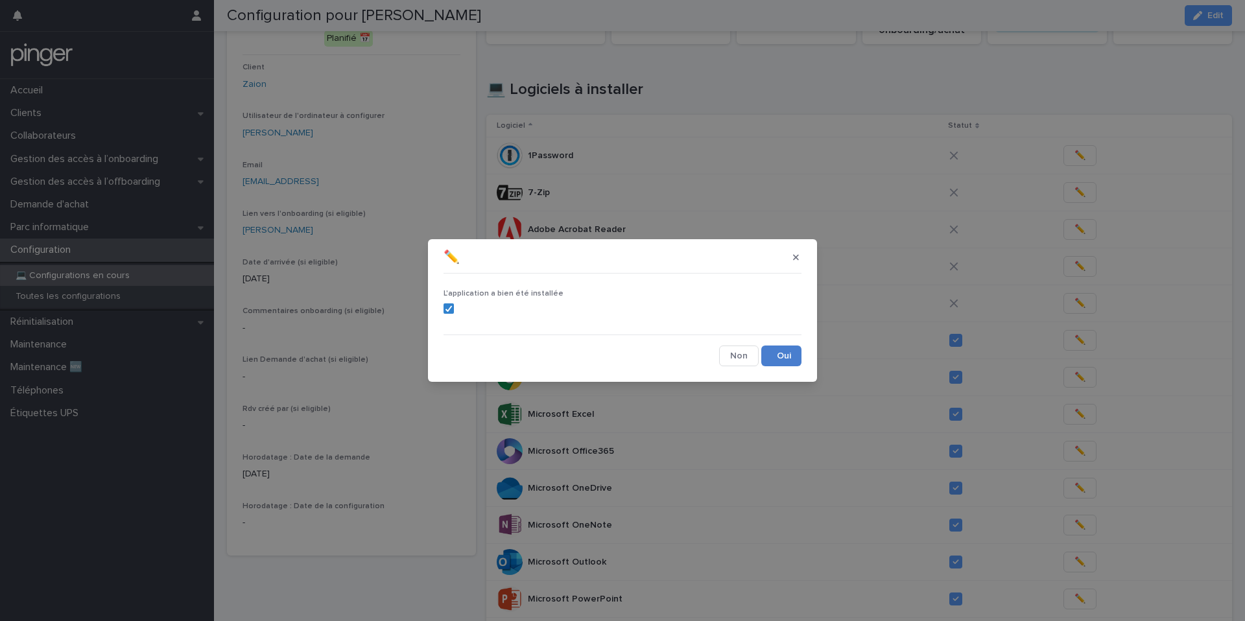
click at [776, 355] on button "Save" at bounding box center [781, 356] width 40 height 21
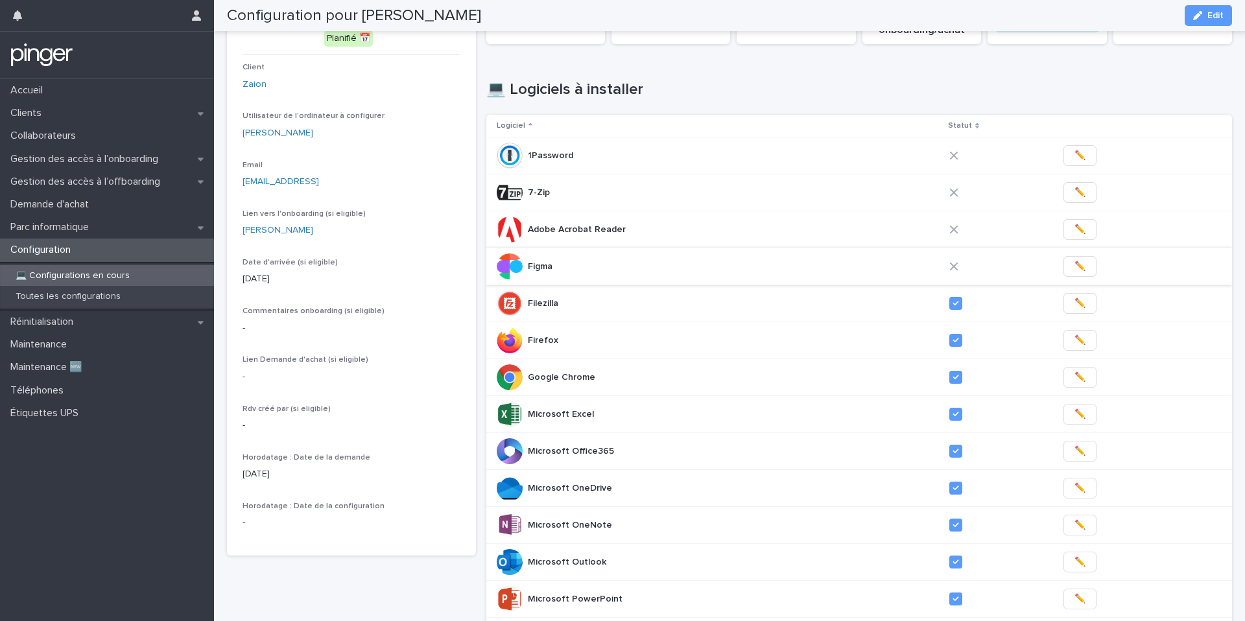
click at [1074, 269] on span "✏️" at bounding box center [1079, 266] width 11 height 13
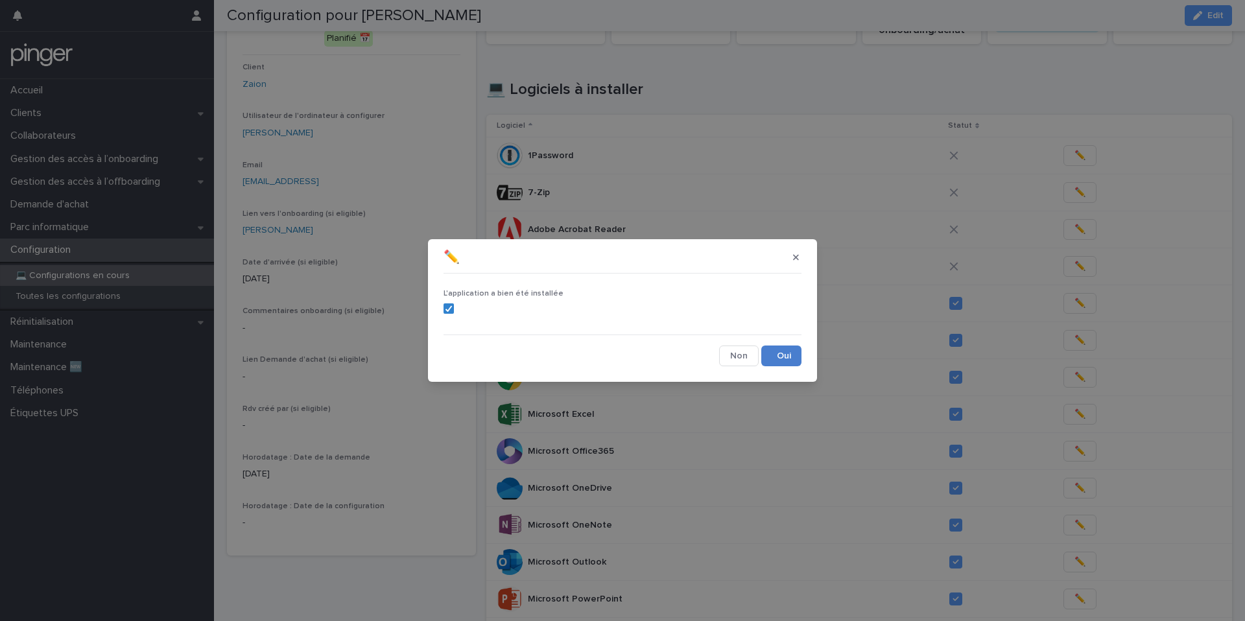
click at [793, 352] on button "Save" at bounding box center [781, 356] width 40 height 21
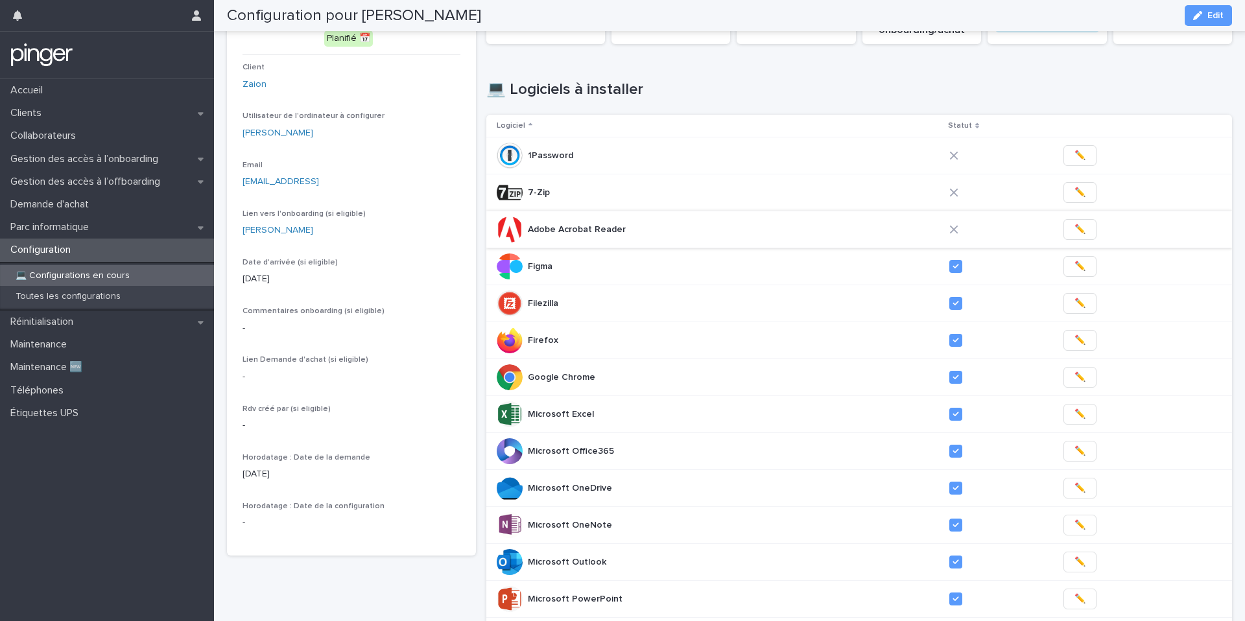
click at [1074, 227] on span "✏️" at bounding box center [1079, 229] width 11 height 13
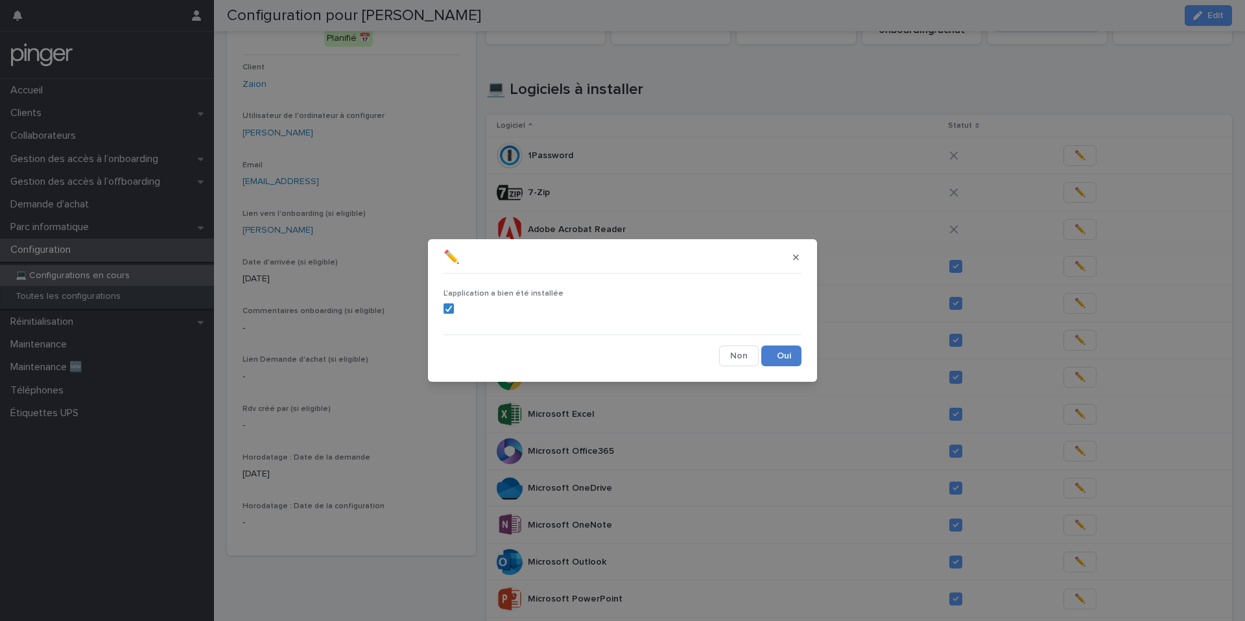
click at [780, 360] on button "Save" at bounding box center [781, 356] width 40 height 21
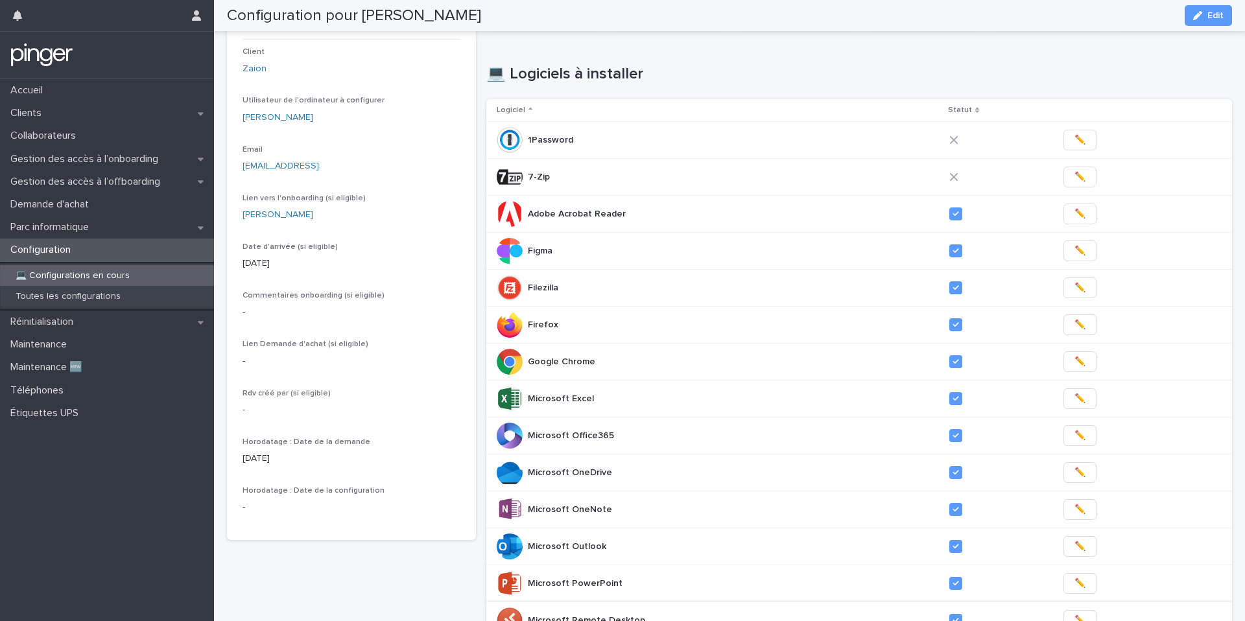
scroll to position [108, 0]
click at [1074, 180] on span "✏️" at bounding box center [1079, 175] width 11 height 13
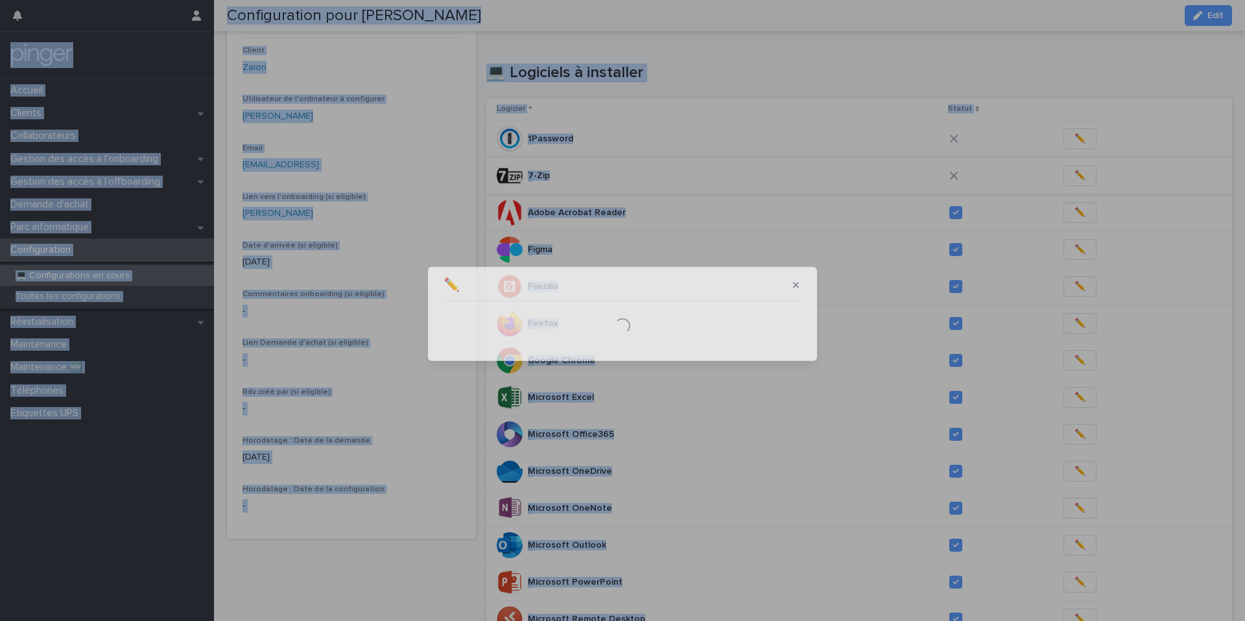
click at [1074, 180] on div "✏️ Loading..." at bounding box center [622, 310] width 1245 height 621
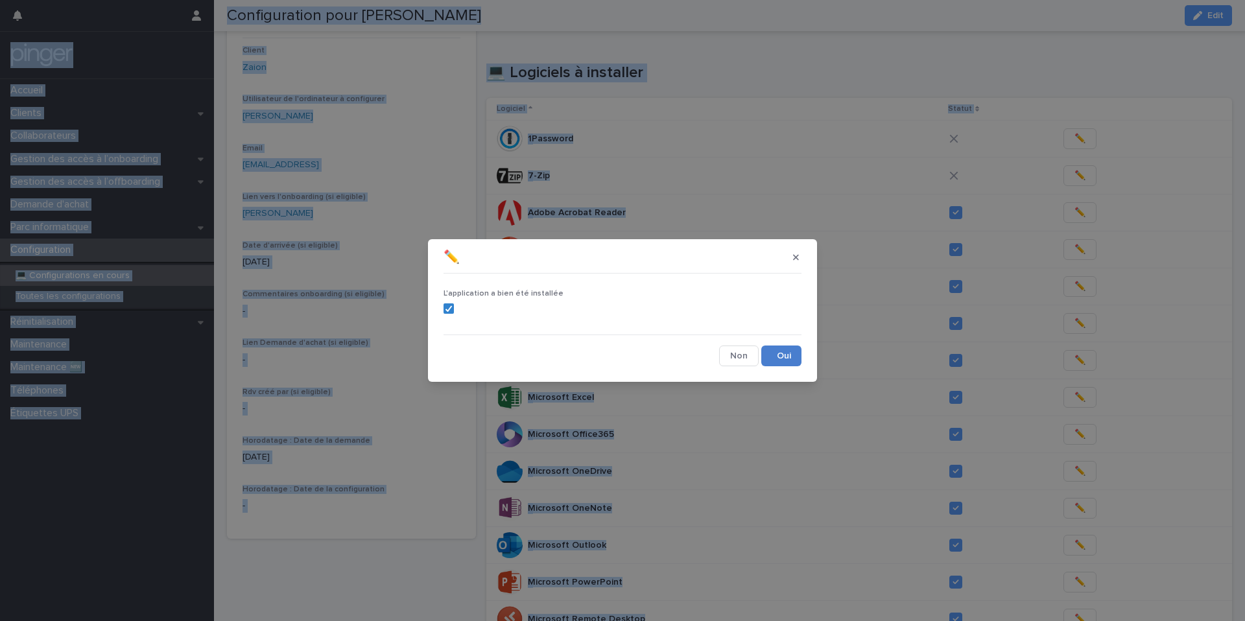
click at [787, 353] on button "Save" at bounding box center [781, 356] width 40 height 21
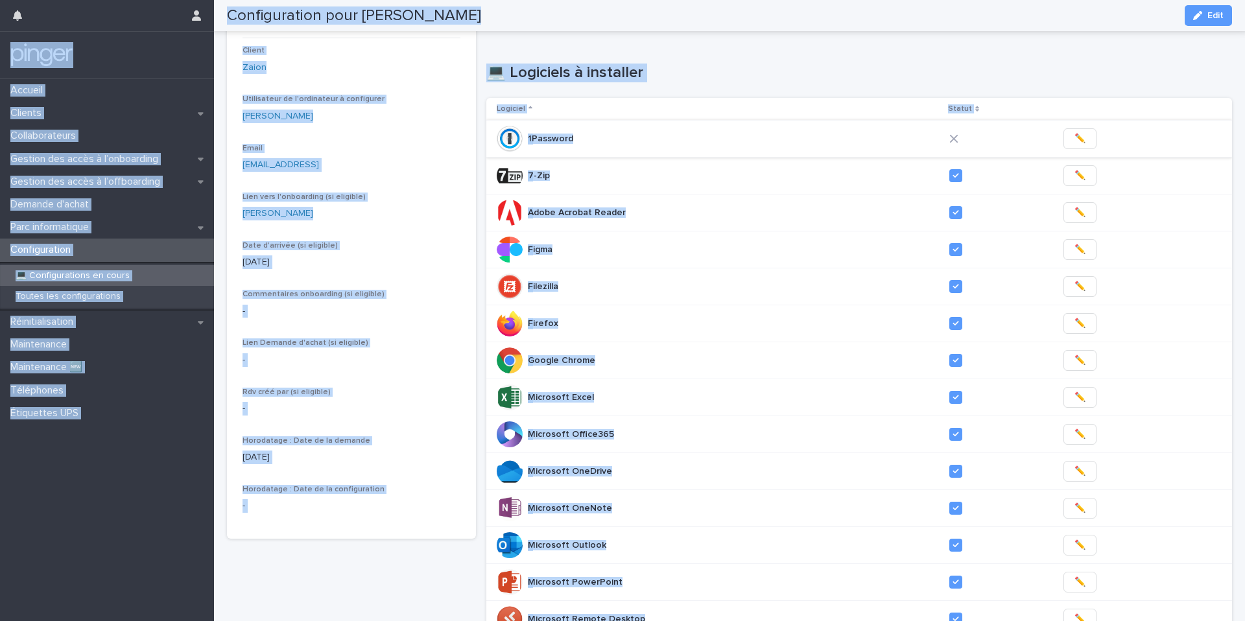
click at [1074, 143] on span "✏️" at bounding box center [1079, 138] width 11 height 13
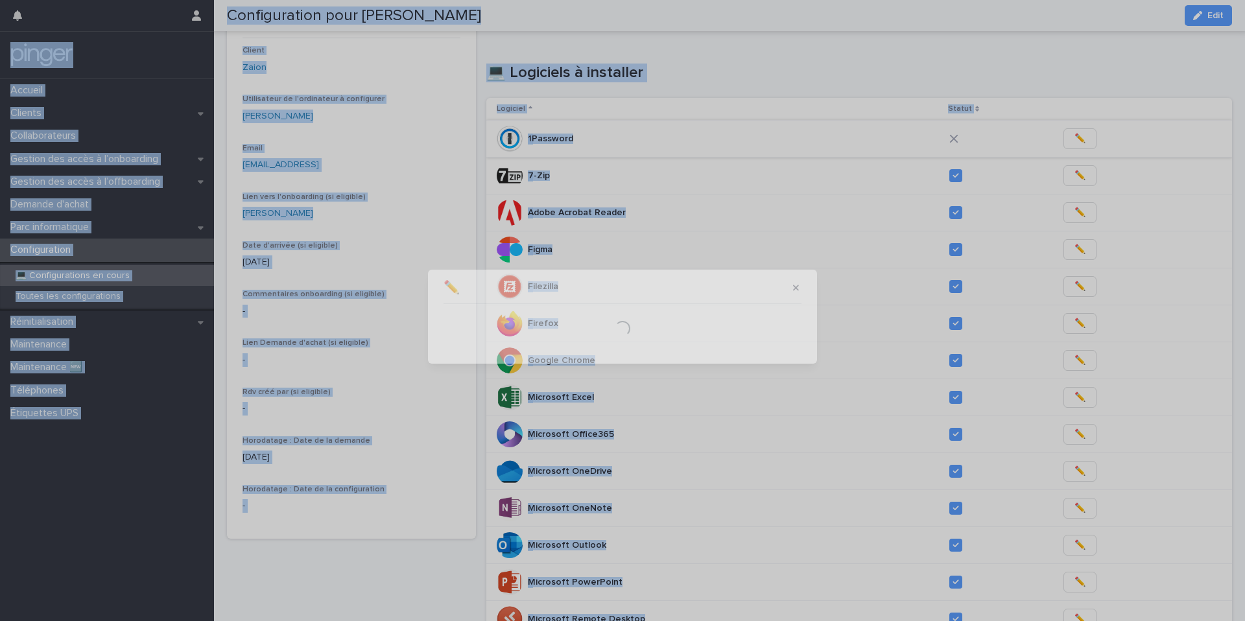
click at [1066, 143] on div "✏️ Loading..." at bounding box center [622, 310] width 1245 height 621
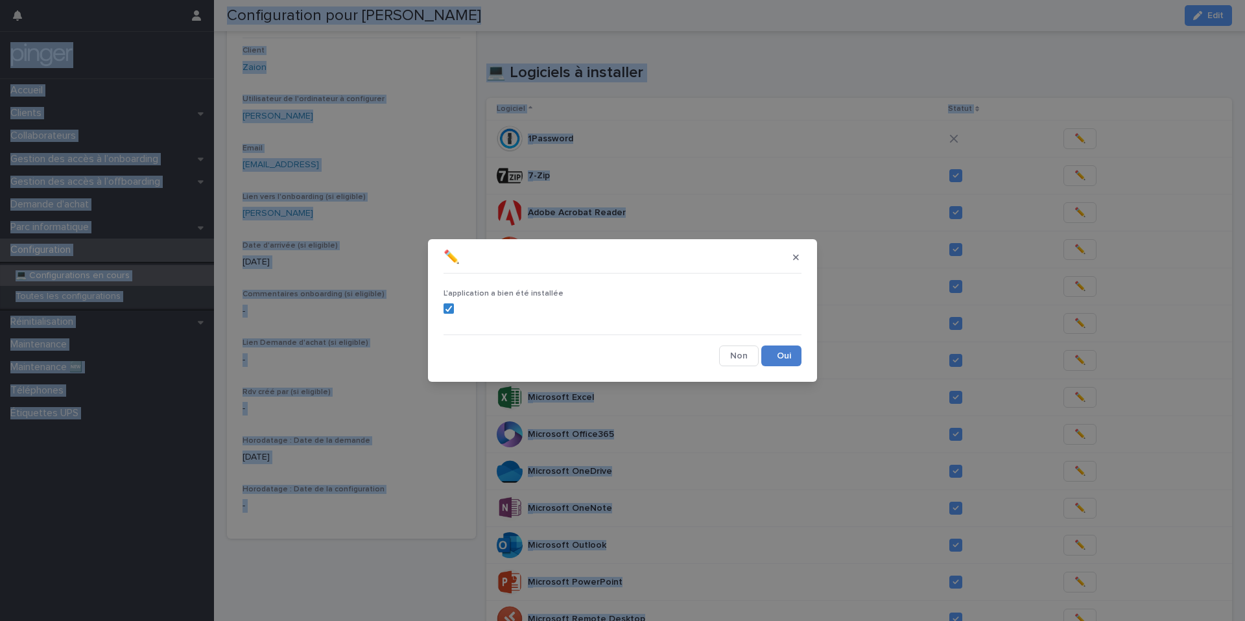
click at [775, 365] on button "Save" at bounding box center [781, 356] width 40 height 21
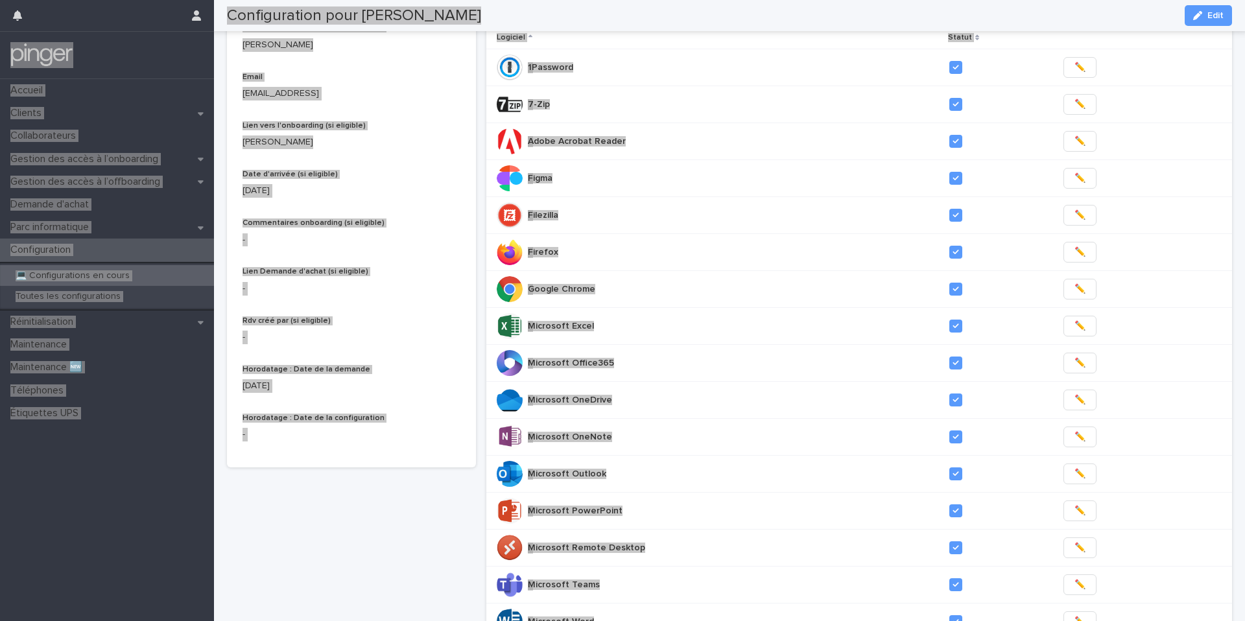
scroll to position [0, 0]
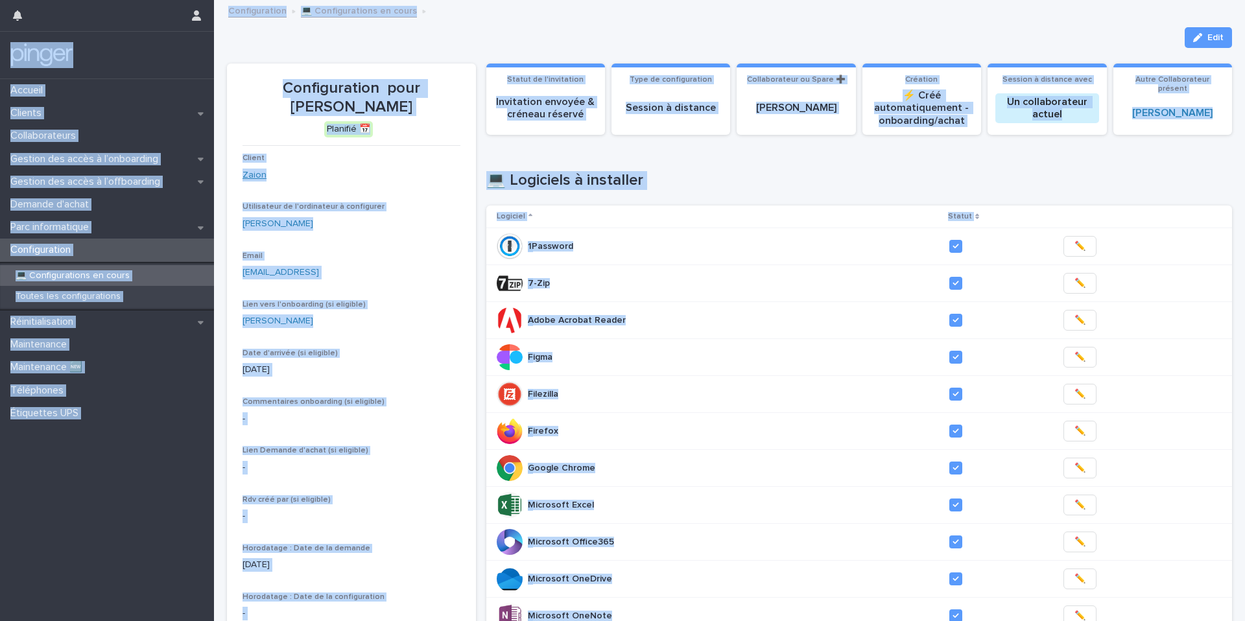
click at [256, 172] on link "Zaion" at bounding box center [255, 176] width 24 height 14
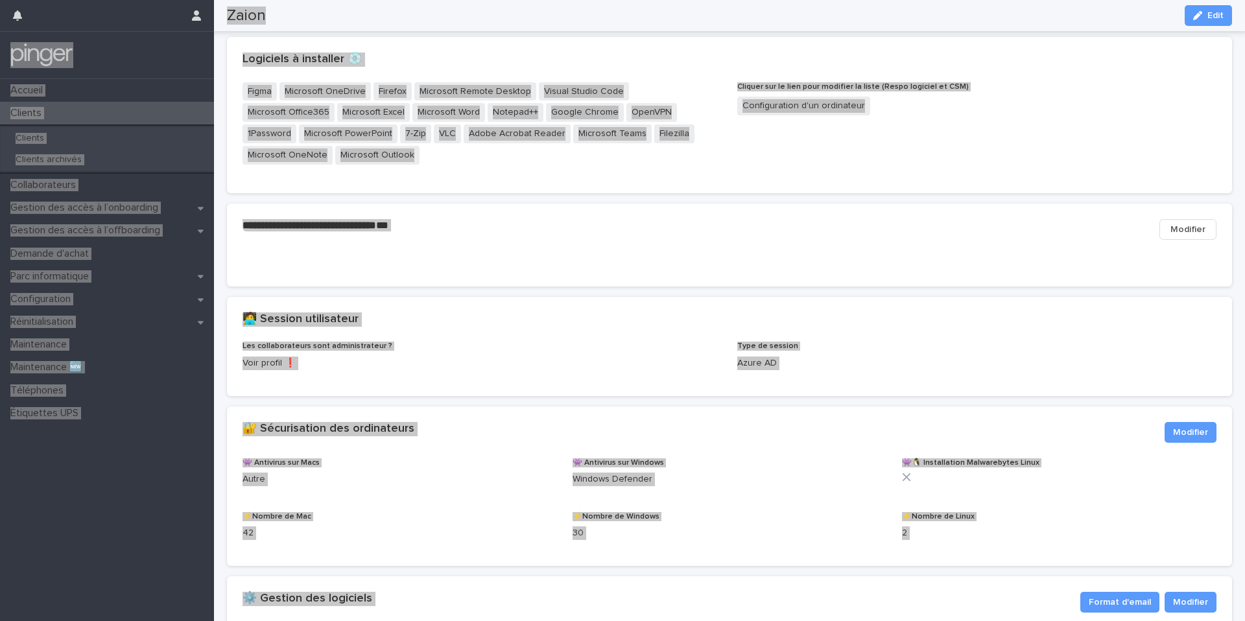
scroll to position [1397, 0]
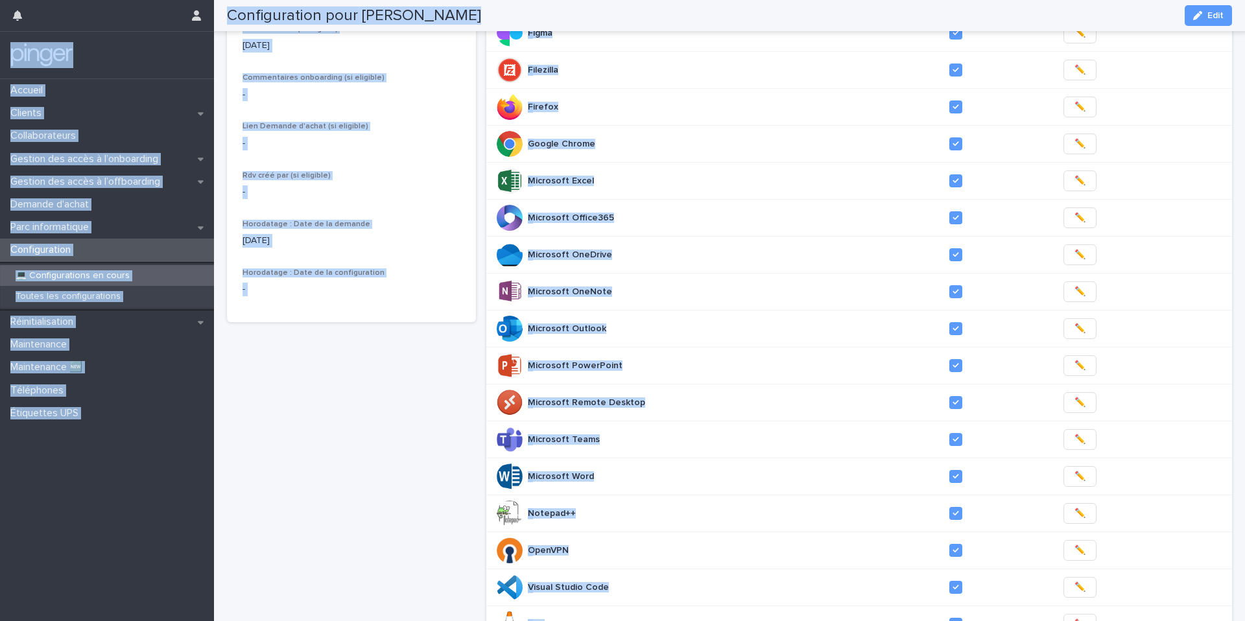
scroll to position [833, 0]
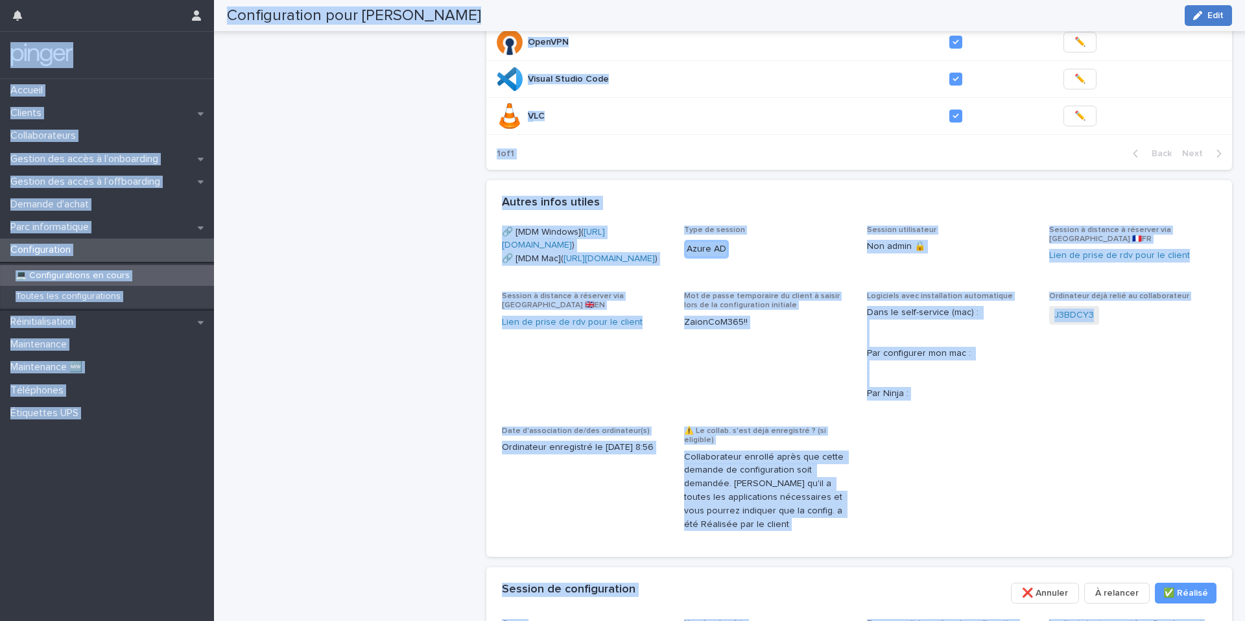
click at [1205, 17] on div "button" at bounding box center [1200, 15] width 14 height 9
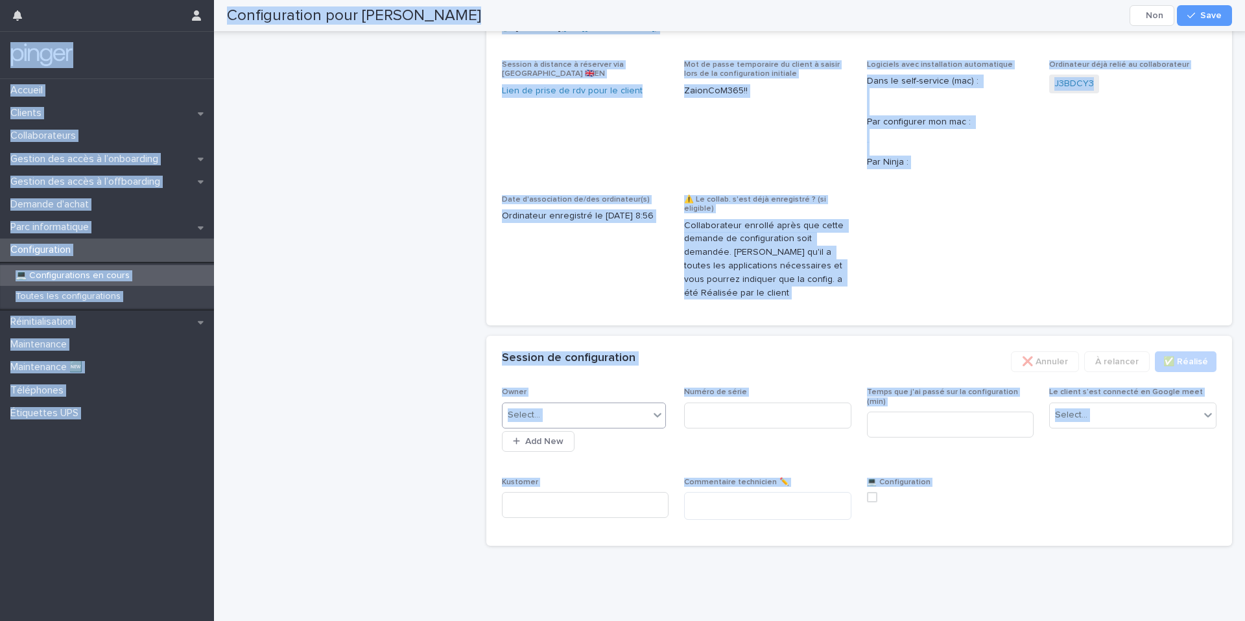
click at [580, 420] on div "Select..." at bounding box center [576, 415] width 147 height 21
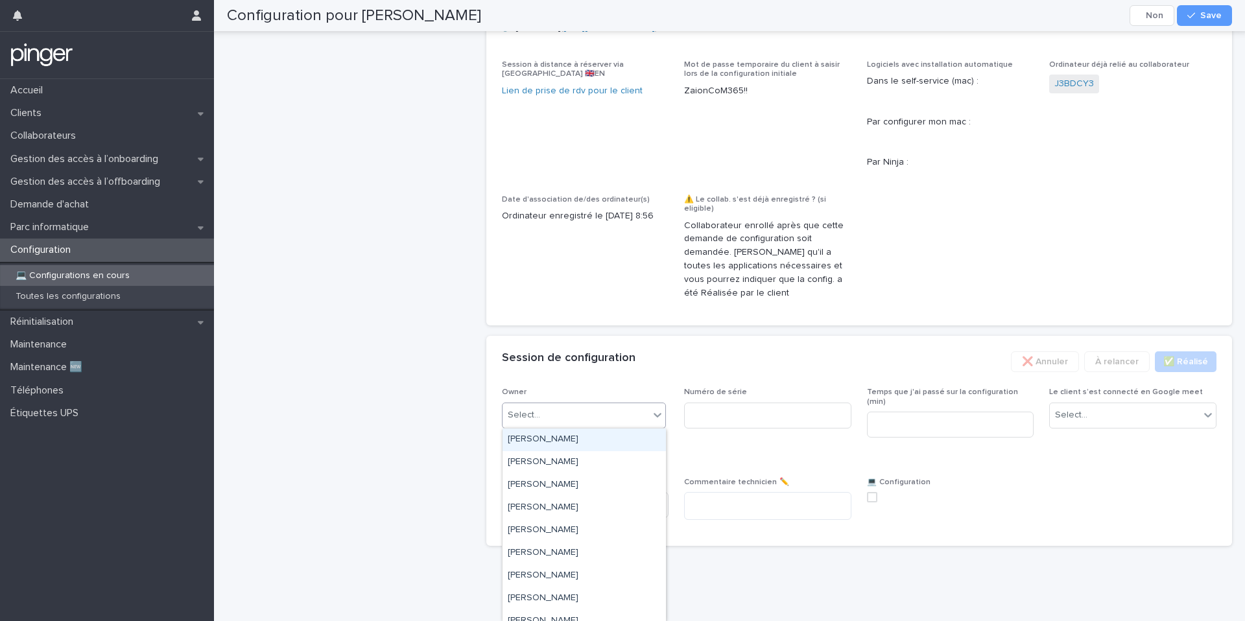
paste input "*******"
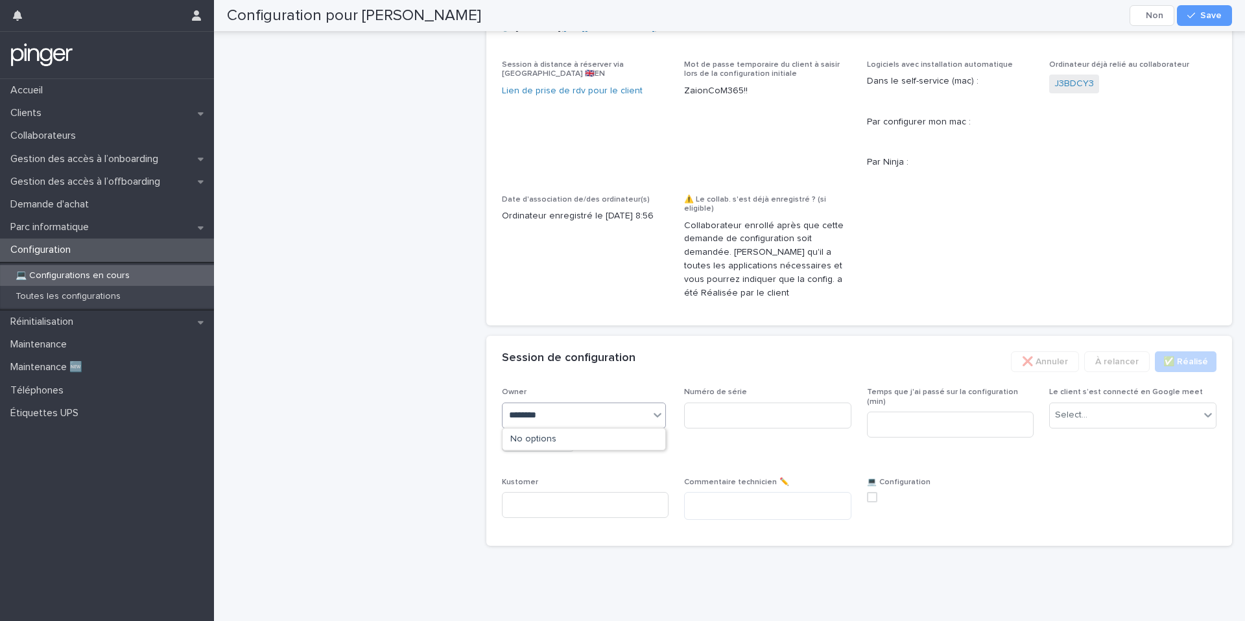
type input "*********"
type input "****"
click at [781, 413] on input at bounding box center [767, 416] width 167 height 26
paste input "*******"
type input "*******"
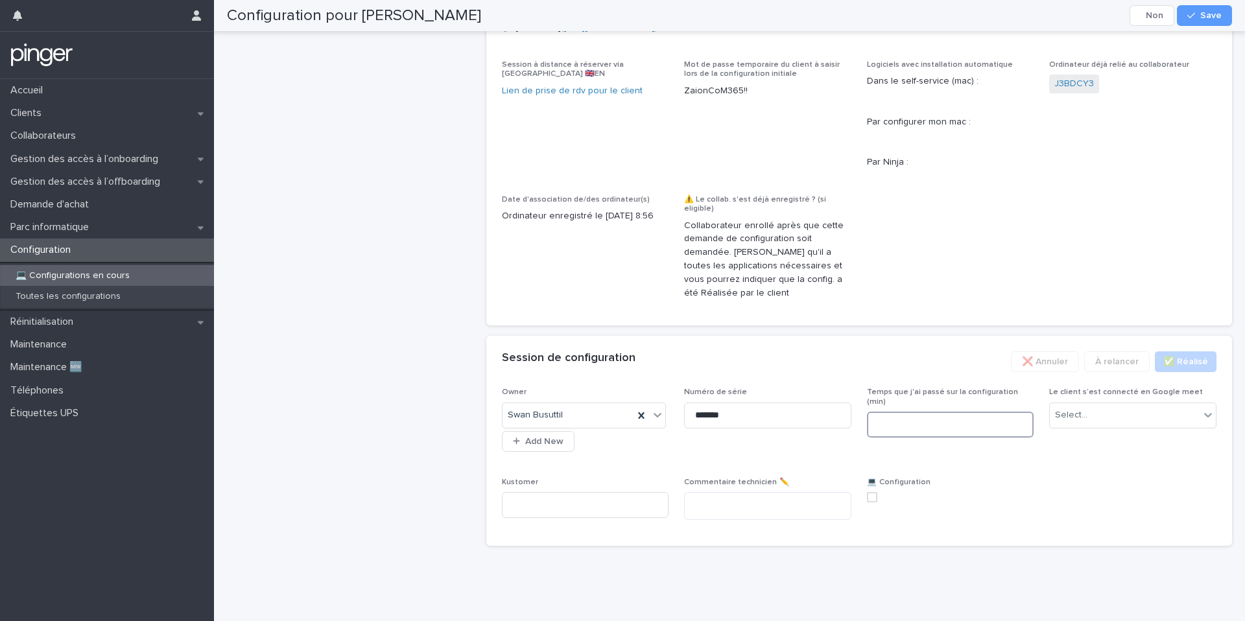
click at [887, 412] on input at bounding box center [950, 425] width 167 height 26
type input "**"
click at [1067, 420] on div "Select..." at bounding box center [1071, 416] width 32 height 14
click at [1068, 462] on span "Non" at bounding box center [1066, 462] width 23 height 14
click at [873, 497] on span at bounding box center [872, 497] width 10 height 10
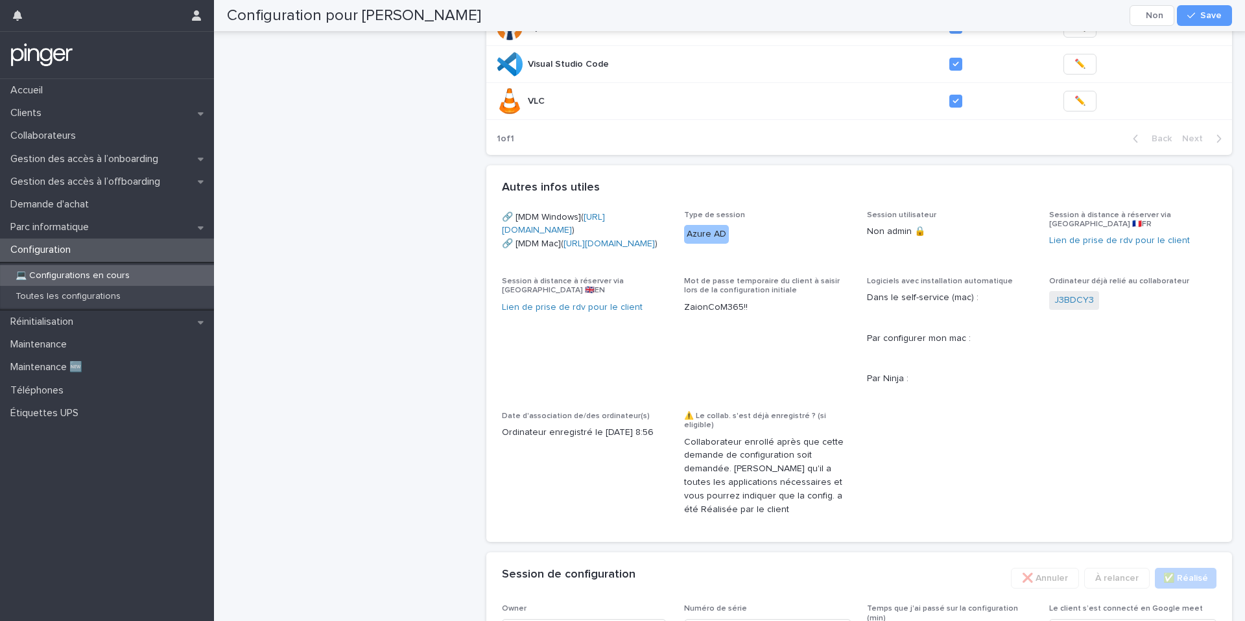
scroll to position [736, 0]
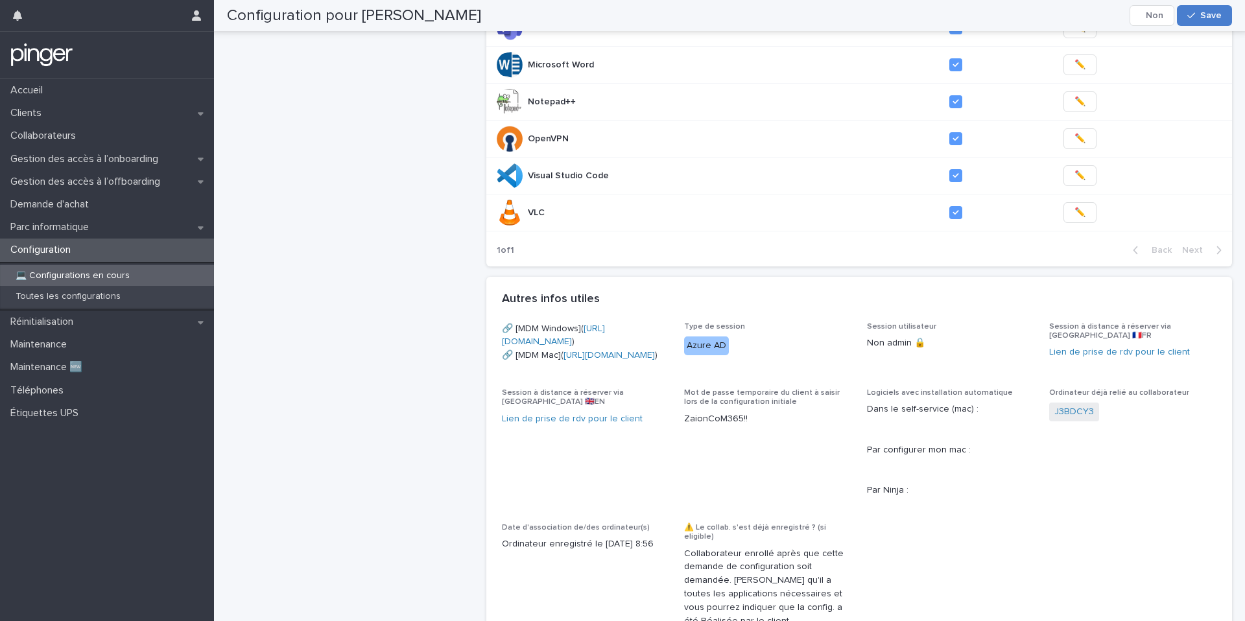
click at [1205, 16] on span "Save" at bounding box center [1210, 15] width 21 height 9
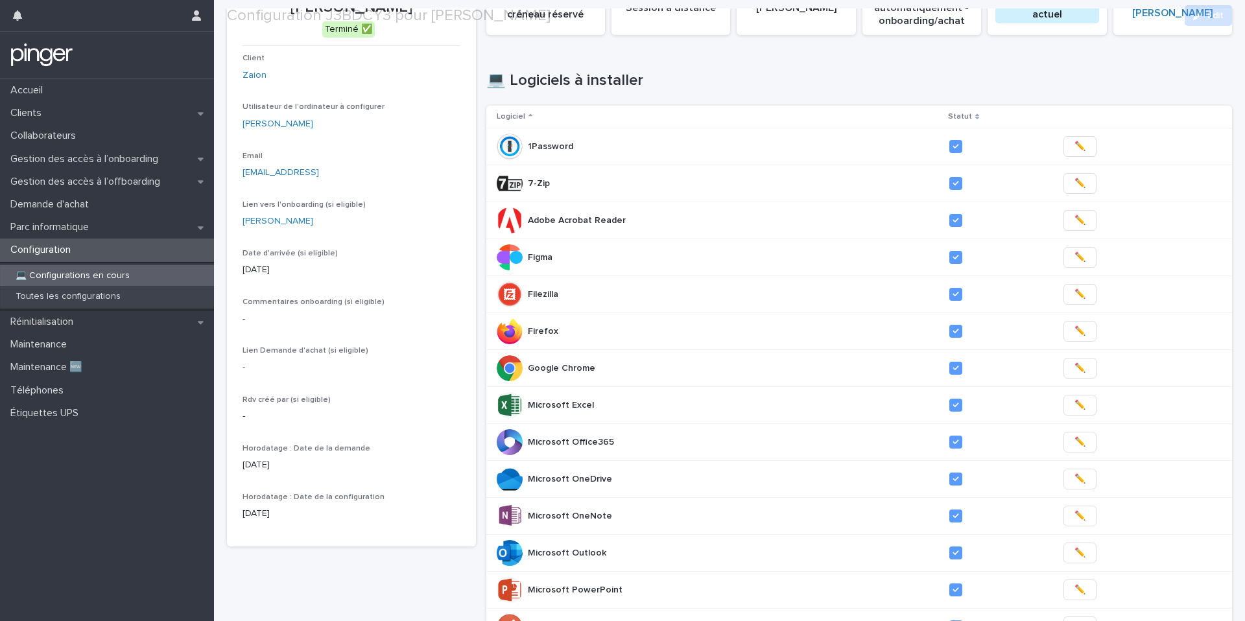
scroll to position [166, 0]
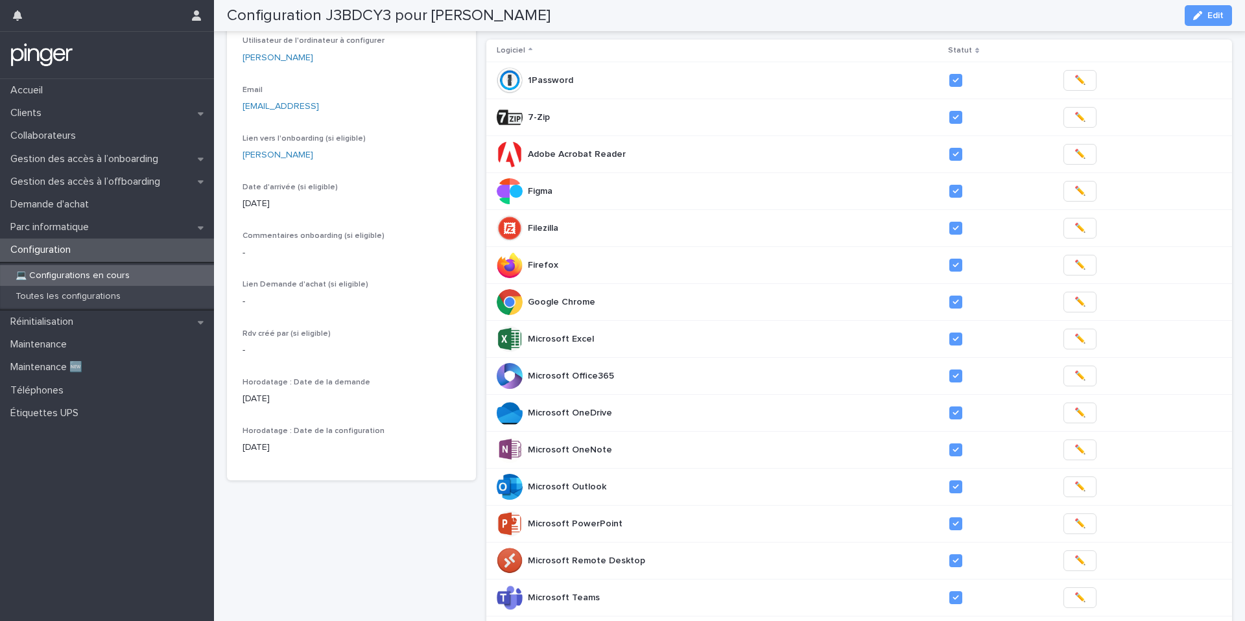
click at [173, 283] on div "💻 Configurations en cours" at bounding box center [107, 275] width 214 height 21
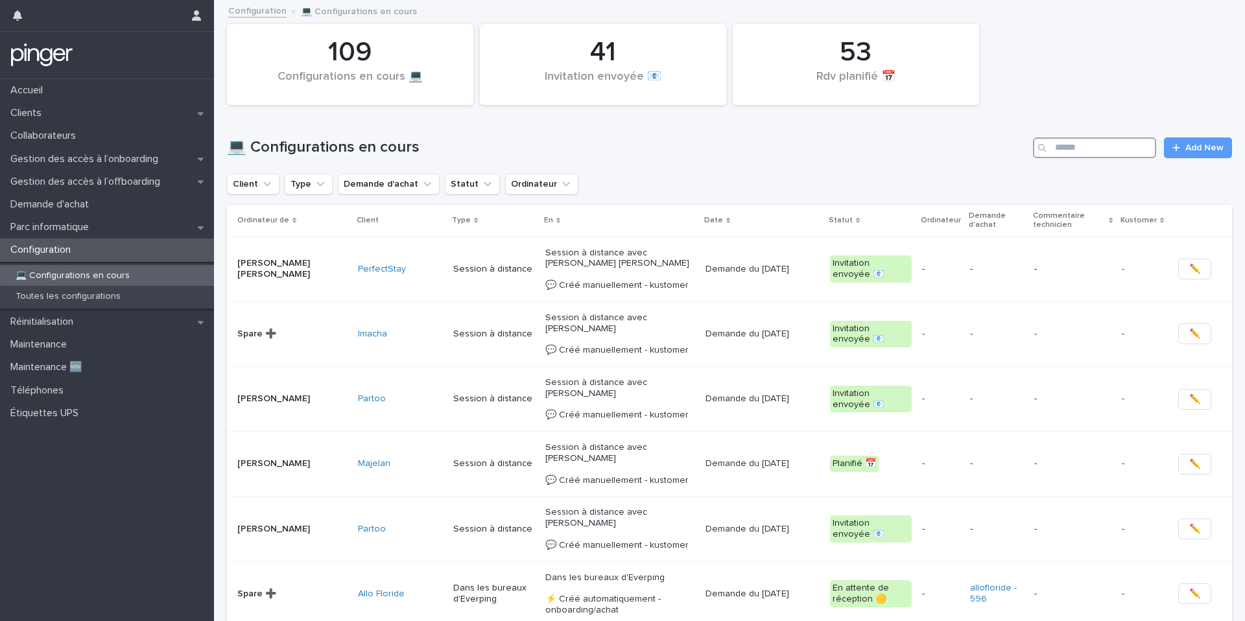
click at [1098, 142] on input "Search" at bounding box center [1094, 147] width 123 height 21
type input "******"
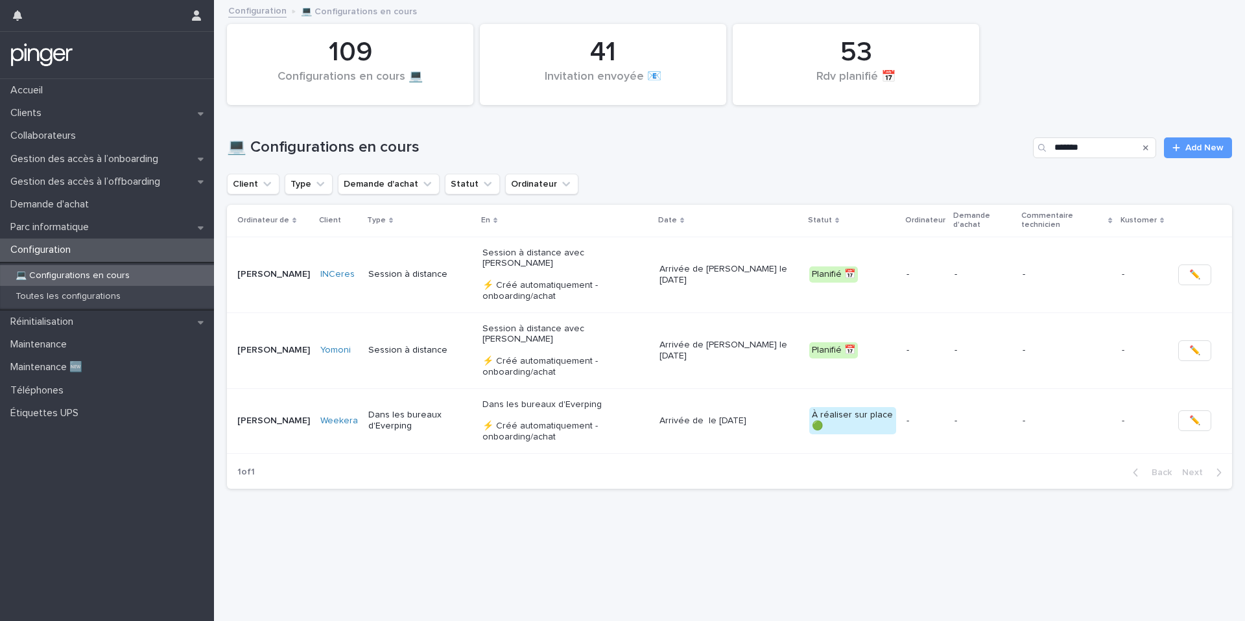
click at [786, 264] on p "Arrivée de Julien le 1/9/2025" at bounding box center [728, 275] width 139 height 22
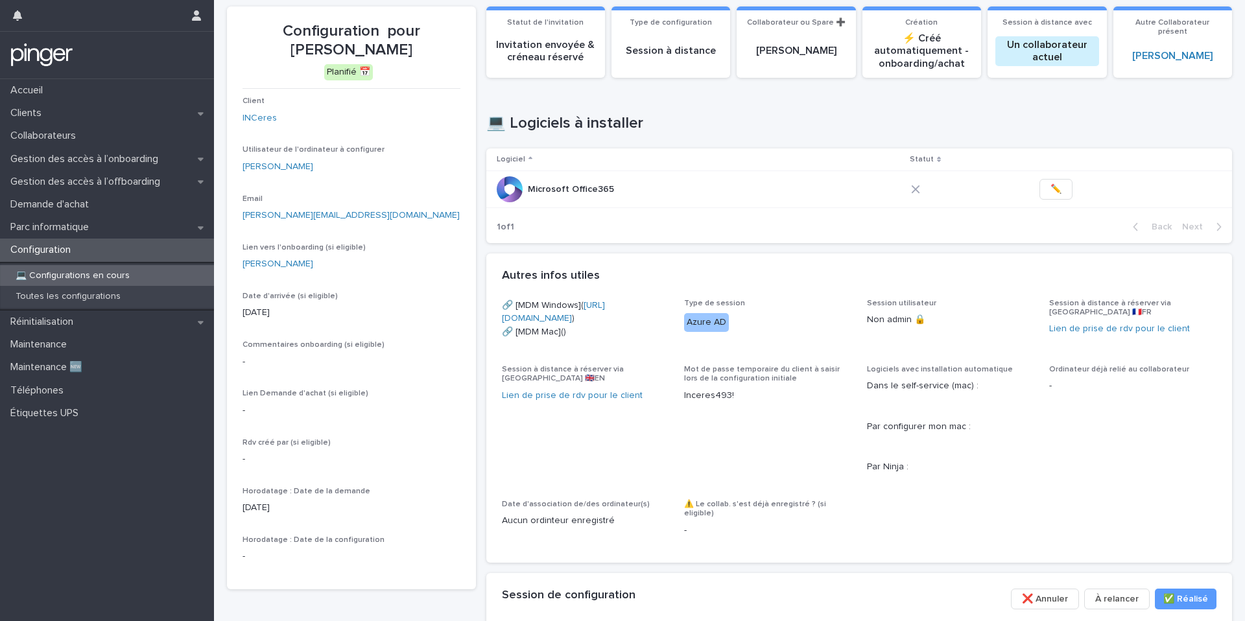
scroll to position [64, 0]
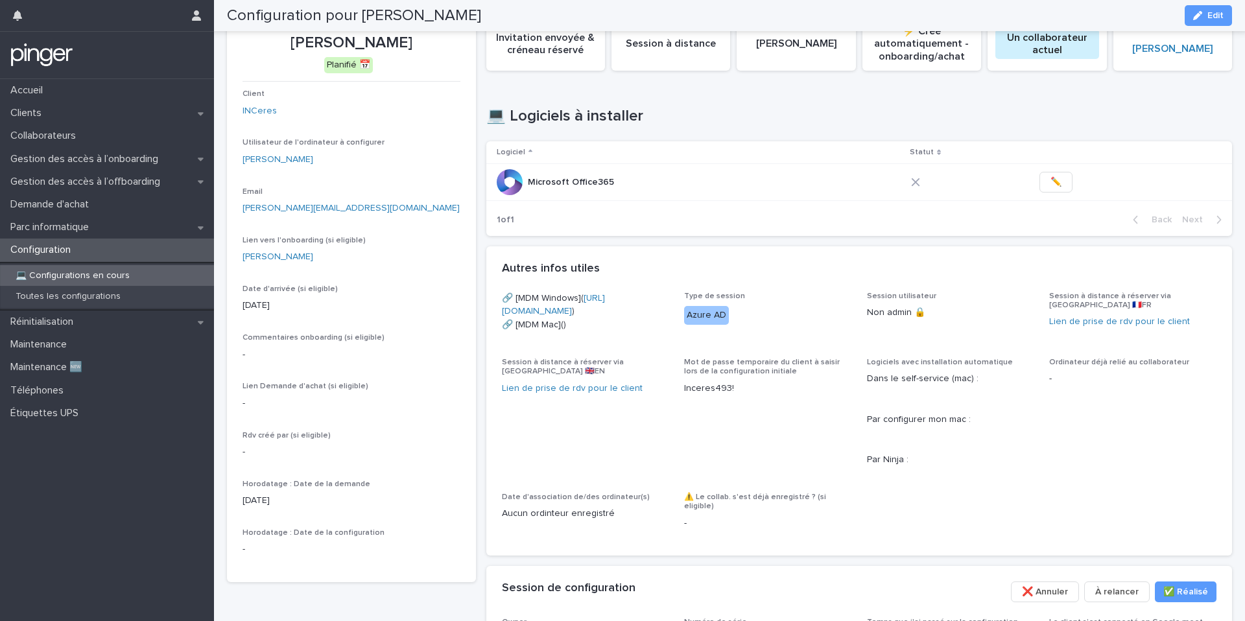
click at [705, 396] on p "Inceres493!" at bounding box center [767, 389] width 167 height 14
copy p "Inceres493!"
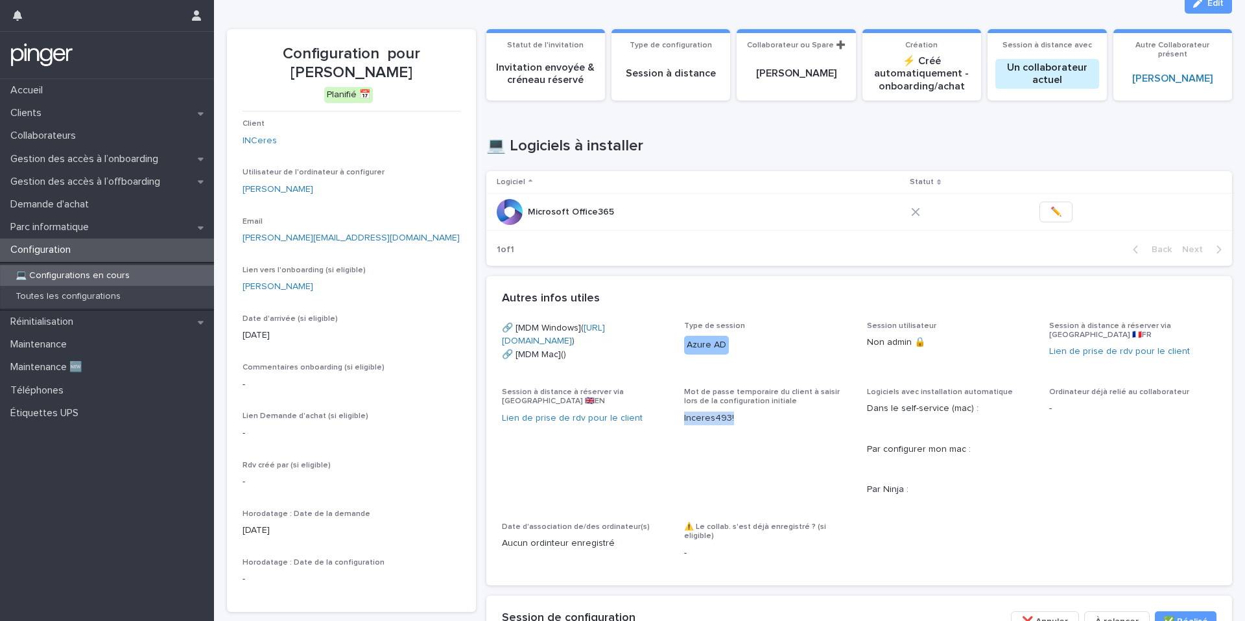
scroll to position [34, 0]
click at [266, 143] on link "INCeres" at bounding box center [260, 141] width 34 height 14
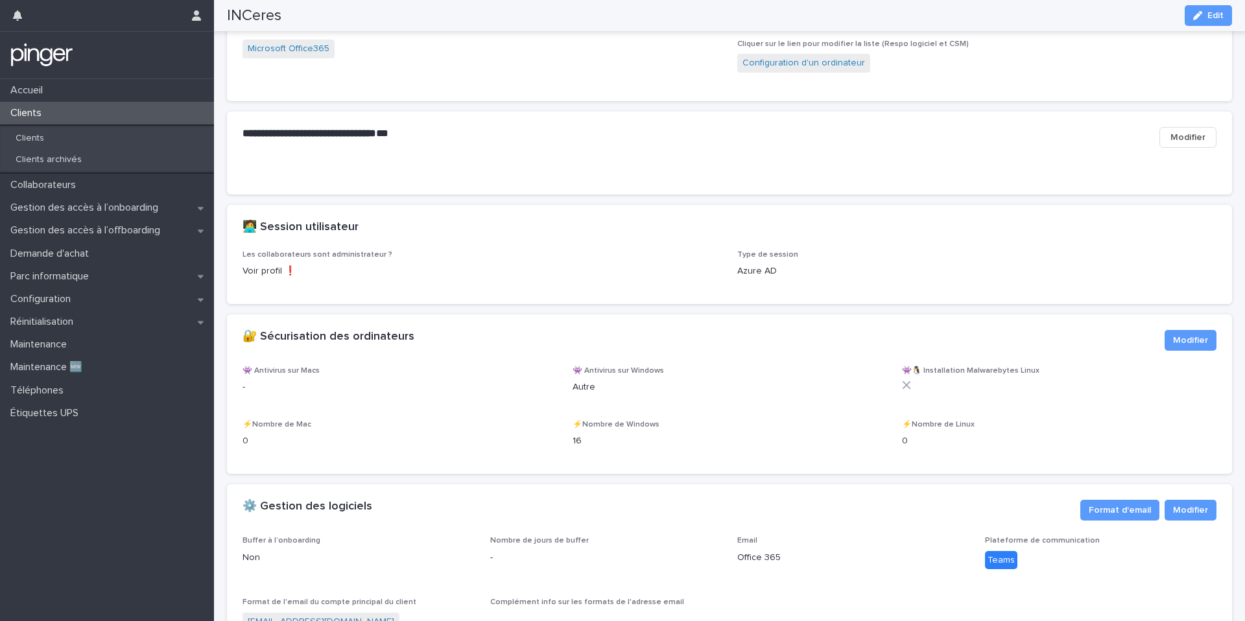
scroll to position [1297, 0]
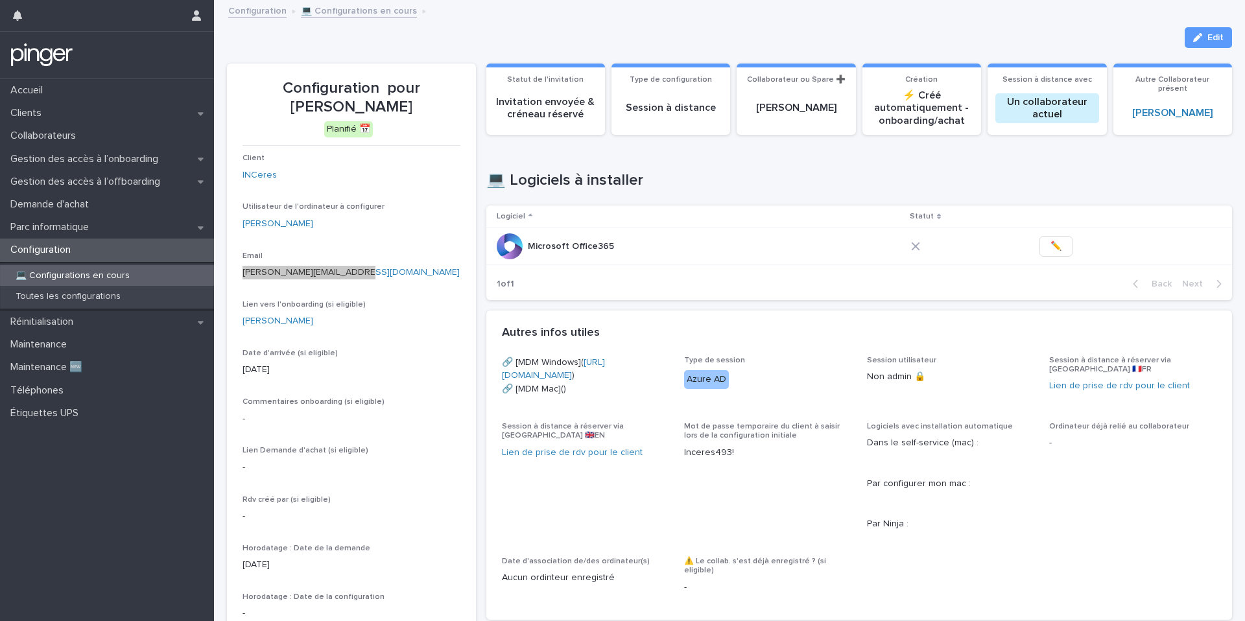
scroll to position [19, 0]
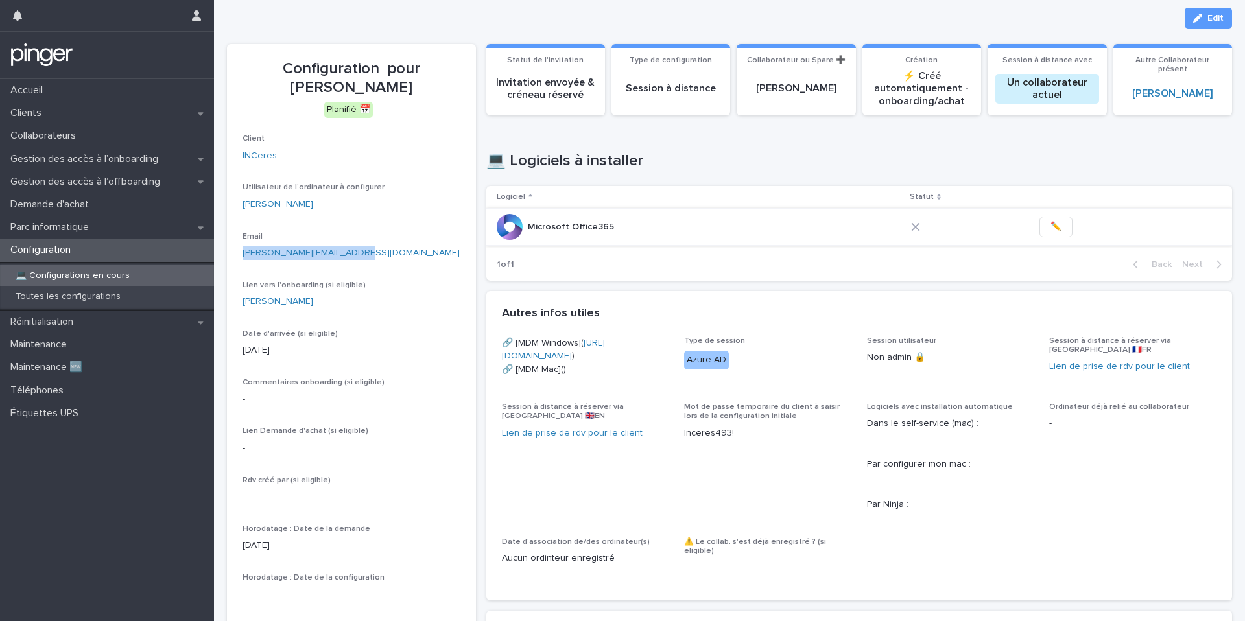
click at [1058, 233] on button "✏️" at bounding box center [1055, 227] width 33 height 21
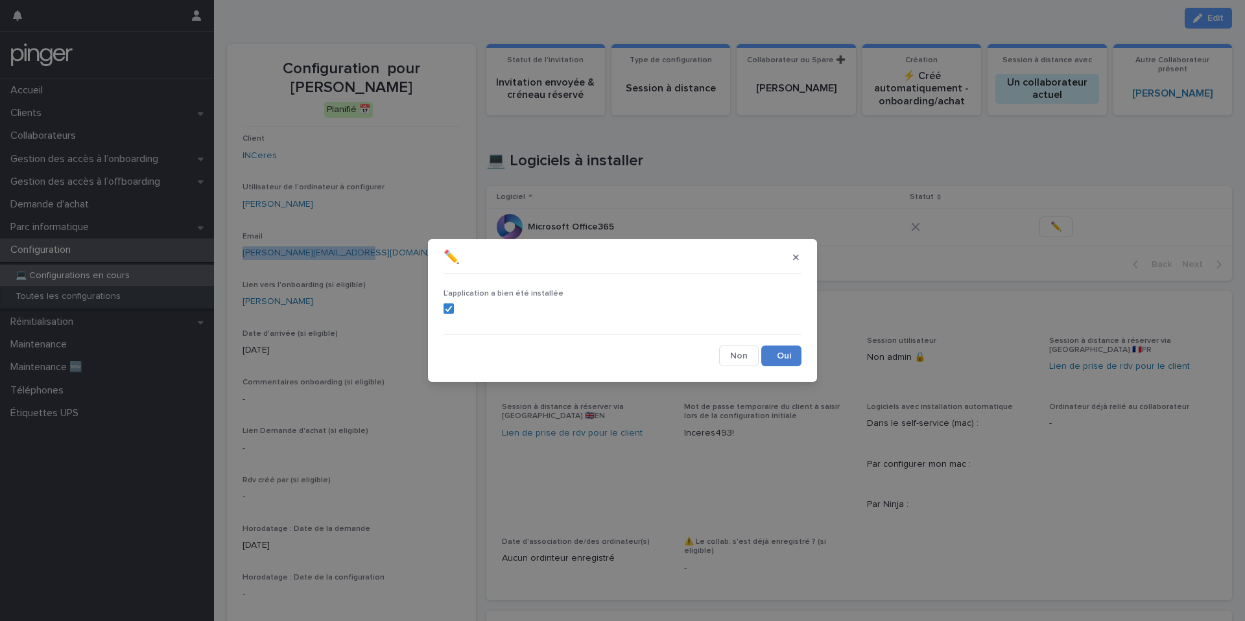
click at [785, 359] on button "Save" at bounding box center [781, 356] width 40 height 21
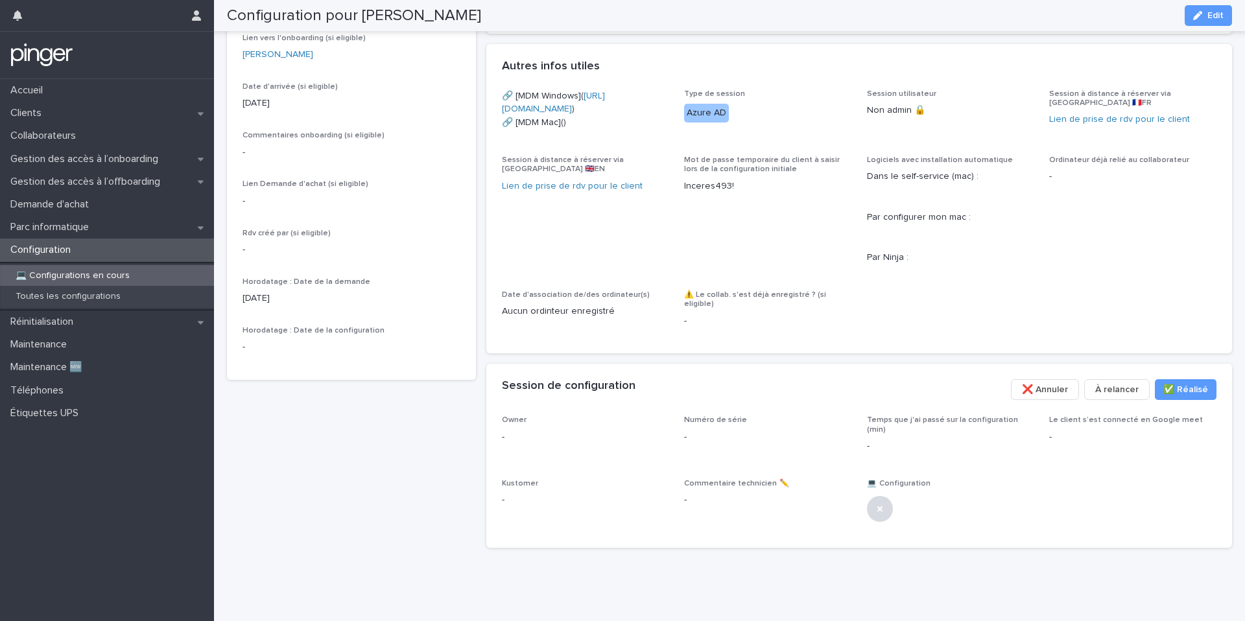
scroll to position [271, 0]
click at [1202, 20] on button "Edit" at bounding box center [1208, 15] width 47 height 21
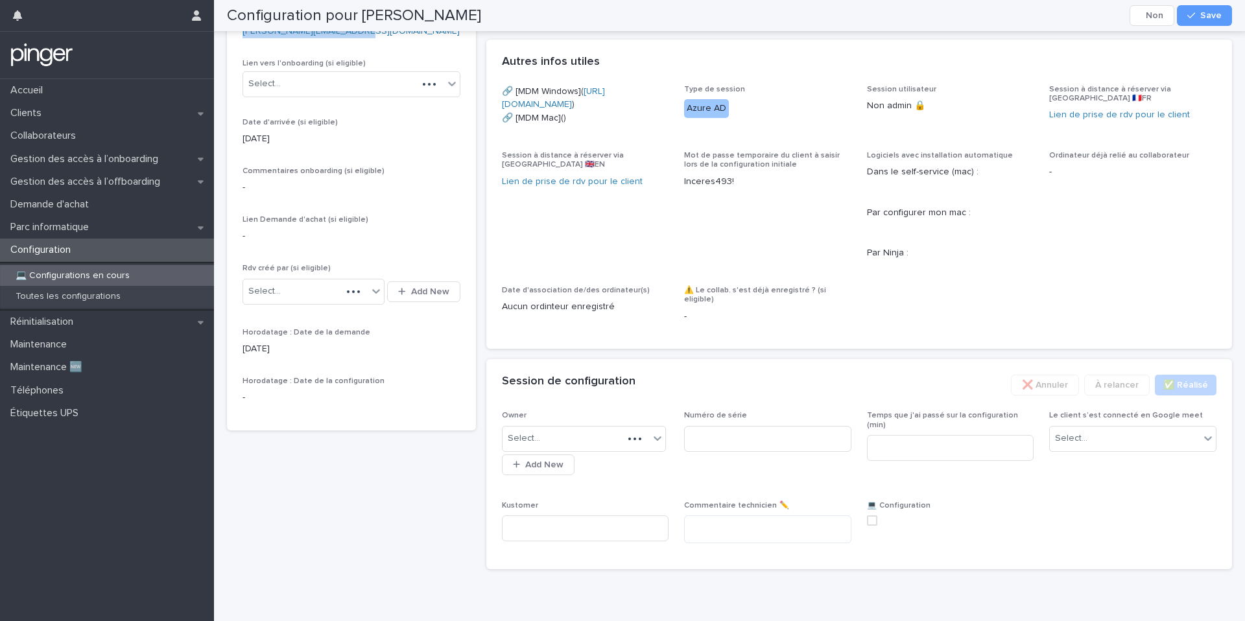
scroll to position [289, 0]
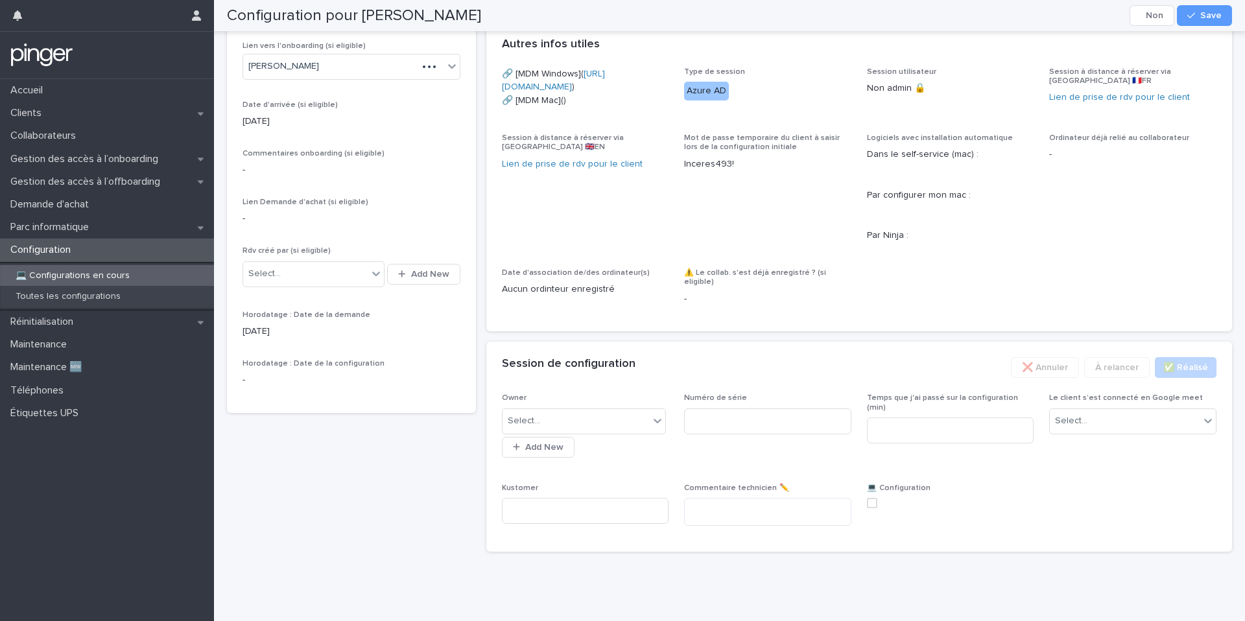
click at [608, 438] on div "Select... Add New" at bounding box center [585, 432] width 167 height 52
click at [604, 432] on div "Select..." at bounding box center [576, 420] width 147 height 21
type input "*"
type input "****"
click at [717, 434] on input at bounding box center [767, 422] width 167 height 26
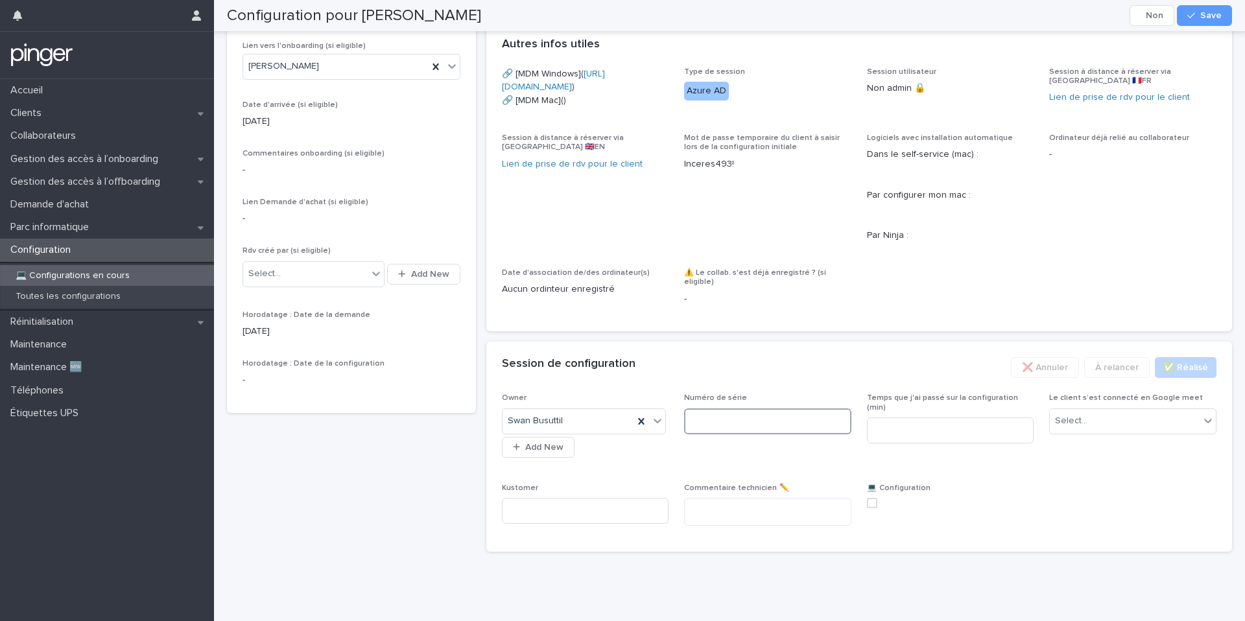
paste input "**********"
type input "**********"
click at [954, 444] on input at bounding box center [950, 431] width 167 height 26
type input "**"
click at [1137, 438] on div "Le client s’est connecté en Google meet Select..." at bounding box center [1132, 419] width 167 height 51
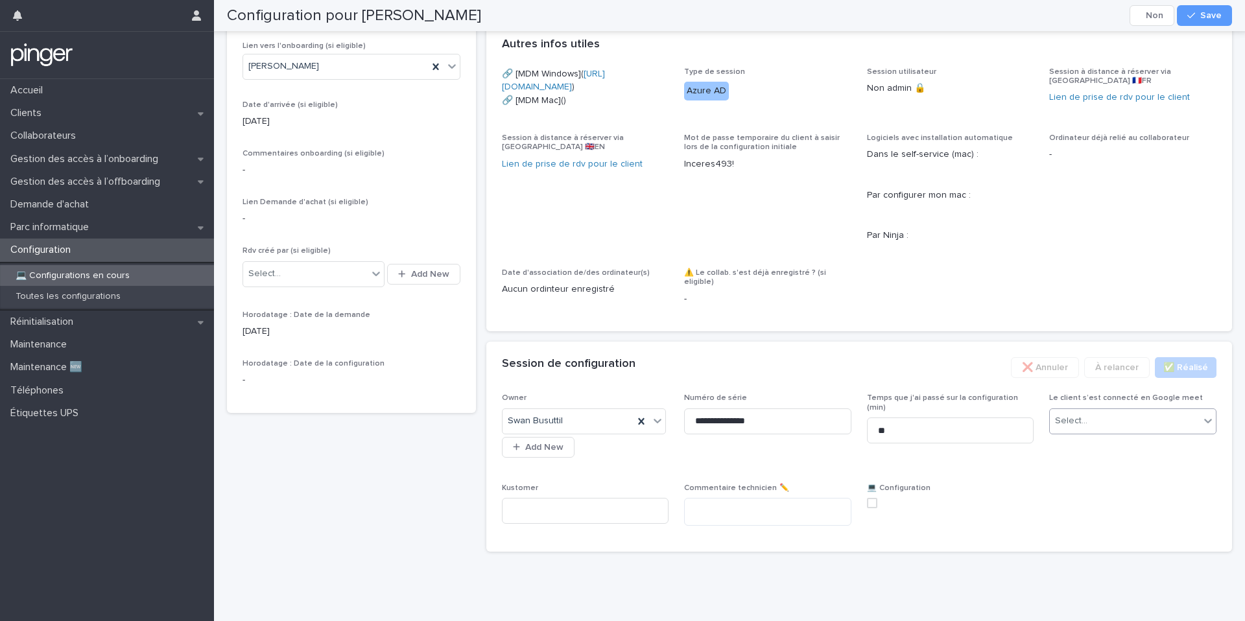
click at [1133, 432] on div "Select..." at bounding box center [1125, 420] width 150 height 21
click at [1087, 482] on div "Oui" at bounding box center [1133, 477] width 166 height 23
click at [1095, 432] on div "Oui" at bounding box center [1117, 420] width 134 height 21
click at [875, 508] on span at bounding box center [872, 503] width 10 height 10
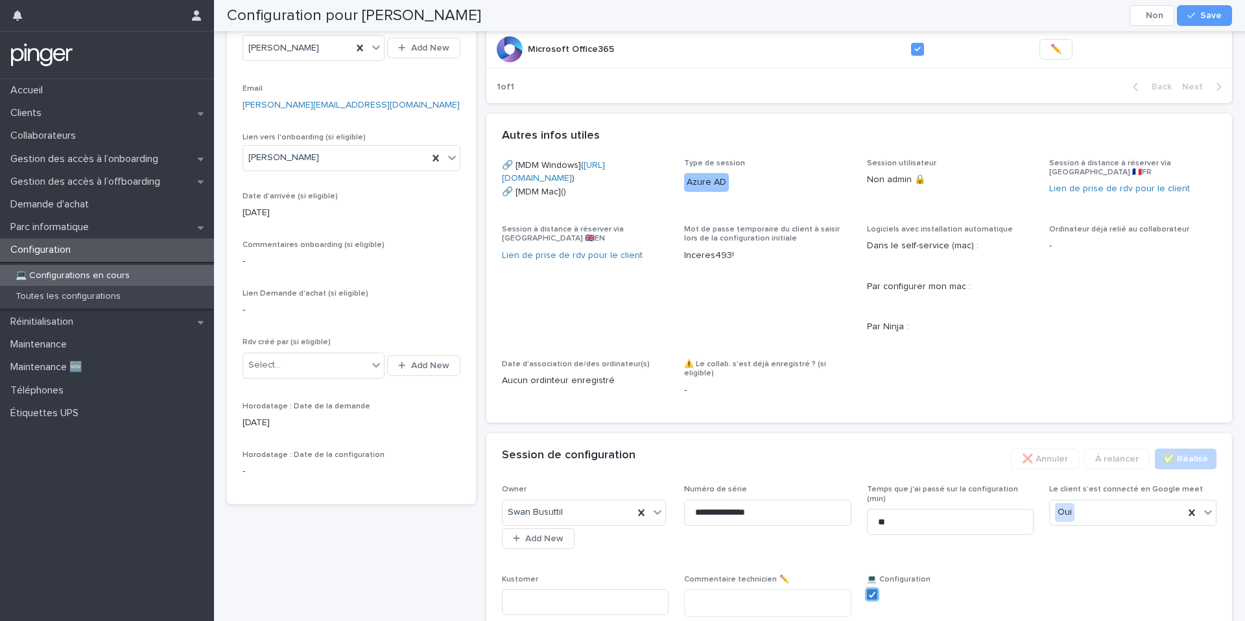
scroll to position [206, 0]
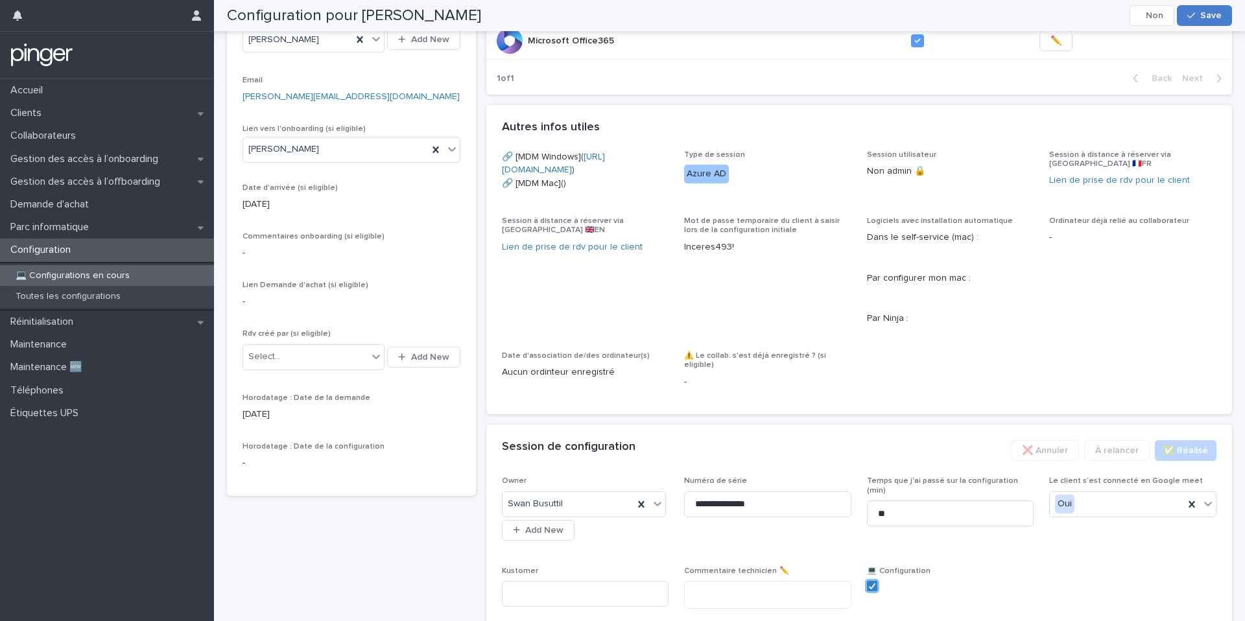
click at [1220, 14] on span "Save" at bounding box center [1210, 15] width 21 height 9
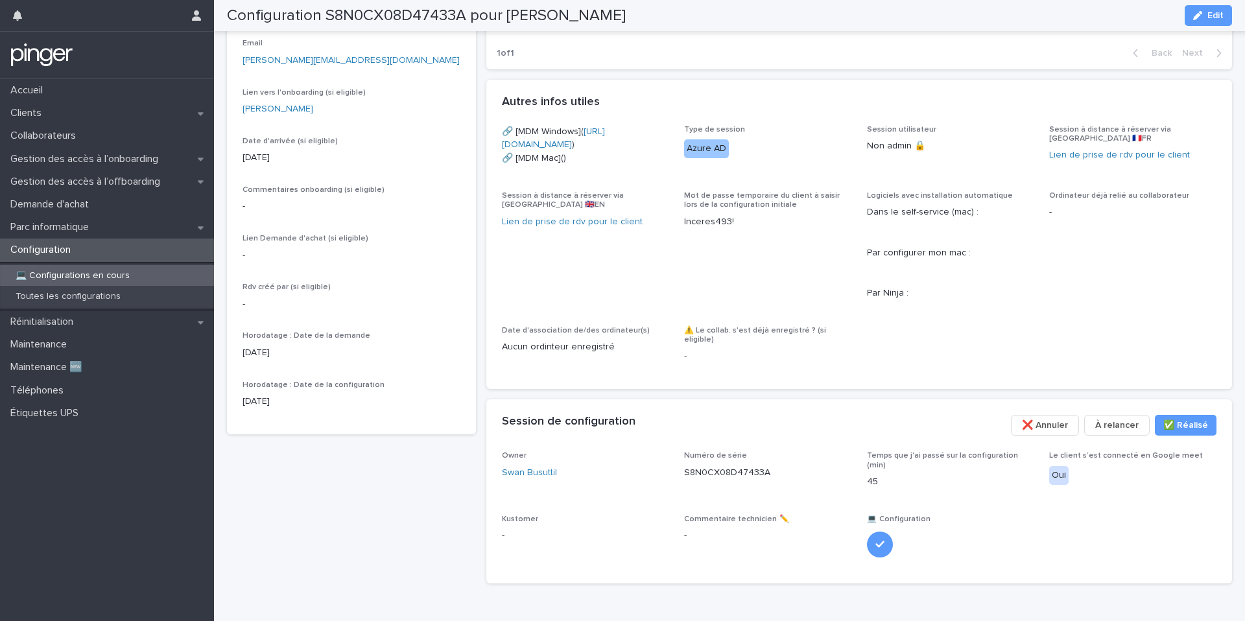
scroll to position [296, 0]
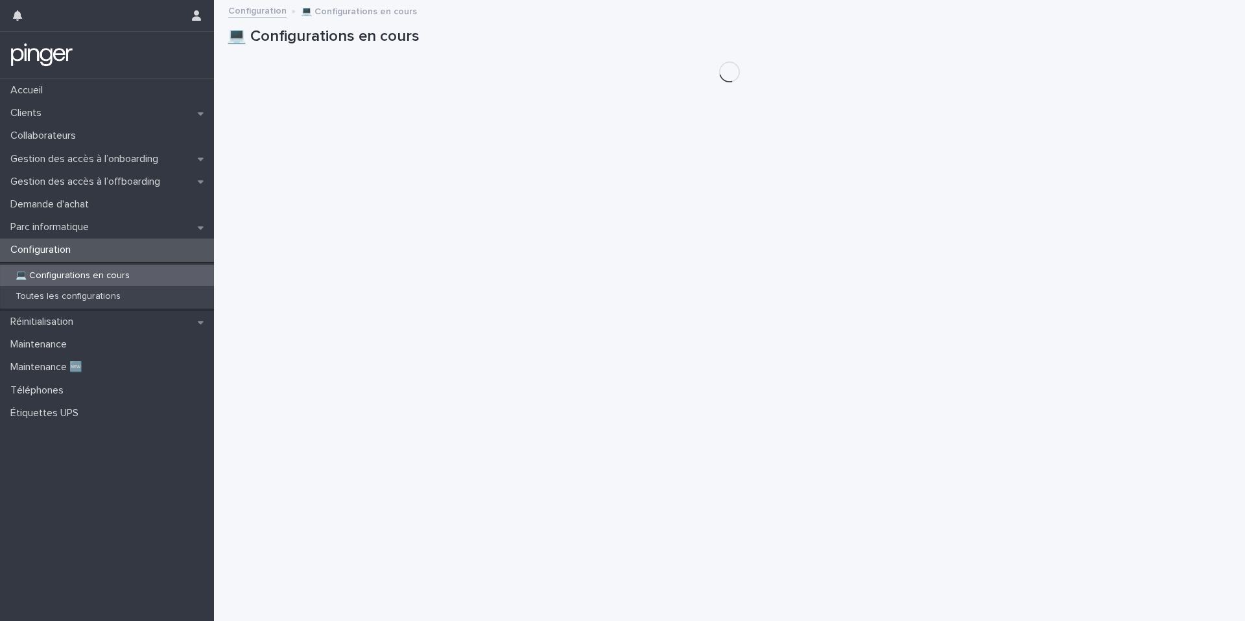
scroll to position [0, 1]
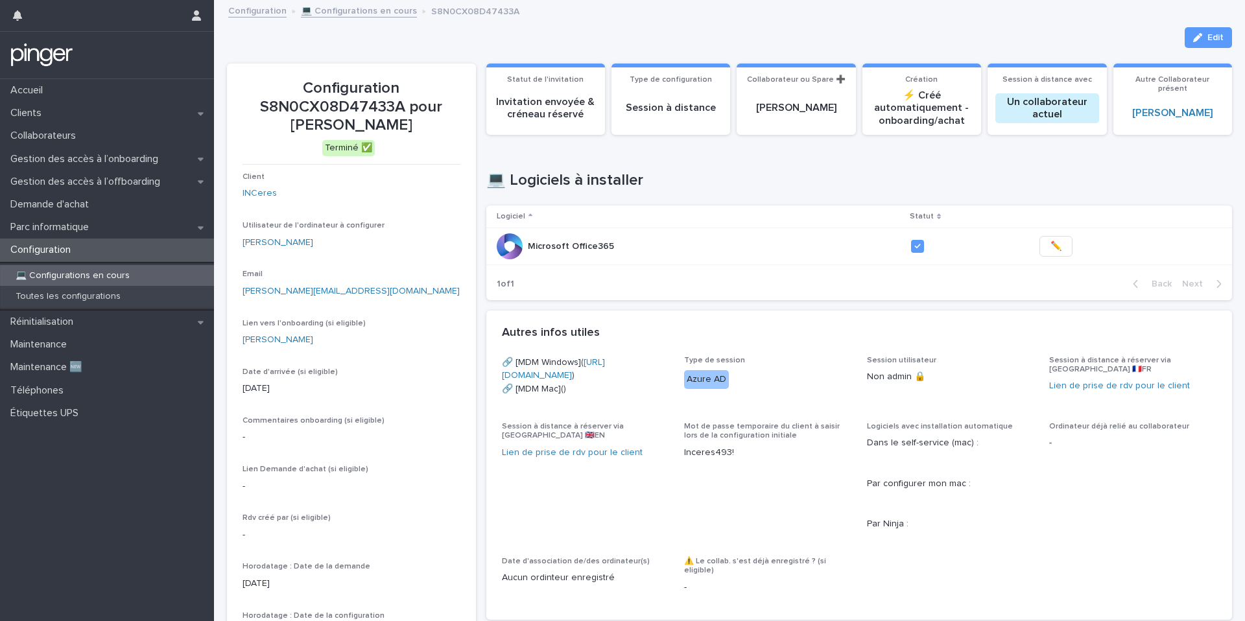
click at [405, 126] on p "Configuration S8N0CX08D47433A pour Julien REGNIER" at bounding box center [352, 107] width 218 height 56
drag, startPoint x: 405, startPoint y: 126, endPoint x: 304, endPoint y: 123, distance: 101.2
click at [304, 123] on p "Configuration S8N0CX08D47433A pour Julien REGNIER" at bounding box center [352, 107] width 218 height 56
copy p "Julien REGNIER"
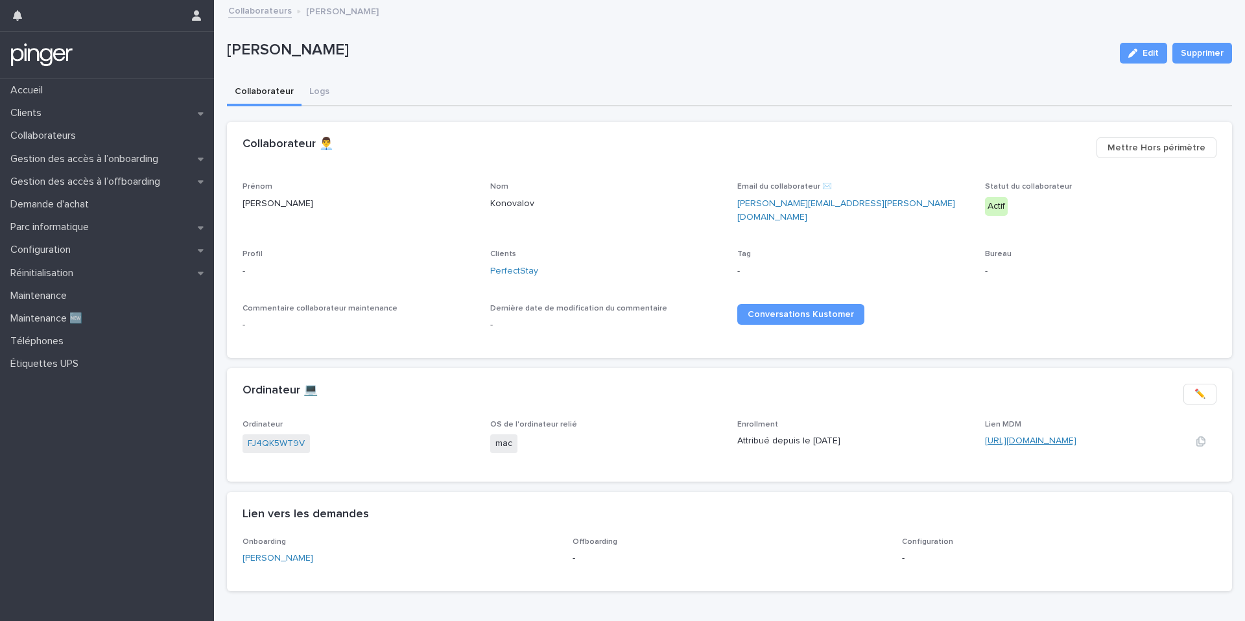
click at [1021, 436] on link "https://perfectstay659ef.jamfcloud.com/computers.html?id=59" at bounding box center [1030, 440] width 91 height 9
click at [521, 265] on link "PerfectStay" at bounding box center [514, 272] width 48 height 14
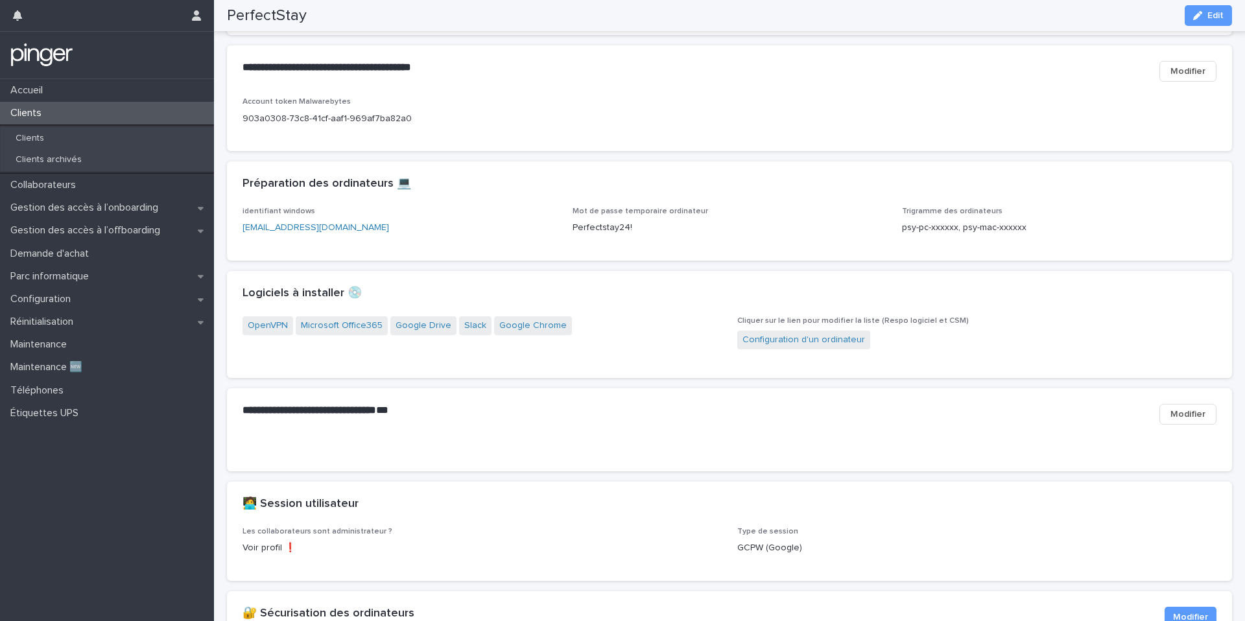
scroll to position [1163, 0]
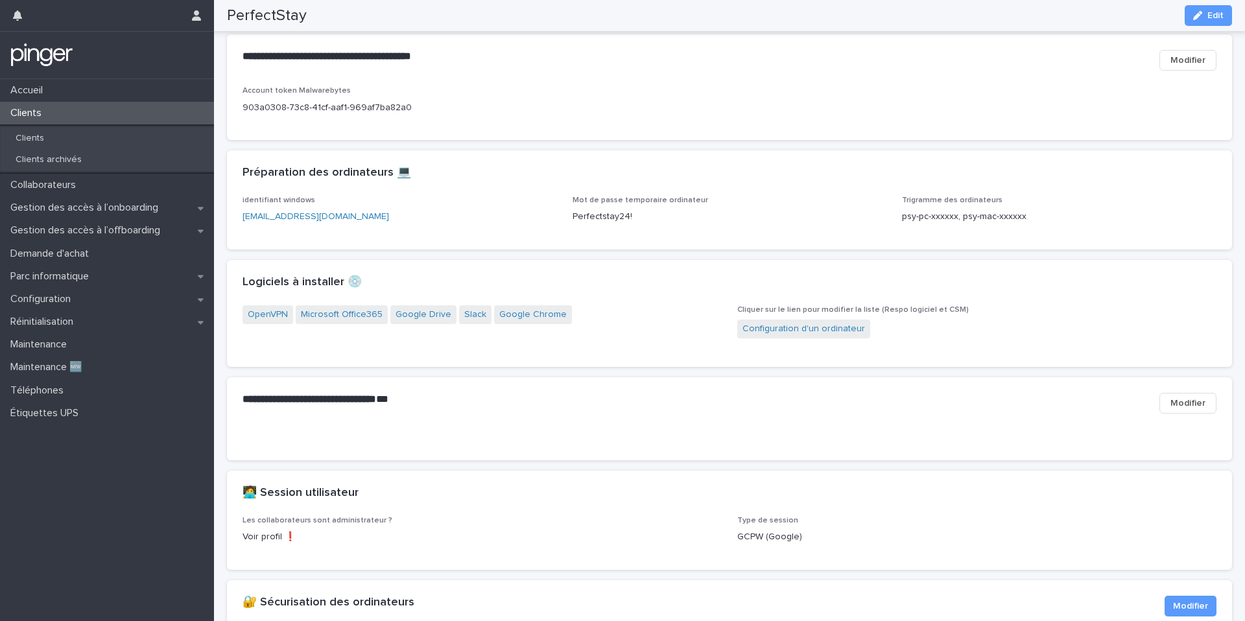
click at [521, 429] on div "**********" at bounding box center [729, 403] width 1005 height 52
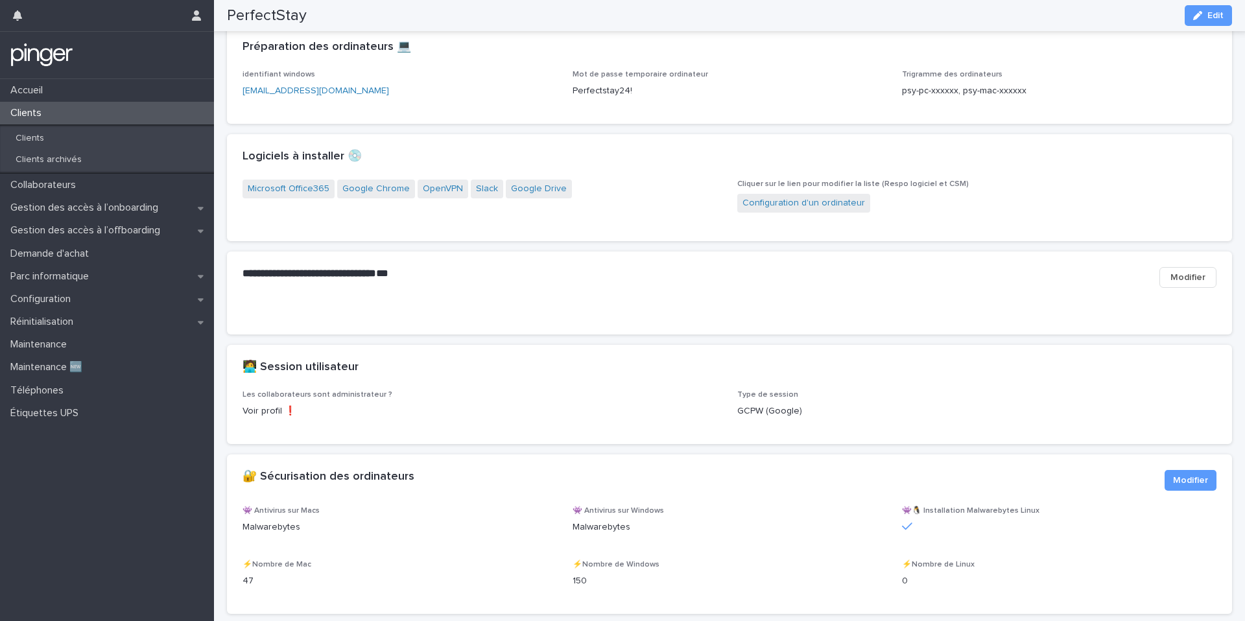
scroll to position [1289, 0]
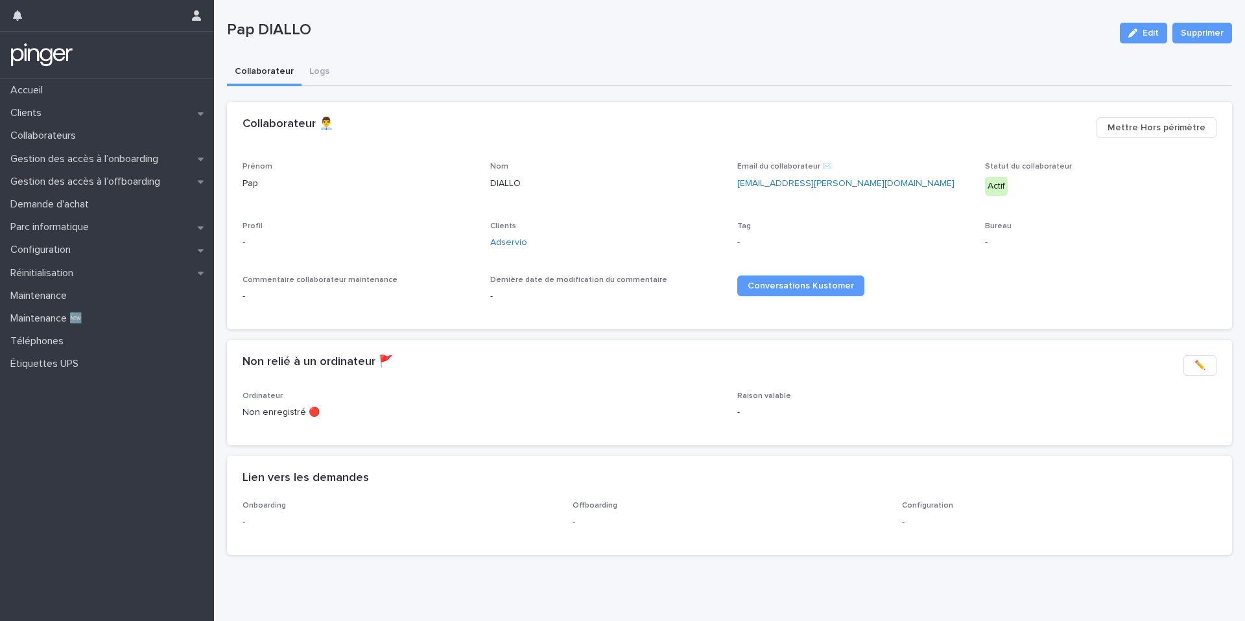
scroll to position [23, 0]
